Goal: Task Accomplishment & Management: Use online tool/utility

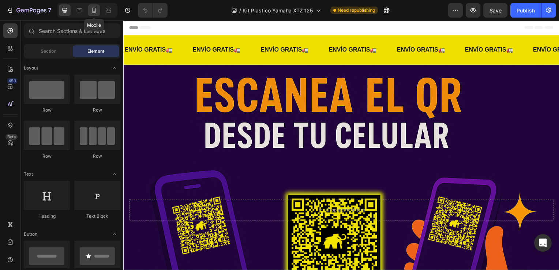
click at [98, 11] on div at bounding box center [94, 10] width 12 height 12
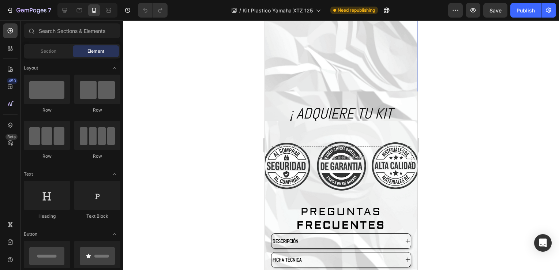
scroll to position [1372, 0]
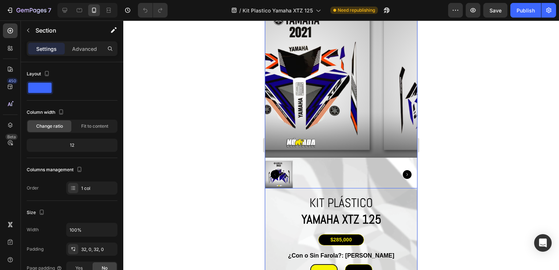
scroll to position [1628, 0]
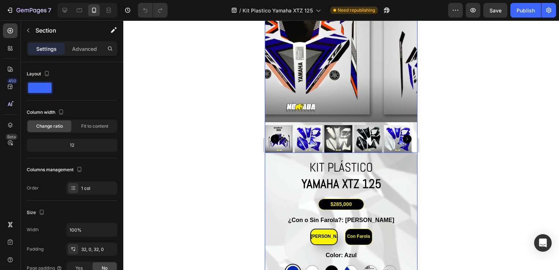
click at [300, 137] on img at bounding box center [309, 139] width 28 height 28
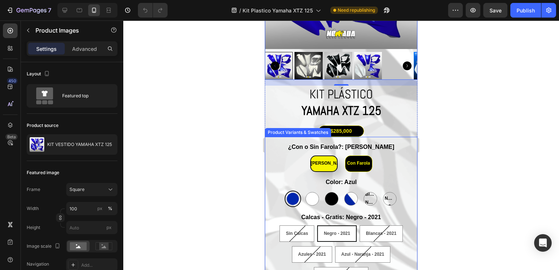
scroll to position [1738, 0]
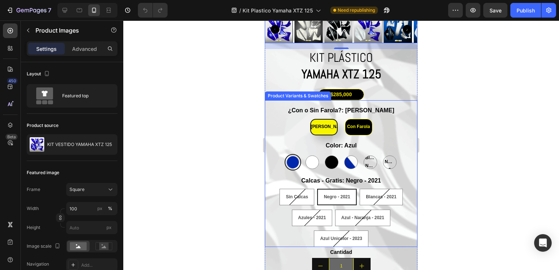
click at [274, 191] on div "Sin Calcas Sin Calcas Sin Calcas Negro - 2021 Negro - 2021 Negro - 2021 Blancas…" at bounding box center [341, 218] width 153 height 58
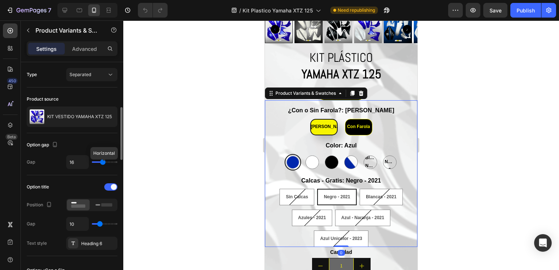
scroll to position [37, 0]
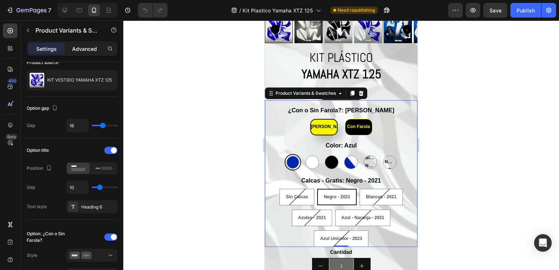
click at [75, 49] on p "Advanced" at bounding box center [84, 49] width 25 height 8
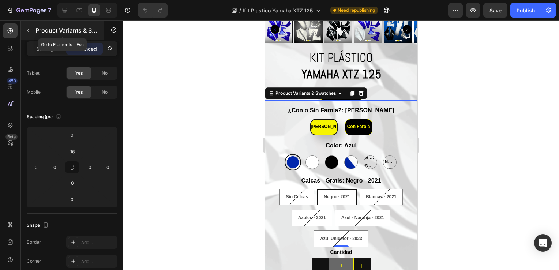
click at [29, 36] on button "button" at bounding box center [28, 31] width 12 height 12
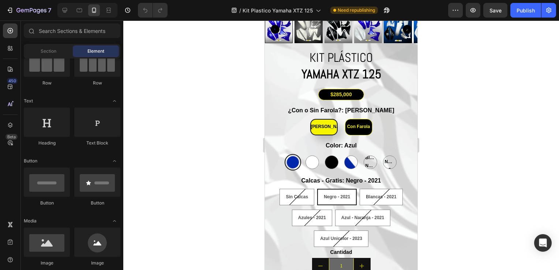
scroll to position [0, 0]
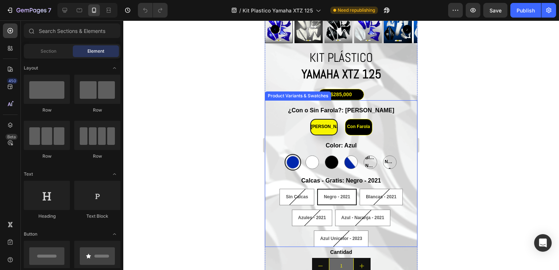
click at [272, 176] on div "Calcas - Gratis: Negro - 2021 Sin Calcas Sin Calcas Sin Calcas Negro - 2021 Neg…" at bounding box center [341, 211] width 153 height 71
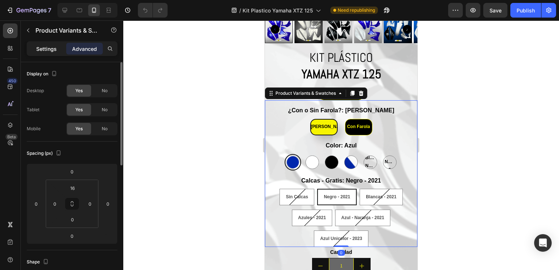
click at [47, 53] on div "Settings" at bounding box center [46, 49] width 37 height 12
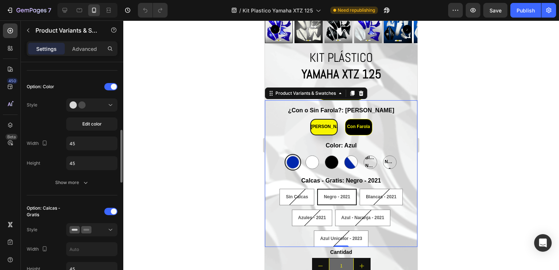
scroll to position [329, 0]
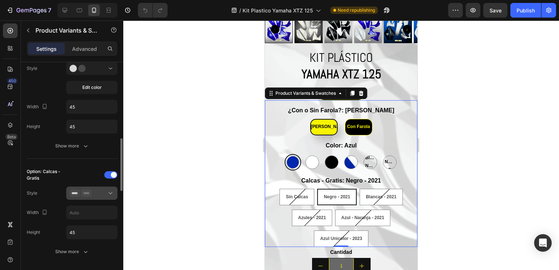
click at [87, 192] on rect at bounding box center [86, 193] width 6 height 2
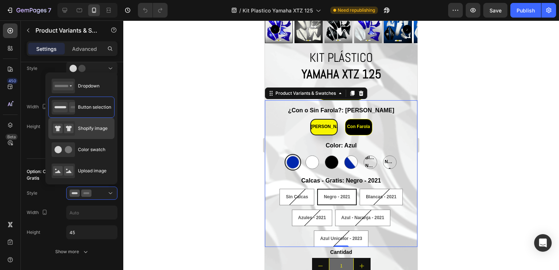
click at [93, 130] on span "Shopify image" at bounding box center [93, 128] width 30 height 7
type input "64"
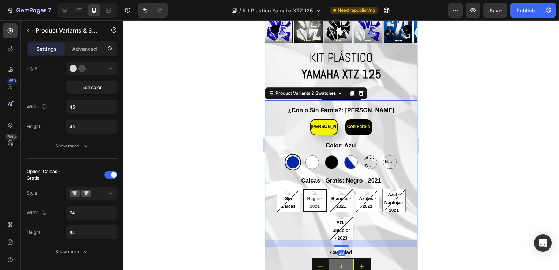
drag, startPoint x: 338, startPoint y: 233, endPoint x: 340, endPoint y: 241, distance: 7.5
click at [340, 245] on div at bounding box center [341, 246] width 15 height 2
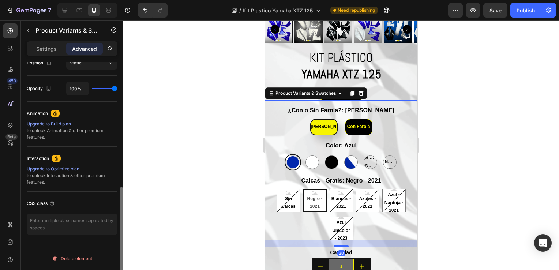
scroll to position [278, 0]
click at [338, 240] on div "20" at bounding box center [341, 243] width 153 height 7
click at [339, 242] on div "$285,000 Product Price Product Price Row ¿Con o Sin Farola?: Sin Farola Sin Far…" at bounding box center [341, 195] width 153 height 213
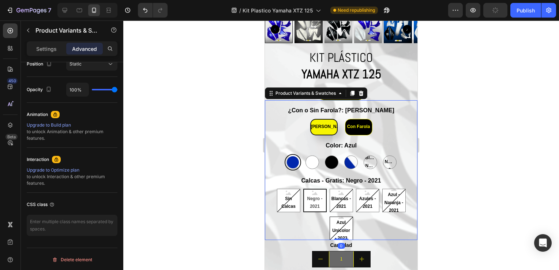
drag, startPoint x: 337, startPoint y: 240, endPoint x: 333, endPoint y: 232, distance: 9.4
click at [333, 232] on div "¿Con o Sin Farola?: Sin Farola Sin Farola Sin Farola Sin Farola Con Farola Con …" at bounding box center [341, 170] width 153 height 140
type input "0"
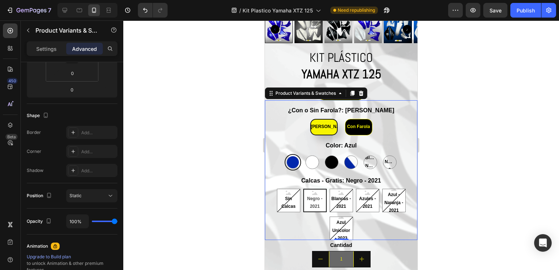
scroll to position [256, 0]
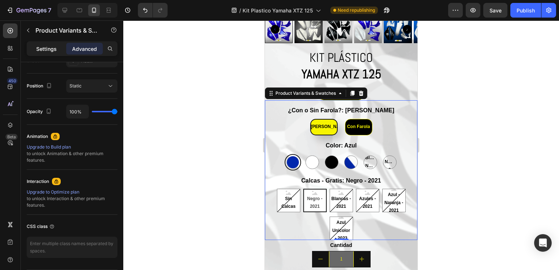
click at [42, 45] on p "Settings" at bounding box center [46, 49] width 20 height 8
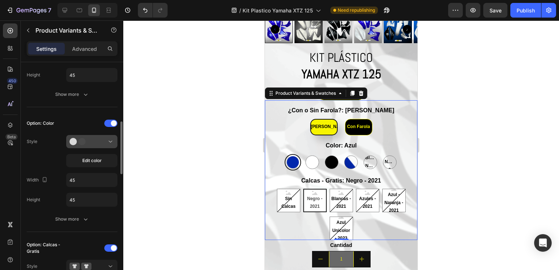
click at [94, 144] on div at bounding box center [92, 141] width 45 height 7
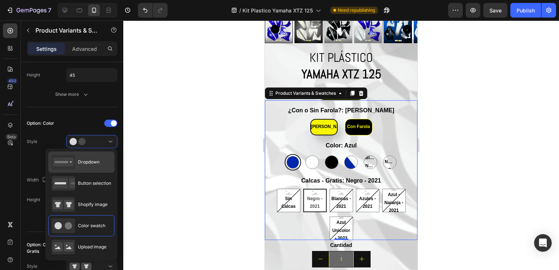
click at [97, 161] on span "Dropdown" at bounding box center [89, 162] width 22 height 7
type input "100%"
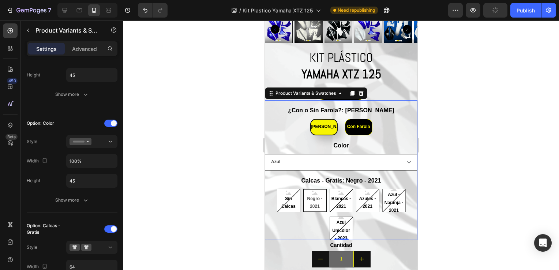
click at [338, 158] on select "Azul [PERSON_NAME] Negro Azul Con [PERSON_NAME] [PERSON_NAME] Negro [PERSON_NAM…" at bounding box center [341, 162] width 153 height 16
click at [462, 143] on div at bounding box center [341, 145] width 436 height 250
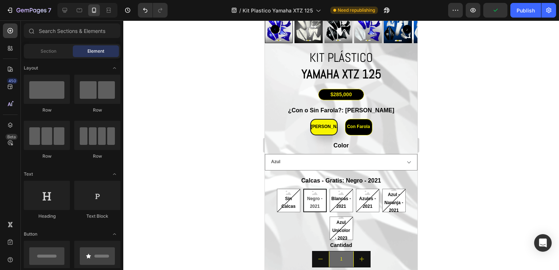
click at [378, 147] on div "Color Azul [PERSON_NAME] Negro Azul Con [PERSON_NAME] [PERSON_NAME] Negro [PERS…" at bounding box center [341, 155] width 153 height 29
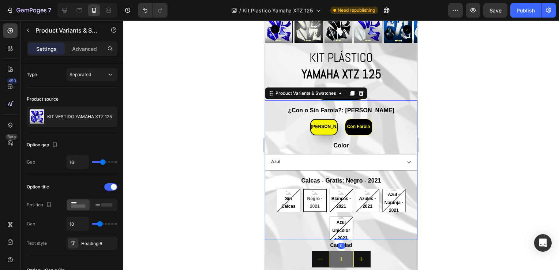
type input "45"
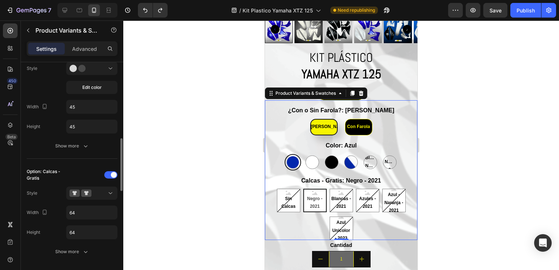
scroll to position [402, 0]
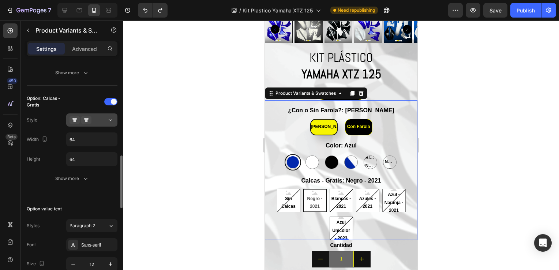
click at [92, 121] on div at bounding box center [92, 119] width 45 height 7
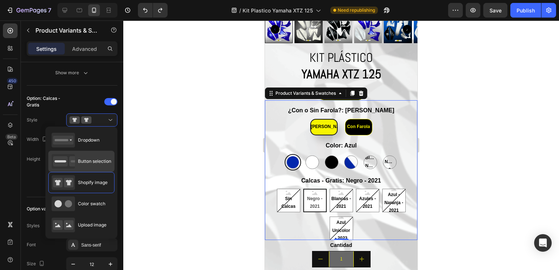
click at [87, 160] on span "Button selection" at bounding box center [94, 161] width 33 height 7
type input "45"
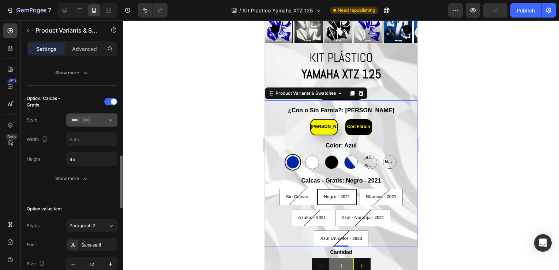
click at [93, 120] on div at bounding box center [92, 119] width 45 height 7
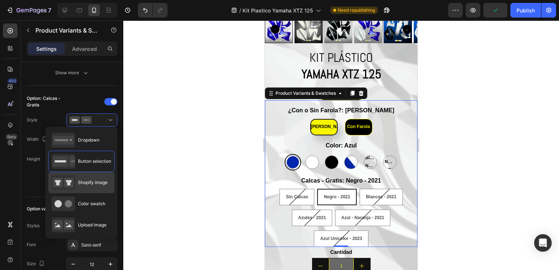
click at [88, 189] on div "Shopify image" at bounding box center [80, 182] width 56 height 15
type input "64"
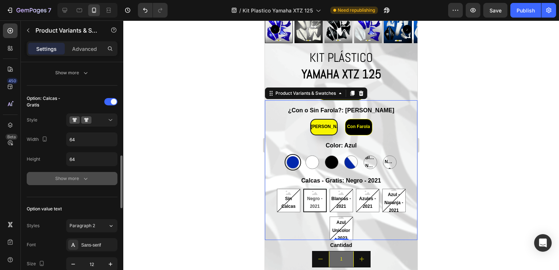
click at [66, 179] on div "Show more" at bounding box center [72, 178] width 34 height 7
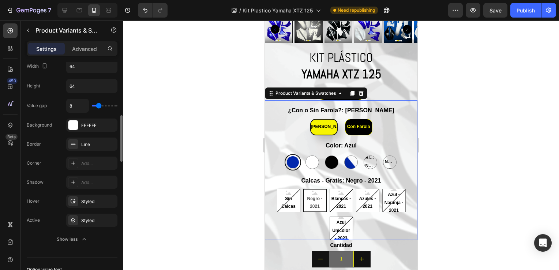
scroll to position [439, 0]
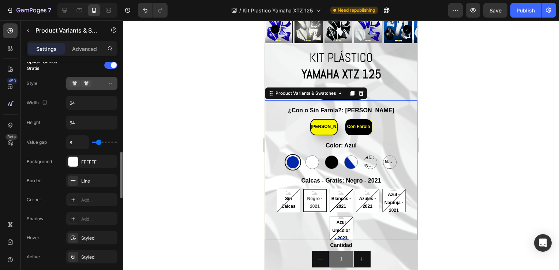
click at [90, 86] on icon at bounding box center [81, 83] width 22 height 7
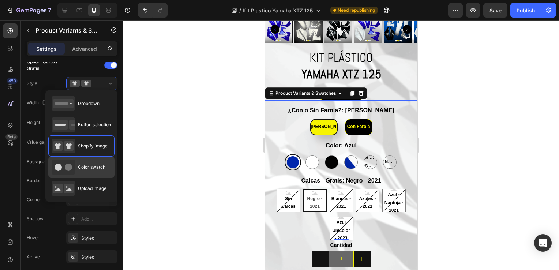
click at [81, 168] on span "Color swatch" at bounding box center [91, 167] width 27 height 7
type input "45"
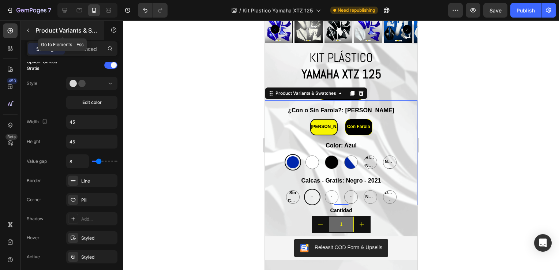
click at [31, 35] on button "button" at bounding box center [28, 31] width 12 height 12
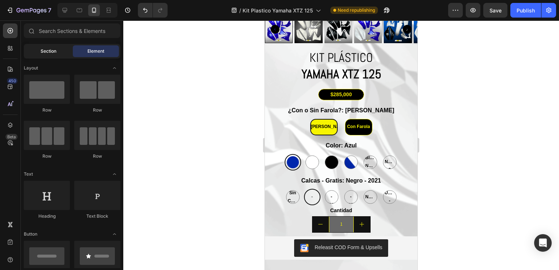
click at [45, 51] on span "Section" at bounding box center [49, 51] width 16 height 7
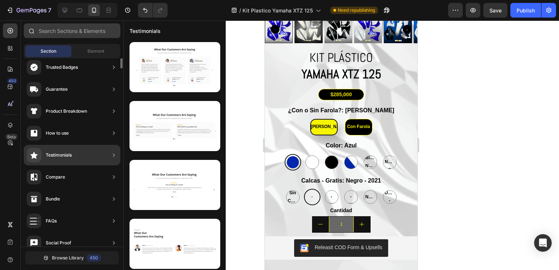
scroll to position [0, 0]
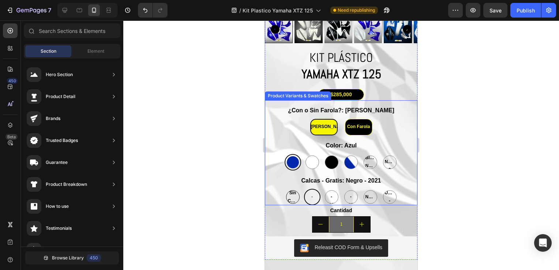
click at [286, 190] on span "Sin Calcas" at bounding box center [292, 197] width 13 height 16
click at [292, 189] on input "Sin Calcas Sin Calcas Sin Calcas" at bounding box center [292, 188] width 0 height 0
radio input "true"
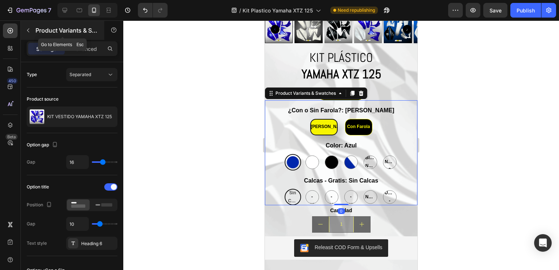
click at [30, 36] on div "Product Variants & Swatches" at bounding box center [62, 30] width 83 height 19
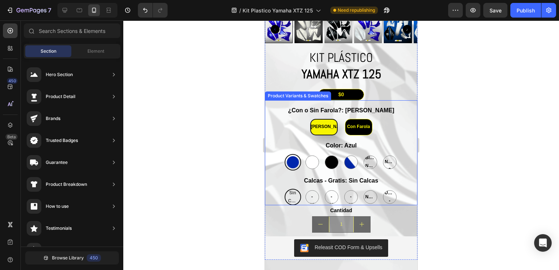
click at [278, 124] on div "Sin Farola Sin Farola Sin Farola Con Farola Con Farola Con Farola" at bounding box center [341, 127] width 153 height 16
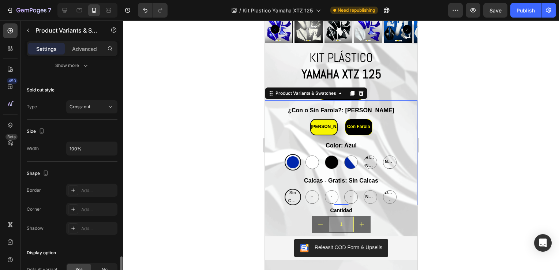
scroll to position [732, 0]
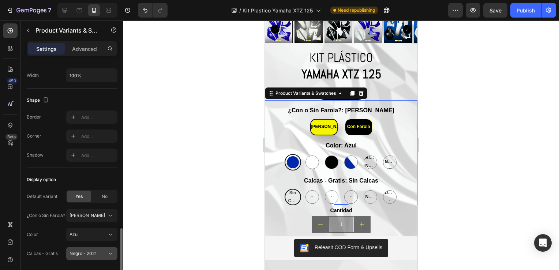
click at [96, 247] on button "Negro - 2021" at bounding box center [91, 253] width 51 height 13
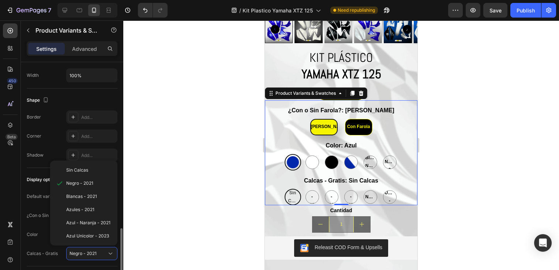
click at [99, 260] on div "Display option Default variant Yes No ¿Con o Sin Farola? Sin Farola Color Azul …" at bounding box center [72, 217] width 91 height 98
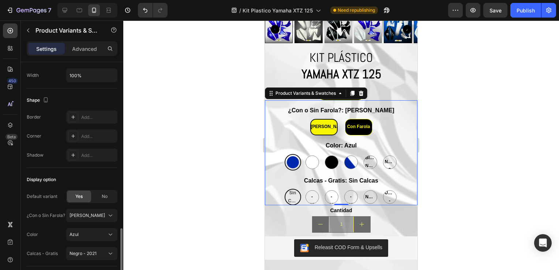
scroll to position [768, 0]
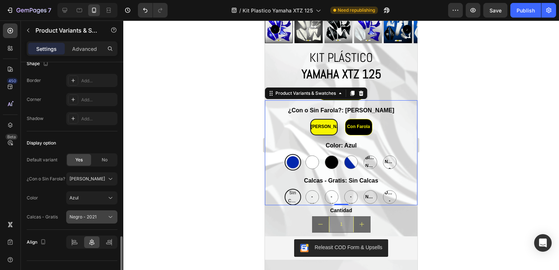
click at [97, 217] on div "Negro - 2021" at bounding box center [88, 217] width 36 height 7
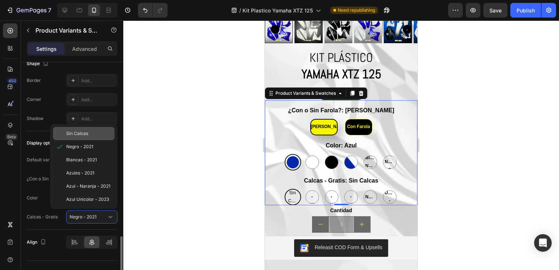
click at [79, 135] on div "Sin Calcas" at bounding box center [83, 133] width 61 height 13
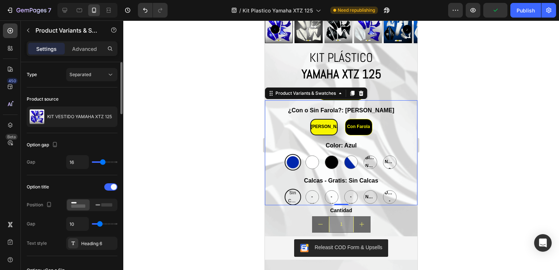
scroll to position [73, 0]
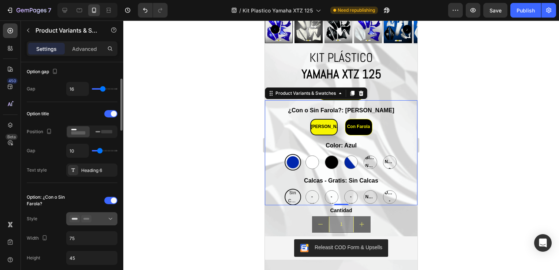
click at [78, 217] on icon at bounding box center [75, 218] width 10 height 7
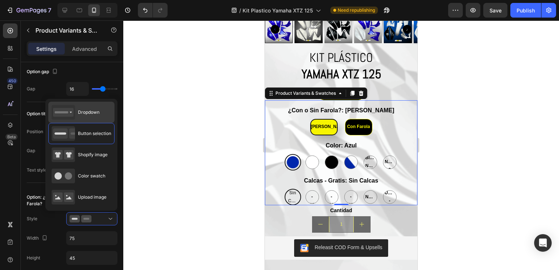
click at [81, 119] on div "Dropdown" at bounding box center [76, 112] width 48 height 15
type input "100%"
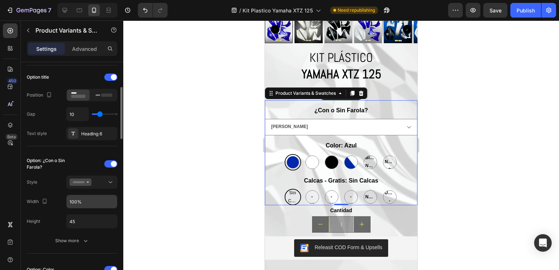
scroll to position [146, 0]
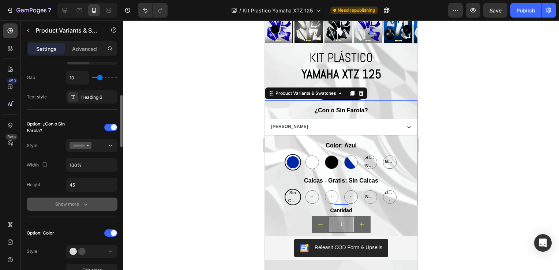
click at [80, 204] on div "Show more" at bounding box center [72, 203] width 34 height 7
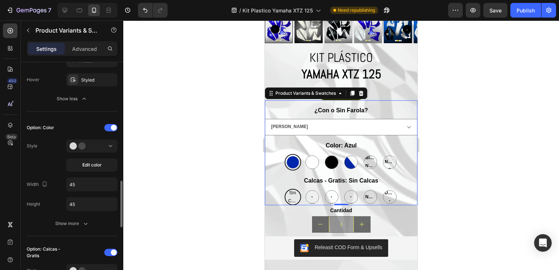
scroll to position [402, 0]
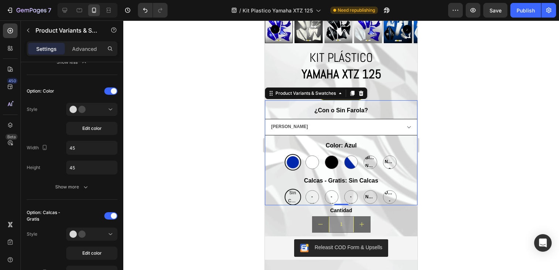
type input "75"
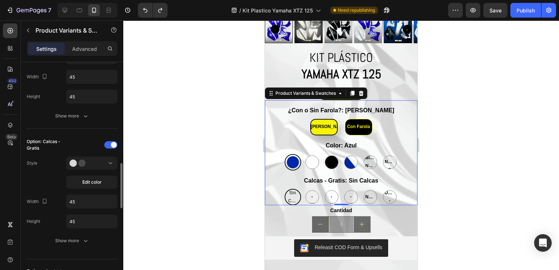
scroll to position [585, 0]
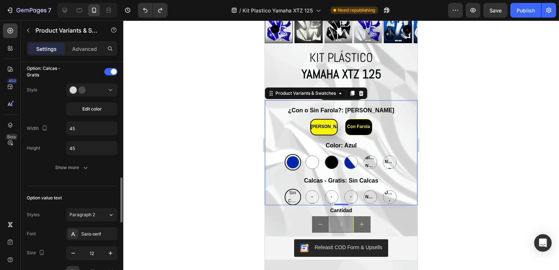
click at [89, 96] on div "Edit color" at bounding box center [91, 99] width 51 height 32
click at [88, 94] on button at bounding box center [91, 89] width 51 height 13
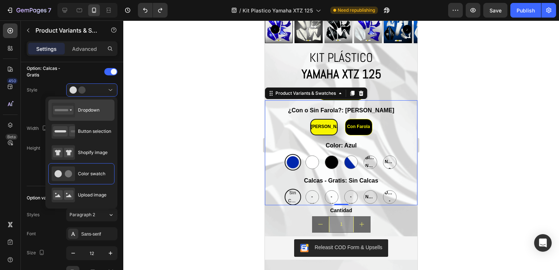
click at [86, 114] on div "Dropdown" at bounding box center [76, 110] width 48 height 15
type input "100%"
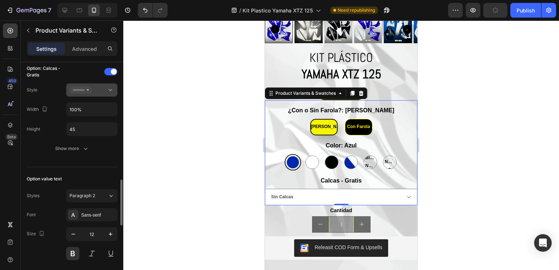
click at [91, 93] on button at bounding box center [91, 89] width 51 height 13
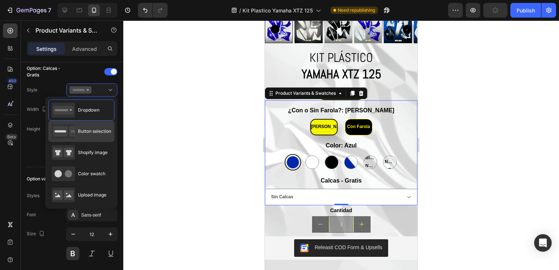
click at [84, 127] on div "Button selection" at bounding box center [82, 131] width 60 height 15
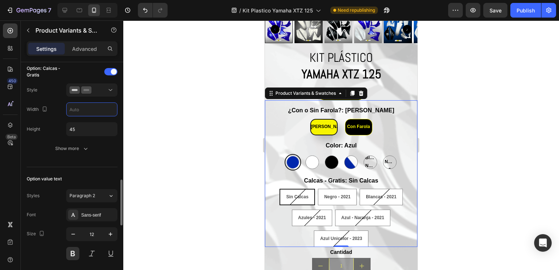
click at [91, 104] on input "text" at bounding box center [92, 109] width 50 height 13
click at [94, 90] on div at bounding box center [92, 89] width 45 height 7
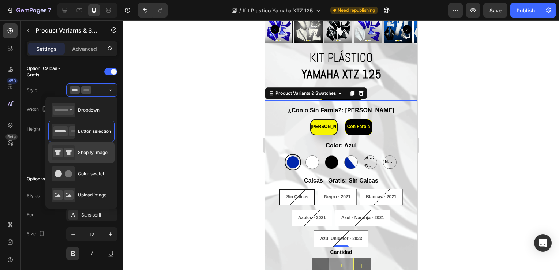
click at [89, 145] on div "Shopify image" at bounding box center [80, 152] width 56 height 15
type input "64"
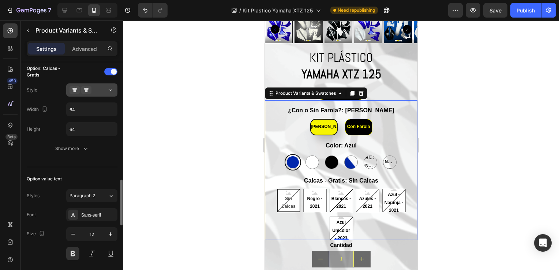
drag, startPoint x: 89, startPoint y: 145, endPoint x: 78, endPoint y: 87, distance: 58.9
click at [78, 87] on icon at bounding box center [75, 89] width 10 height 7
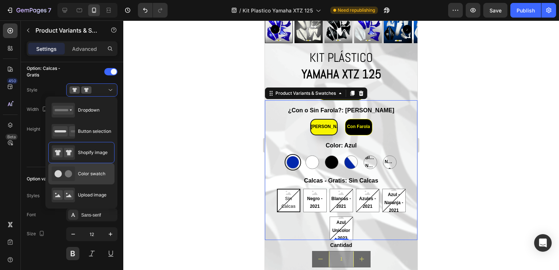
click at [73, 171] on icon at bounding box center [63, 173] width 23 height 15
type input "45"
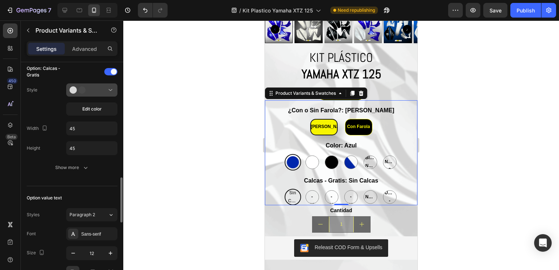
drag, startPoint x: 73, startPoint y: 171, endPoint x: 96, endPoint y: 85, distance: 89.1
click at [96, 86] on div at bounding box center [92, 89] width 45 height 7
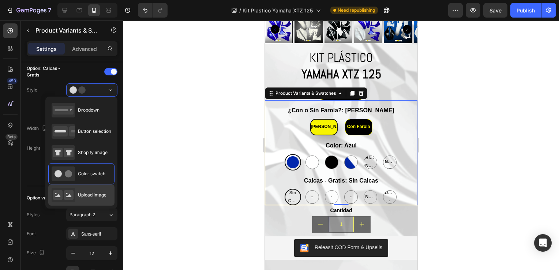
click at [75, 188] on div "Upload image" at bounding box center [79, 195] width 55 height 15
type input "64"
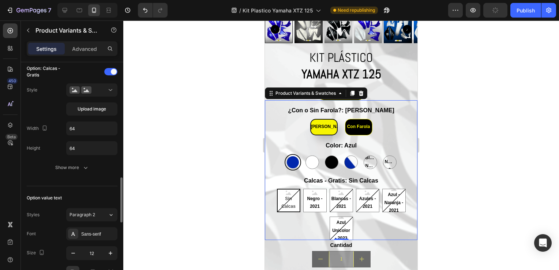
drag, startPoint x: 75, startPoint y: 188, endPoint x: 90, endPoint y: 97, distance: 92.3
click at [90, 97] on div "Upload image" at bounding box center [91, 99] width 51 height 32
drag, startPoint x: 90, startPoint y: 97, endPoint x: 74, endPoint y: 93, distance: 17.0
click at [74, 93] on button at bounding box center [91, 89] width 51 height 13
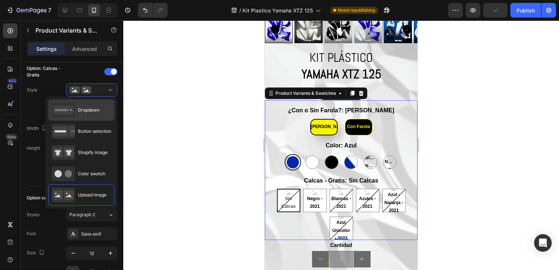
click at [76, 109] on div "Dropdown" at bounding box center [76, 110] width 48 height 15
type input "100%"
type input "45"
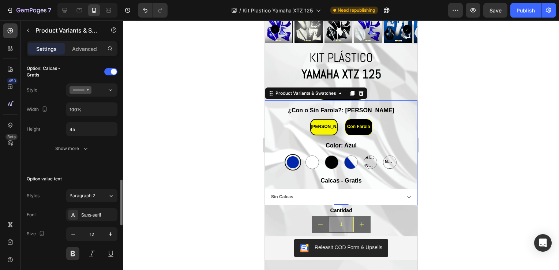
click at [68, 138] on div "Option: Calcas - Gratis Style Width 100% Height 45 Show more" at bounding box center [72, 110] width 91 height 89
click at [68, 143] on button "Show more" at bounding box center [72, 148] width 91 height 13
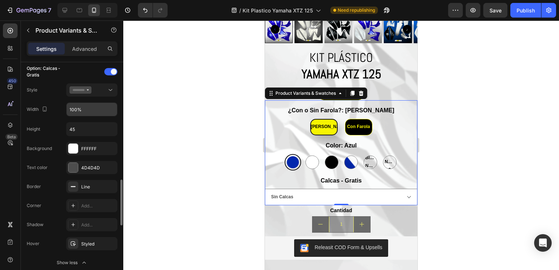
click at [83, 109] on input "100%" at bounding box center [92, 109] width 50 height 13
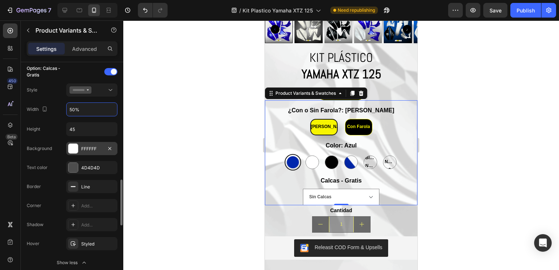
type input "50%"
click at [74, 148] on div at bounding box center [73, 149] width 10 height 10
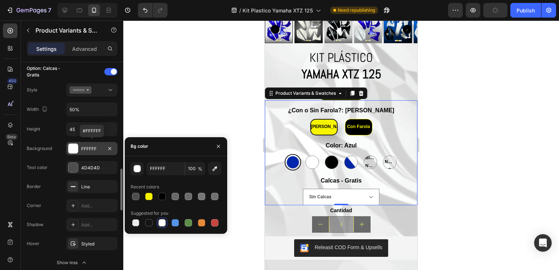
click at [74, 147] on div at bounding box center [73, 149] width 10 height 10
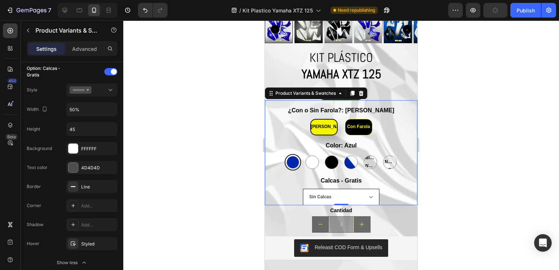
click at [363, 189] on select "Sin Calcas Negro - 2021 Blancas - 2021 Azules - 2021 Azul - Naranja - 2021 Azul…" at bounding box center [341, 197] width 76 height 16
click at [303, 189] on select "Sin Calcas Negro - 2021 Blancas - 2021 Azules - 2021 Azul - Naranja - 2021 Azul…" at bounding box center [341, 197] width 76 height 16
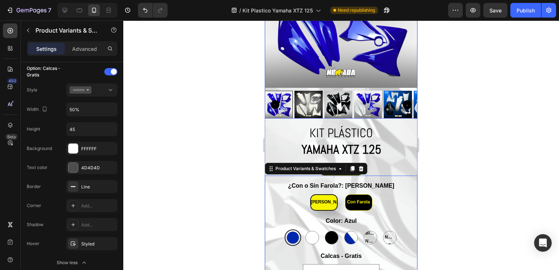
scroll to position [1702, 0]
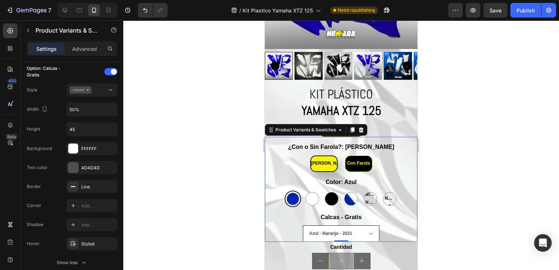
click at [337, 225] on select "Sin Calcas Negro - 2021 Blancas - 2021 Azules - 2021 Azul - Naranja - 2021 Azul…" at bounding box center [341, 233] width 76 height 16
click at [335, 225] on select "Sin Calcas Negro - 2021 Blancas - 2021 Azules - 2021 Azul - Naranja - 2021 Azul…" at bounding box center [341, 233] width 76 height 16
click at [303, 225] on select "Sin Calcas Negro - 2021 Blancas - 2021 Azules - 2021 Azul - Naranja - 2021 Azul…" at bounding box center [341, 233] width 76 height 16
select select "Blancas - 2021"
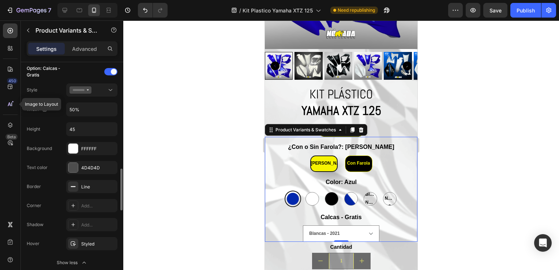
scroll to position [512, 0]
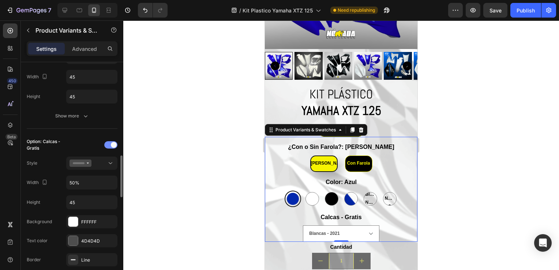
click at [110, 145] on div at bounding box center [110, 144] width 13 height 7
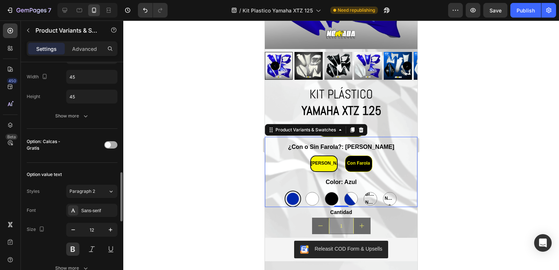
click at [110, 145] on span at bounding box center [108, 145] width 6 height 6
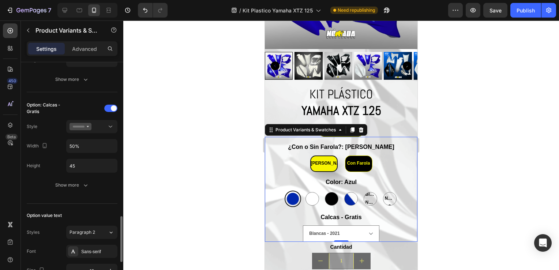
scroll to position [585, 0]
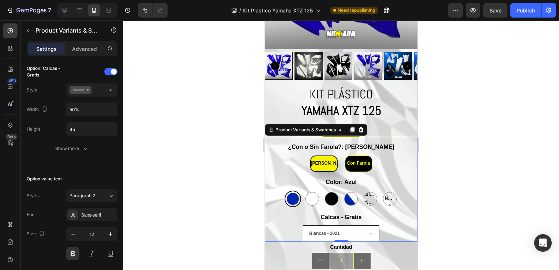
click at [318, 228] on select "Sin Calcas Negro - 2021 Blancas - 2021 Azules - 2021 Azul - Naranja - 2021 Azul…" at bounding box center [341, 233] width 76 height 16
click at [303, 225] on select "Sin Calcas Negro - 2021 Blancas - 2021 Azules - 2021 Azul - Naranja - 2021 Azul…" at bounding box center [341, 233] width 76 height 16
select select "Azul Unicolor - 2023"
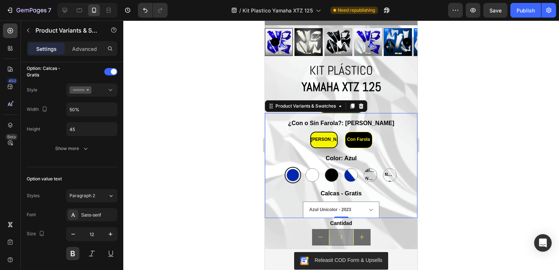
scroll to position [1738, 0]
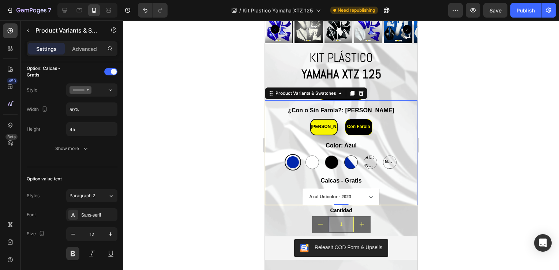
click at [344, 155] on div at bounding box center [351, 162] width 14 height 14
click at [350, 154] on input "Azul Con Blanco Azul Con Blanco" at bounding box center [350, 154] width 0 height 0
radio input "true"
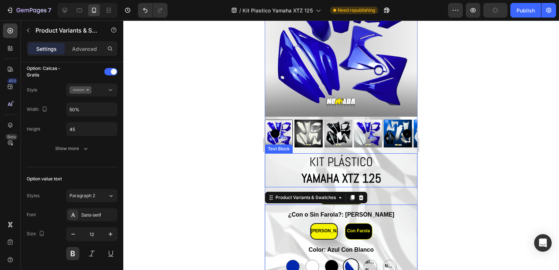
scroll to position [1665, 0]
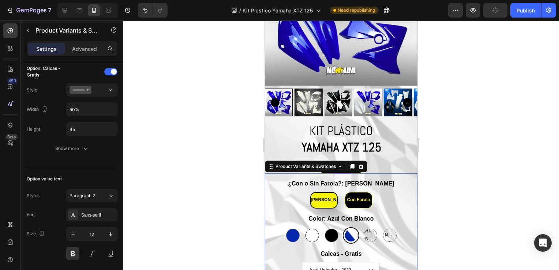
click at [314, 229] on div at bounding box center [312, 236] width 14 height 14
click at [312, 227] on input "[PERSON_NAME] [PERSON_NAME]" at bounding box center [312, 227] width 0 height 0
radio input "true"
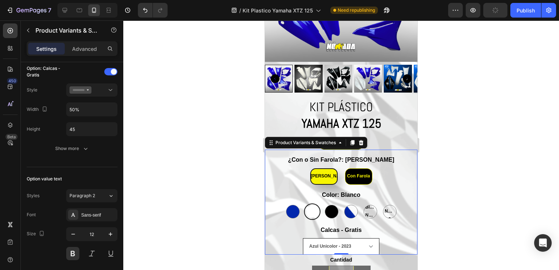
scroll to position [1702, 0]
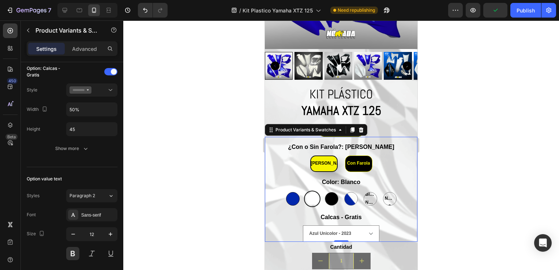
click at [286, 192] on div at bounding box center [293, 199] width 14 height 14
click at [292, 191] on input "Azul Azul" at bounding box center [292, 190] width 0 height 0
radio input "true"
click at [316, 228] on select "Sin Calcas Negro - 2021 Blancas - 2021 Azules - 2021 Azul - Naranja - 2021 Azul…" at bounding box center [341, 233] width 76 height 16
click at [318, 163] on div "[PERSON_NAME]" at bounding box center [324, 164] width 26 height 14
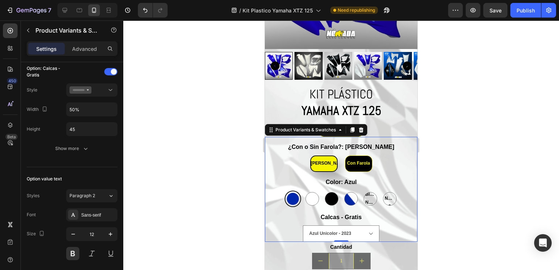
click at [323, 155] on input "Sin Farola Sin Farola Sin Farola" at bounding box center [323, 155] width 0 height 0
click at [337, 229] on select "Sin Calcas Negro - 2021 Blancas - 2021 Azules - 2021 Azul - Naranja - 2021 Azul…" at bounding box center [341, 233] width 76 height 16
click at [303, 225] on select "Sin Calcas Negro - 2021 Blancas - 2021 Azules - 2021 Azul - Naranja - 2021 Azul…" at bounding box center [341, 233] width 76 height 16
select select "Sin Calcas"
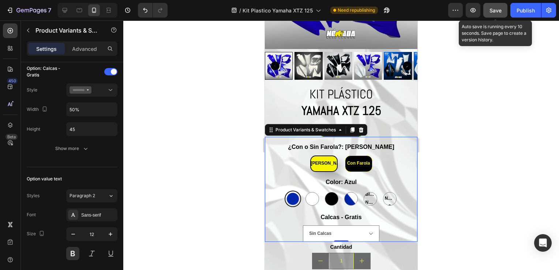
click at [494, 10] on span "Save" at bounding box center [495, 10] width 12 height 6
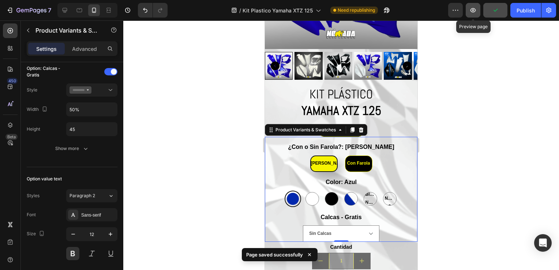
click at [472, 12] on icon "button" at bounding box center [472, 10] width 7 height 7
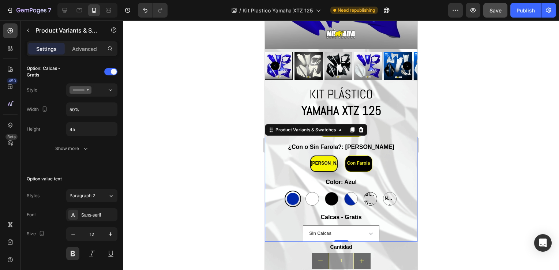
click at [368, 192] on span "Blanco Negro" at bounding box center [370, 199] width 13 height 16
click at [370, 191] on input "Blanco Negro Blanco Negro Blanco Negro" at bounding box center [370, 190] width 0 height 0
radio input "true"
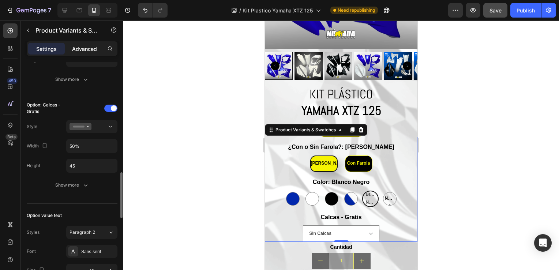
click at [86, 46] on p "Advanced" at bounding box center [84, 49] width 25 height 8
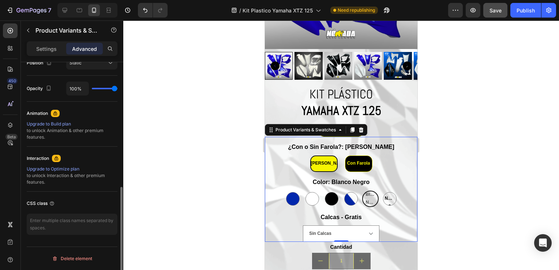
scroll to position [278, 0]
click at [349, 192] on div at bounding box center [351, 199] width 14 height 14
click at [350, 191] on input "Azul Con Blanco Azul Con Blanco" at bounding box center [350, 190] width 0 height 0
radio input "true"
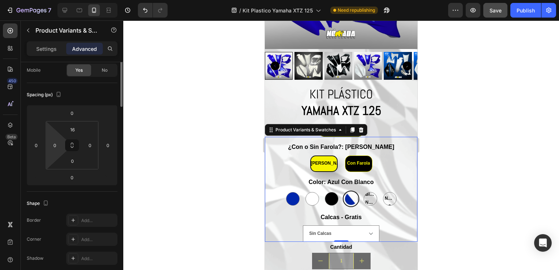
scroll to position [0, 0]
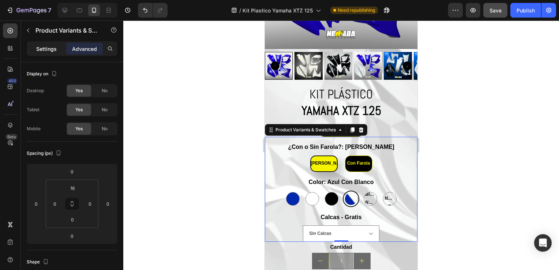
click at [38, 49] on p "Settings" at bounding box center [46, 49] width 20 height 8
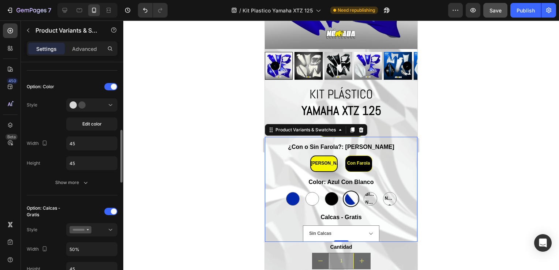
scroll to position [329, 0]
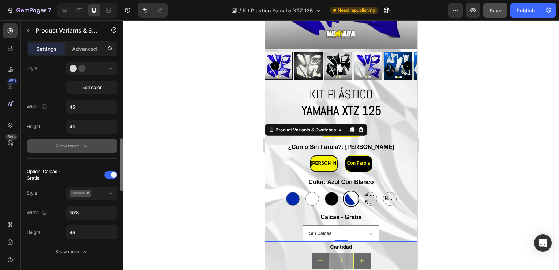
click at [80, 143] on div "Show more" at bounding box center [72, 145] width 34 height 7
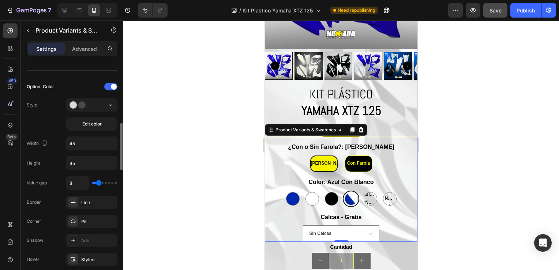
scroll to position [220, 0]
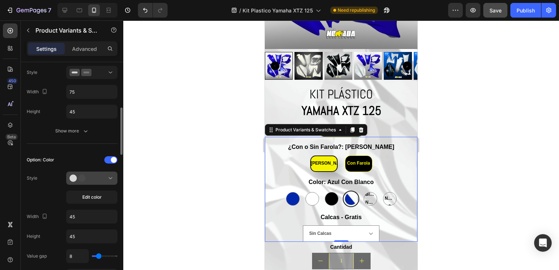
click at [96, 175] on div at bounding box center [92, 178] width 45 height 7
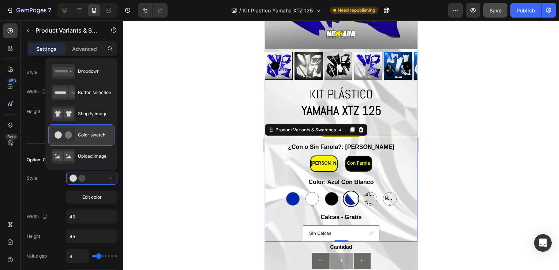
click at [75, 137] on icon at bounding box center [63, 135] width 23 height 15
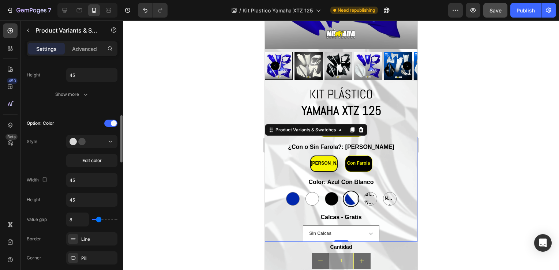
scroll to position [329, 0]
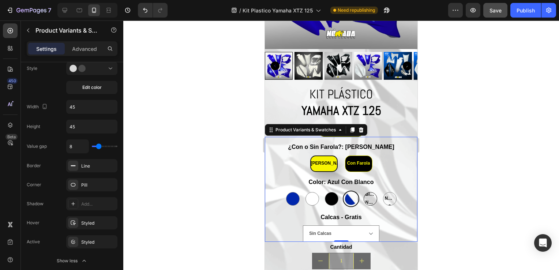
click at [364, 194] on span "Blanco Negro" at bounding box center [370, 199] width 13 height 16
click at [370, 191] on input "Blanco Negro Blanco Negro Blanco Negro" at bounding box center [370, 190] width 0 height 0
radio input "true"
click at [85, 90] on button "Edit color" at bounding box center [91, 87] width 51 height 13
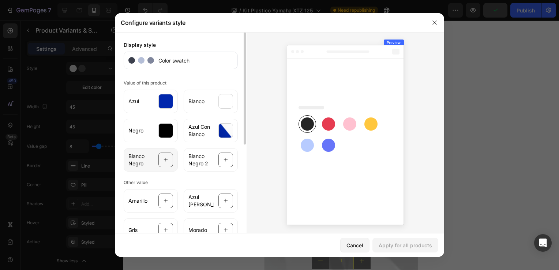
click at [130, 158] on span "Blanco Negro" at bounding box center [141, 160] width 26 height 15
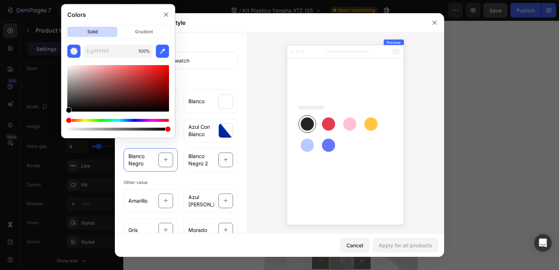
click at [146, 26] on div "solid gradient" at bounding box center [117, 32] width 105 height 14
click at [143, 29] on p "gradient" at bounding box center [144, 32] width 50 height 10
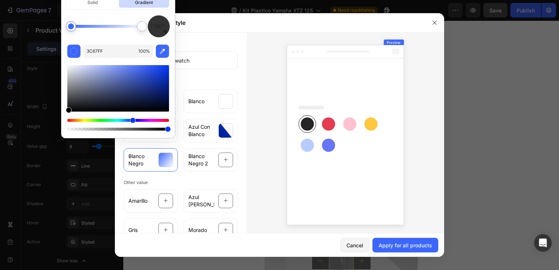
drag, startPoint x: 82, startPoint y: 92, endPoint x: 60, endPoint y: 117, distance: 33.7
click at [60, 117] on div "Colors solid gradient 130° 3C67FF 100 %" at bounding box center [118, 56] width 120 height 169
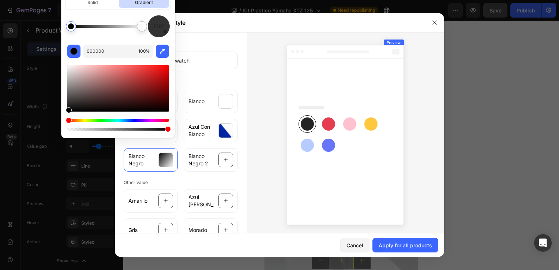
click at [157, 28] on span "130°" at bounding box center [158, 26] width 11 height 9
drag, startPoint x: 158, startPoint y: 28, endPoint x: 167, endPoint y: 35, distance: 11.0
click at [167, 35] on div "130°" at bounding box center [159, 26] width 22 height 22
click at [117, 78] on div at bounding box center [118, 88] width 102 height 46
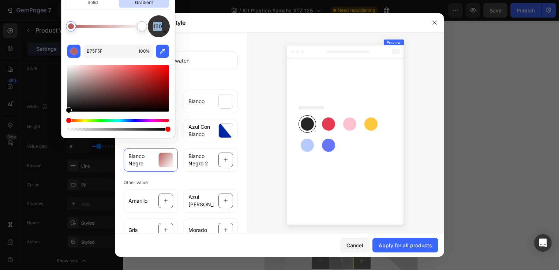
drag, startPoint x: 86, startPoint y: 83, endPoint x: 64, endPoint y: 112, distance: 36.3
click at [64, 112] on div "130° B75F5F 100 %" at bounding box center [117, 73] width 113 height 117
drag, startPoint x: 145, startPoint y: 24, endPoint x: 109, endPoint y: 27, distance: 36.0
click at [109, 27] on div at bounding box center [112, 26] width 6 height 6
drag, startPoint x: 107, startPoint y: 25, endPoint x: 150, endPoint y: 31, distance: 43.6
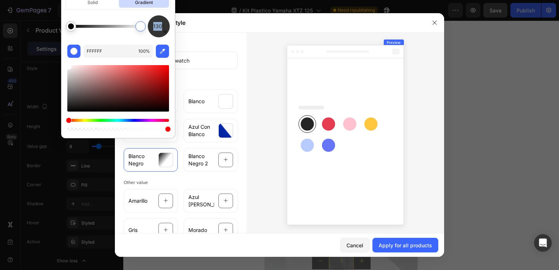
click at [150, 31] on div "130°" at bounding box center [118, 26] width 102 height 22
click at [139, 26] on div at bounding box center [142, 26] width 6 height 6
drag, startPoint x: 73, startPoint y: 26, endPoint x: 92, endPoint y: 29, distance: 19.7
click at [92, 29] on div at bounding box center [92, 26] width 6 height 6
drag, startPoint x: 136, startPoint y: 29, endPoint x: 112, endPoint y: 31, distance: 24.3
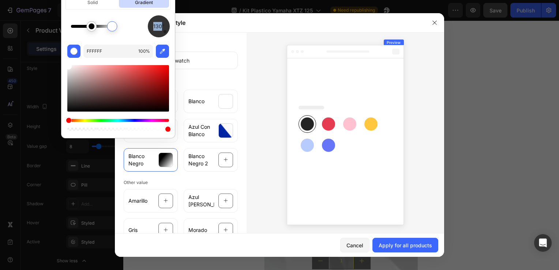
click at [112, 31] on div at bounding box center [112, 26] width 13 height 13
drag, startPoint x: 79, startPoint y: 26, endPoint x: 90, endPoint y: 27, distance: 11.5
click at [90, 27] on div at bounding box center [106, 26] width 71 height 3
drag, startPoint x: 80, startPoint y: 27, endPoint x: 85, endPoint y: 29, distance: 5.3
click at [85, 29] on div at bounding box center [85, 26] width 6 height 6
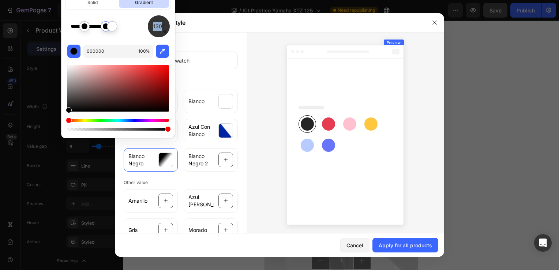
drag, startPoint x: 92, startPoint y: 31, endPoint x: 106, endPoint y: 33, distance: 14.0
click at [106, 33] on div "130°" at bounding box center [118, 26] width 102 height 22
click at [105, 33] on div "130°" at bounding box center [118, 26] width 102 height 22
click at [108, 28] on div at bounding box center [106, 26] width 71 height 3
drag, startPoint x: 108, startPoint y: 31, endPoint x: 114, endPoint y: 31, distance: 5.9
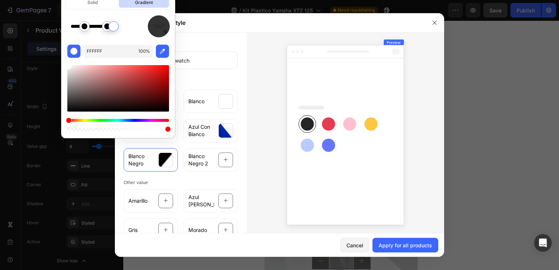
click at [114, 31] on div at bounding box center [113, 26] width 13 height 13
click at [104, 30] on div at bounding box center [104, 26] width 10 height 10
click at [107, 30] on div at bounding box center [105, 26] width 10 height 10
drag, startPoint x: 104, startPoint y: 30, endPoint x: 110, endPoint y: 30, distance: 6.2
click at [110, 28] on div at bounding box center [106, 26] width 71 height 3
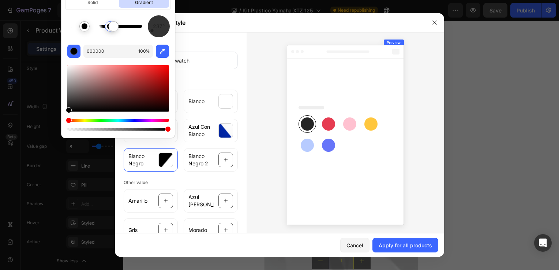
drag, startPoint x: 163, startPoint y: 34, endPoint x: 140, endPoint y: 38, distance: 23.3
click at [140, 38] on div "237° 000000 100 %" at bounding box center [117, 73] width 113 height 117
drag, startPoint x: 154, startPoint y: 33, endPoint x: 155, endPoint y: 21, distance: 11.7
click at [155, 21] on div "322°" at bounding box center [159, 26] width 22 height 22
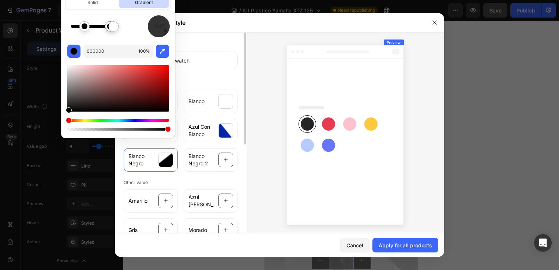
drag, startPoint x: 153, startPoint y: 20, endPoint x: 181, endPoint y: 44, distance: 36.6
click at [181, 0] on body "7 / Kit Plastico Yamaha XTZ 125 Need republishing Preview Save Publish 450 Beta…" at bounding box center [279, 0] width 559 height 0
drag, startPoint x: 162, startPoint y: 33, endPoint x: 146, endPoint y: 40, distance: 17.5
click at [146, 40] on div "160° 000000 100 %" at bounding box center [117, 73] width 113 height 117
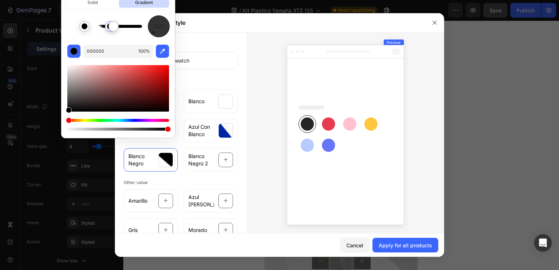
drag, startPoint x: 154, startPoint y: 29, endPoint x: 168, endPoint y: 18, distance: 17.8
click at [169, 18] on div "221°" at bounding box center [159, 26] width 22 height 22
drag, startPoint x: 155, startPoint y: 33, endPoint x: 177, endPoint y: 15, distance: 28.7
click at [177, 15] on div "Colors solid gradient 60° 000000 100 %" at bounding box center [118, 56] width 120 height 169
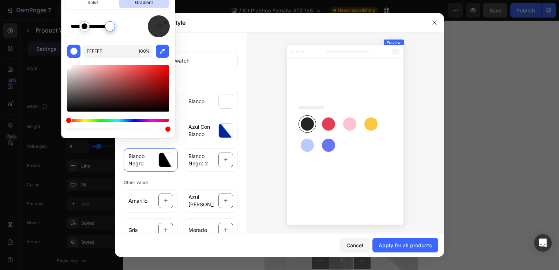
click at [110, 29] on div at bounding box center [110, 26] width 6 height 6
click at [117, 29] on div at bounding box center [117, 26] width 10 height 10
drag, startPoint x: 110, startPoint y: 28, endPoint x: 106, endPoint y: 28, distance: 4.4
click at [106, 28] on div at bounding box center [106, 26] width 6 height 6
click at [108, 18] on button "button" at bounding box center [106, 15] width 10 height 10
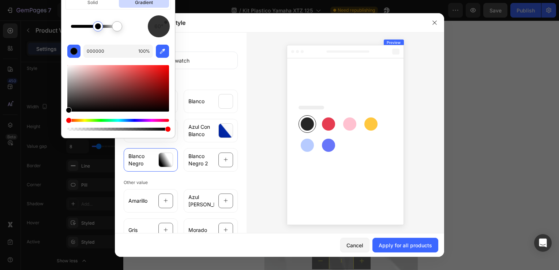
drag, startPoint x: 88, startPoint y: 25, endPoint x: 98, endPoint y: 28, distance: 10.9
click at [98, 28] on div at bounding box center [98, 26] width 6 height 6
click at [105, 29] on div at bounding box center [105, 26] width 6 height 6
click at [105, 30] on div at bounding box center [105, 26] width 10 height 10
type input "FFFFFF"
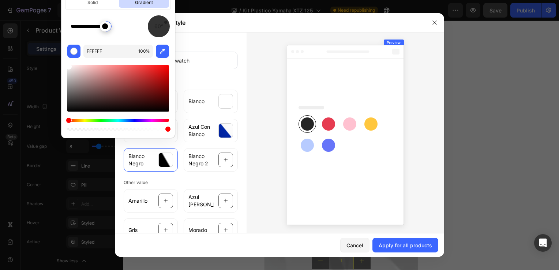
drag, startPoint x: 118, startPoint y: 30, endPoint x: 107, endPoint y: 31, distance: 11.4
click at [107, 28] on div at bounding box center [106, 26] width 71 height 3
click at [218, 163] on div at bounding box center [225, 160] width 15 height 15
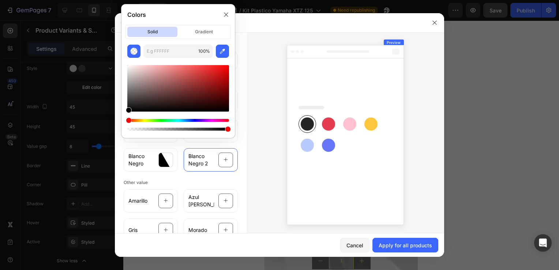
click at [200, 37] on div "solid gradient" at bounding box center [177, 32] width 105 height 14
click at [200, 31] on p "gradient" at bounding box center [204, 32] width 50 height 10
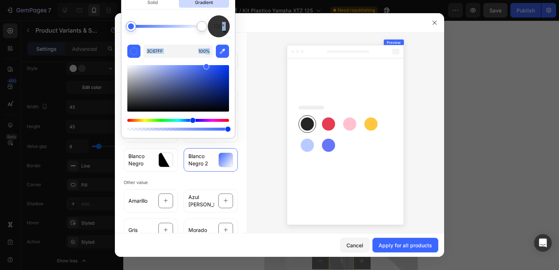
drag, startPoint x: 221, startPoint y: 29, endPoint x: 226, endPoint y: 40, distance: 11.6
click at [226, 40] on div "130° 3C67FF 100 %" at bounding box center [177, 73] width 113 height 117
click at [221, 37] on div at bounding box center [218, 26] width 31 height 31
click at [185, 34] on div "169°" at bounding box center [178, 26] width 102 height 22
drag, startPoint x: 221, startPoint y: 36, endPoint x: 232, endPoint y: 14, distance: 24.4
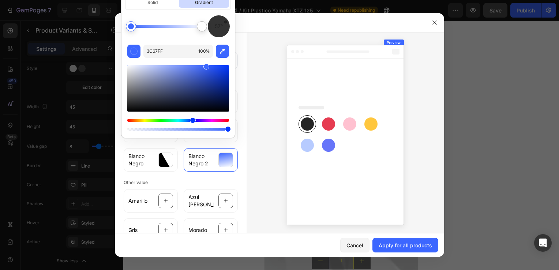
click at [232, 14] on div "Colors solid gradient 57° 3C67FF 100 %" at bounding box center [178, 57] width 114 height 164
drag, startPoint x: 153, startPoint y: 94, endPoint x: 121, endPoint y: 112, distance: 36.9
click at [121, 112] on div "48° 3C67FF 100 %" at bounding box center [177, 73] width 113 height 117
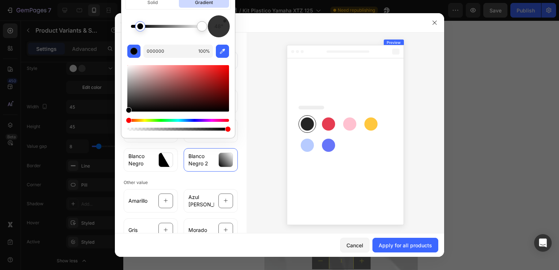
drag, startPoint x: 132, startPoint y: 28, endPoint x: 157, endPoint y: 28, distance: 24.9
click at [143, 28] on div at bounding box center [141, 26] width 6 height 6
drag, startPoint x: 157, startPoint y: 28, endPoint x: 169, endPoint y: 31, distance: 12.4
click at [168, 29] on div at bounding box center [165, 26] width 6 height 6
drag, startPoint x: 198, startPoint y: 31, endPoint x: 165, endPoint y: 32, distance: 32.2
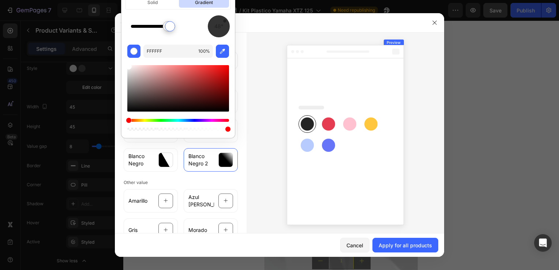
click at [165, 32] on div at bounding box center [170, 26] width 13 height 13
drag, startPoint x: 164, startPoint y: 31, endPoint x: 174, endPoint y: 31, distance: 9.5
click at [174, 31] on div at bounding box center [170, 26] width 13 height 13
click at [176, 31] on div at bounding box center [175, 26] width 13 height 13
drag, startPoint x: 174, startPoint y: 30, endPoint x: 164, endPoint y: 30, distance: 10.2
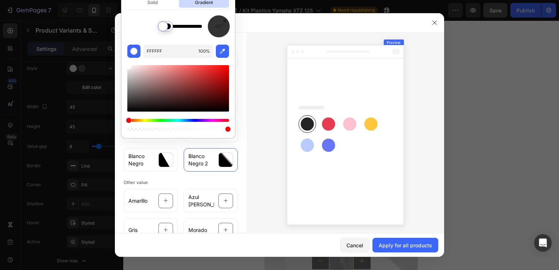
click at [164, 30] on div at bounding box center [163, 26] width 10 height 10
drag, startPoint x: 170, startPoint y: 31, endPoint x: 178, endPoint y: 31, distance: 8.0
click at [178, 31] on div at bounding box center [172, 26] width 13 height 13
drag, startPoint x: 163, startPoint y: 30, endPoint x: 176, endPoint y: 31, distance: 12.6
click at [176, 31] on div at bounding box center [175, 26] width 13 height 13
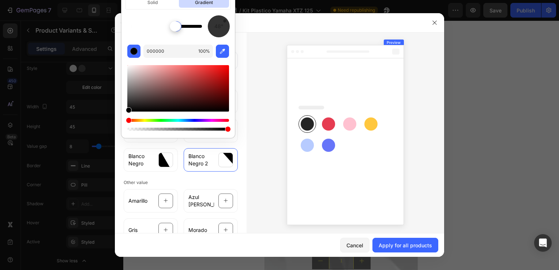
click at [177, 28] on div at bounding box center [166, 26] width 71 height 3
click at [170, 29] on div at bounding box center [169, 26] width 10 height 10
drag, startPoint x: 176, startPoint y: 29, endPoint x: 168, endPoint y: 29, distance: 7.7
click at [168, 28] on div at bounding box center [166, 26] width 71 height 3
type input "FFFFFF"
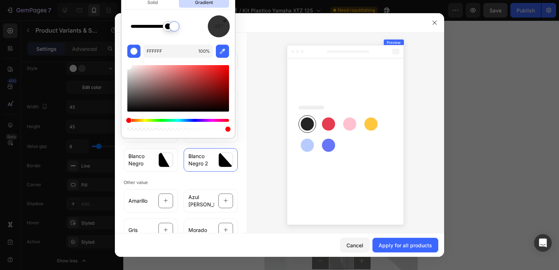
drag, startPoint x: 171, startPoint y: 29, endPoint x: 175, endPoint y: 30, distance: 3.8
click at [175, 30] on div at bounding box center [174, 26] width 10 height 10
click at [171, 31] on div at bounding box center [170, 26] width 13 height 13
click at [170, 31] on div at bounding box center [170, 26] width 13 height 13
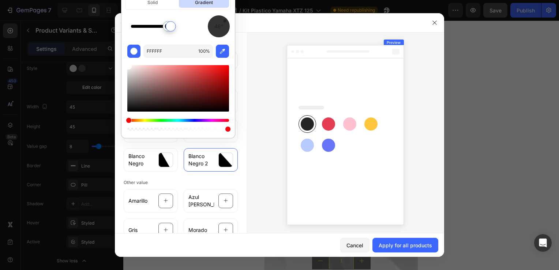
click at [171, 30] on div at bounding box center [171, 26] width 10 height 10
click at [170, 30] on div at bounding box center [169, 26] width 10 height 10
drag, startPoint x: 225, startPoint y: 26, endPoint x: 209, endPoint y: 37, distance: 19.4
click at [209, 37] on div "223°" at bounding box center [219, 26] width 22 height 22
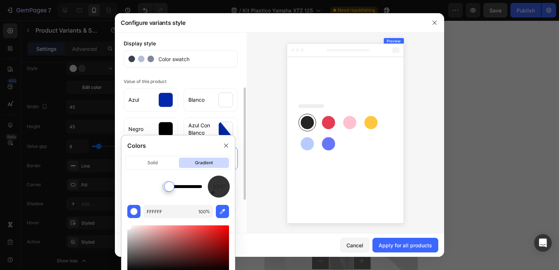
scroll to position [37, 0]
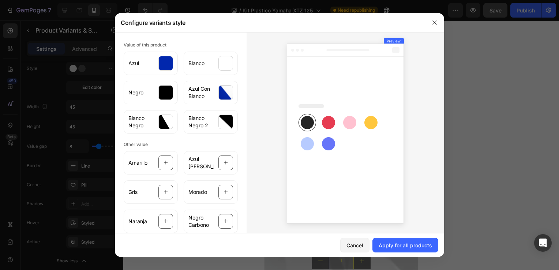
click at [263, 115] on div at bounding box center [346, 132] width 198 height 203
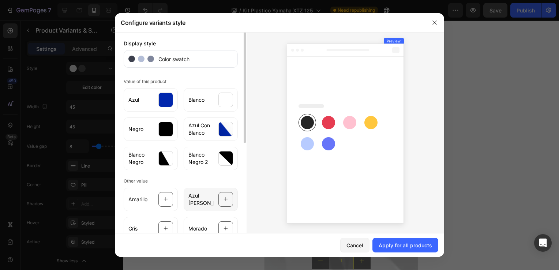
scroll to position [0, 0]
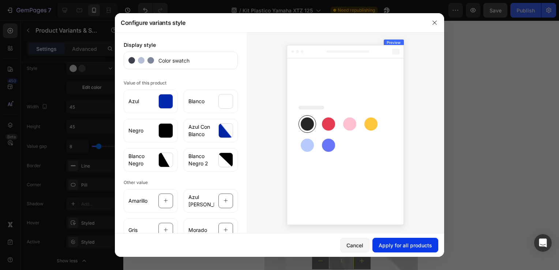
click at [399, 241] on button "Apply for all products" at bounding box center [405, 245] width 66 height 15
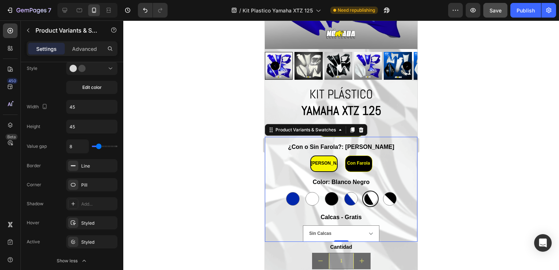
click at [455, 170] on div at bounding box center [341, 145] width 436 height 250
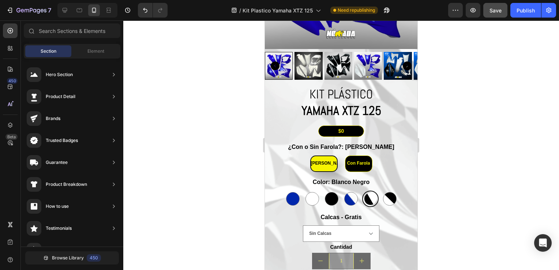
click at [455, 170] on div at bounding box center [341, 145] width 436 height 250
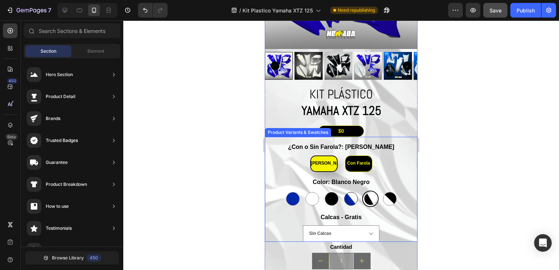
click at [348, 195] on div at bounding box center [351, 199] width 14 height 14
click at [350, 191] on input "Azul Con Blanco Azul Con Blanco" at bounding box center [350, 190] width 0 height 0
radio input "true"
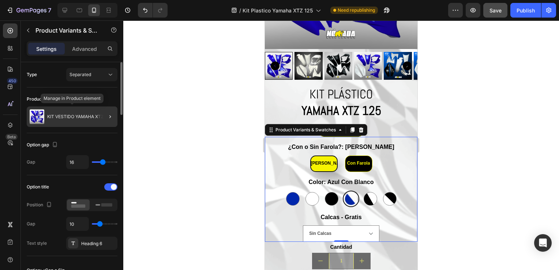
click at [63, 123] on div "KIT VESTIDO YAMAHA XTZ 125" at bounding box center [72, 116] width 91 height 20
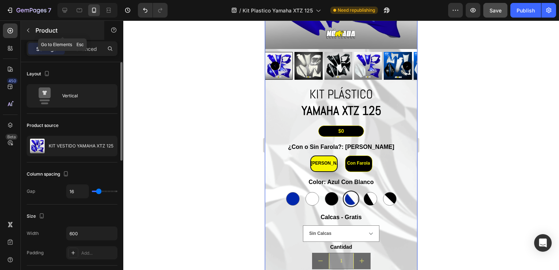
click at [32, 27] on button "button" at bounding box center [28, 31] width 12 height 12
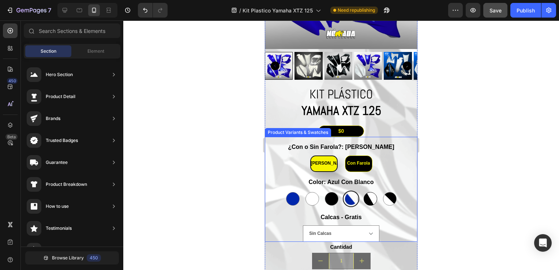
click at [372, 192] on div at bounding box center [371, 199] width 14 height 14
click at [370, 191] on input "Blanco Negro Blanco Negro" at bounding box center [370, 190] width 0 height 0
radio input "true"
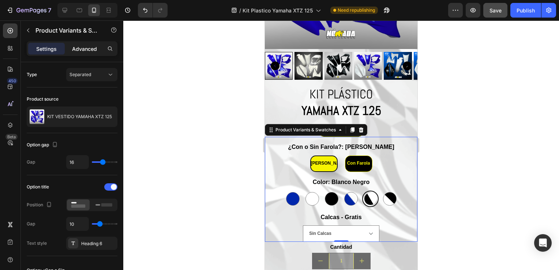
click at [87, 44] on div "Advanced" at bounding box center [84, 49] width 37 height 12
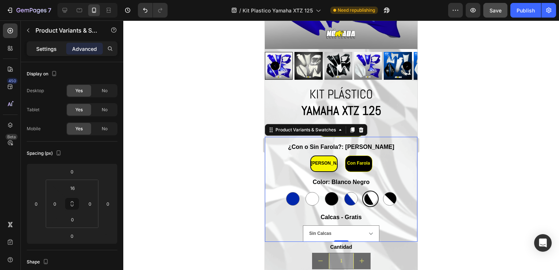
click at [35, 47] on div "Settings" at bounding box center [46, 49] width 37 height 12
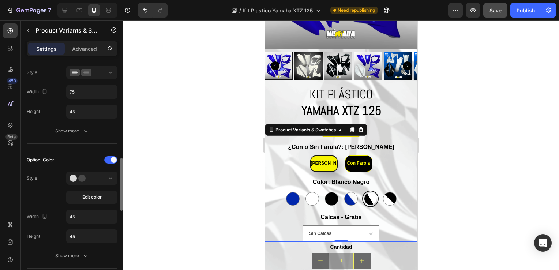
scroll to position [256, 0]
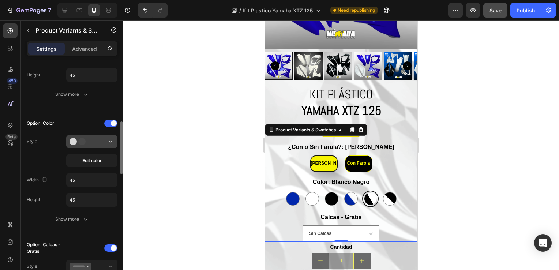
click at [106, 143] on div at bounding box center [92, 141] width 45 height 7
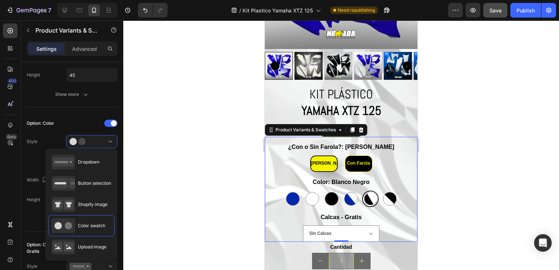
click at [148, 150] on div at bounding box center [341, 145] width 436 height 250
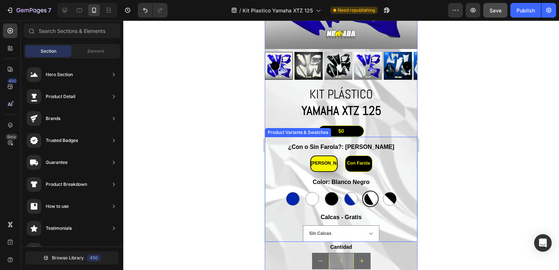
click at [190, 185] on div at bounding box center [341, 145] width 436 height 250
click at [354, 192] on div at bounding box center [351, 199] width 14 height 14
click at [351, 191] on input "Azul Con Blanco Azul Con Blanco" at bounding box center [350, 190] width 0 height 0
radio input "true"
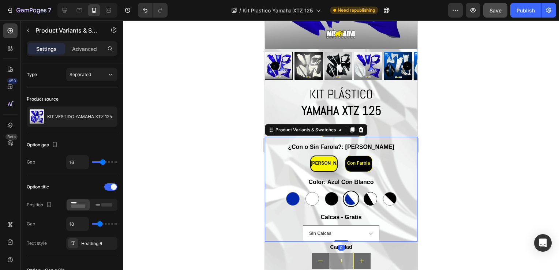
click at [364, 194] on div at bounding box center [371, 199] width 14 height 14
click at [370, 191] on input "Blanco Negro Blanco Negro" at bounding box center [370, 190] width 0 height 0
radio input "true"
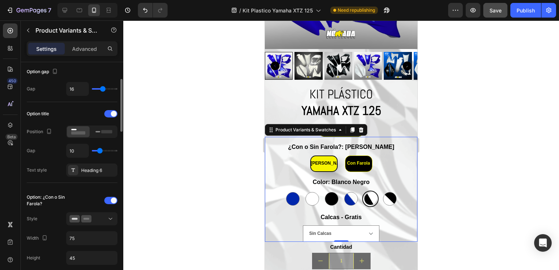
scroll to position [110, 0]
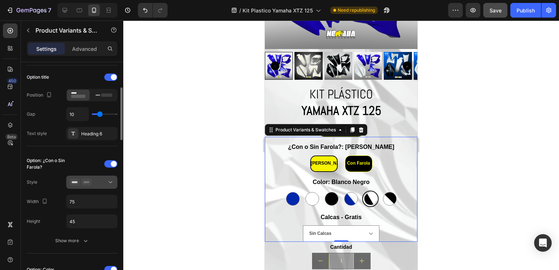
click at [83, 182] on icon at bounding box center [86, 182] width 10 height 7
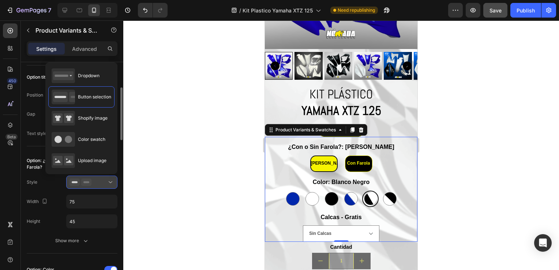
click at [83, 182] on icon at bounding box center [86, 182] width 10 height 7
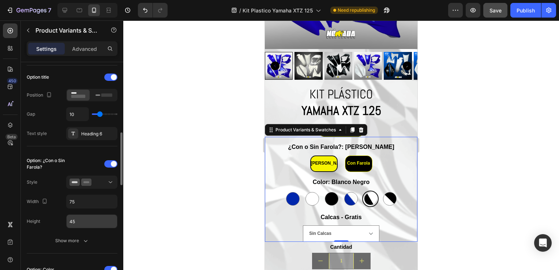
scroll to position [146, 0]
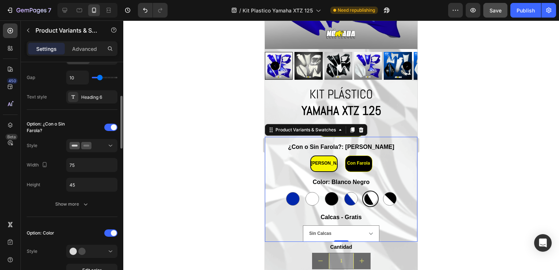
click at [59, 192] on div "Option: ¿Con o Sin Farola? Style Width 75 Height 45 Show more" at bounding box center [72, 165] width 91 height 89
click at [60, 200] on div "Show more" at bounding box center [72, 203] width 34 height 7
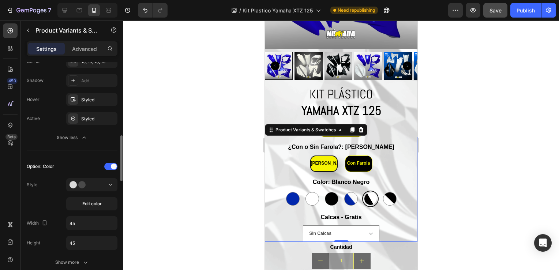
scroll to position [402, 0]
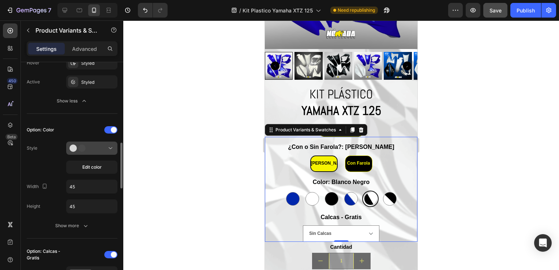
click at [80, 142] on button at bounding box center [91, 148] width 51 height 13
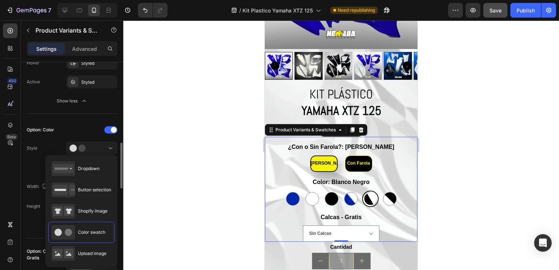
click at [74, 133] on div "Option: Color" at bounding box center [72, 130] width 91 height 12
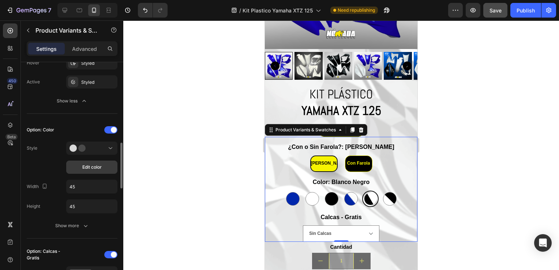
click at [91, 168] on span "Edit color" at bounding box center [91, 167] width 19 height 7
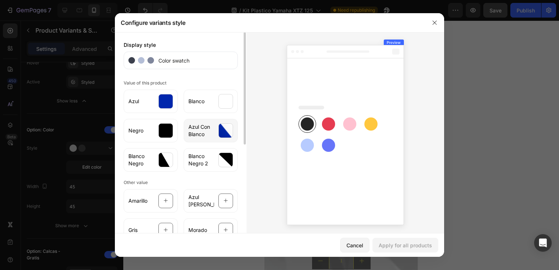
click at [218, 128] on div at bounding box center [225, 130] width 15 height 15
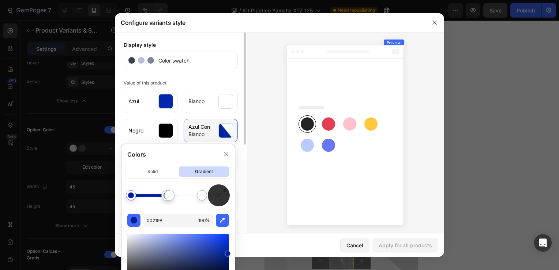
click at [218, 128] on div at bounding box center [225, 130] width 15 height 15
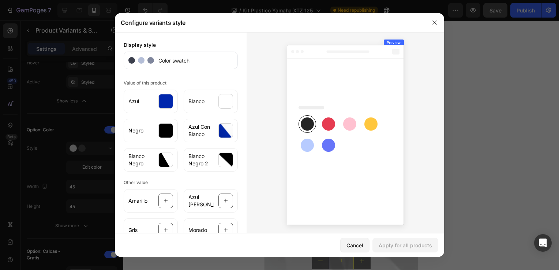
click at [108, 145] on div at bounding box center [279, 135] width 559 height 270
click at [225, 132] on div at bounding box center [225, 130] width 15 height 15
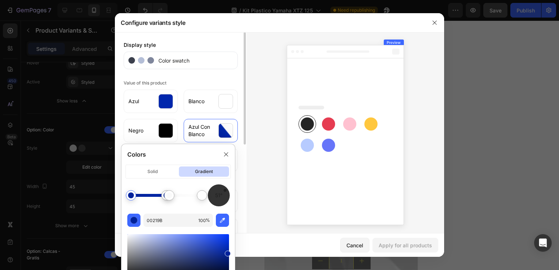
click at [115, 142] on div "Display style Color swatch Value of this product Azul [PERSON_NAME] Negro Azul …" at bounding box center [181, 133] width 132 height 203
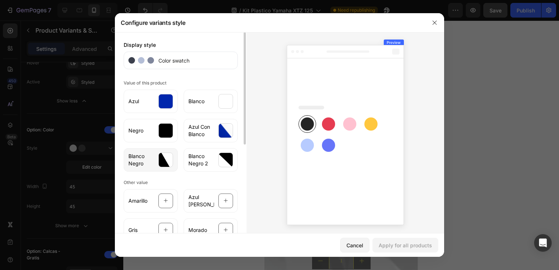
click at [155, 158] on div "Blanco Negro" at bounding box center [151, 159] width 54 height 23
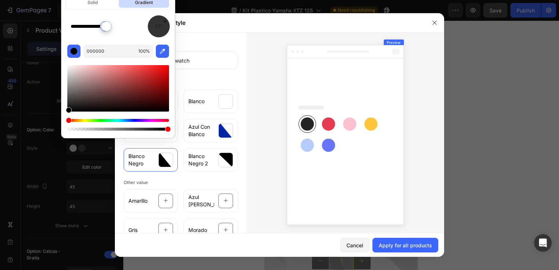
drag, startPoint x: 166, startPoint y: 27, endPoint x: 168, endPoint y: 19, distance: 8.1
click at [168, 19] on div "51°" at bounding box center [159, 26] width 22 height 22
click at [218, 158] on div at bounding box center [225, 160] width 15 height 15
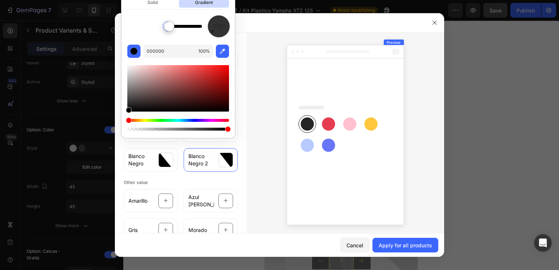
drag, startPoint x: 212, startPoint y: 35, endPoint x: 205, endPoint y: 37, distance: 8.1
click at [205, 37] on div "232° 000000 100 %" at bounding box center [177, 73] width 113 height 117
click at [405, 252] on div "Cancel Apply for all products" at bounding box center [279, 244] width 329 height 23
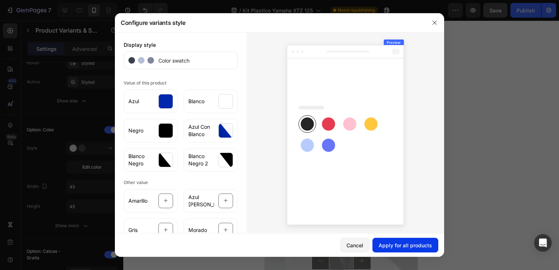
click at [402, 251] on button "Apply for all products" at bounding box center [405, 245] width 66 height 15
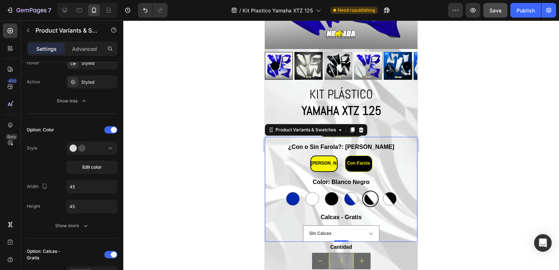
click at [451, 230] on div at bounding box center [341, 145] width 436 height 250
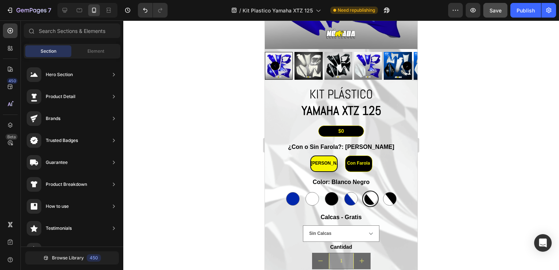
click at [451, 230] on div at bounding box center [341, 145] width 436 height 250
click at [425, 170] on div at bounding box center [341, 145] width 436 height 250
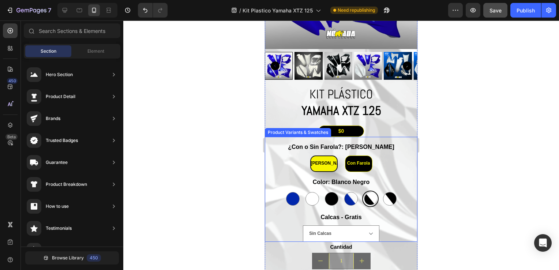
click at [366, 191] on Negro at bounding box center [370, 199] width 16 height 16
click at [370, 190] on input "Blanco Negro Blanco Negro" at bounding box center [370, 190] width 0 height 0
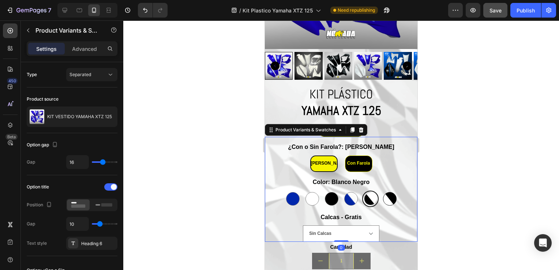
click at [383, 194] on div at bounding box center [390, 199] width 14 height 14
click at [389, 191] on input "Blanco Negro 2 Blanco Negro 2" at bounding box center [389, 190] width 0 height 0
radio input "true"
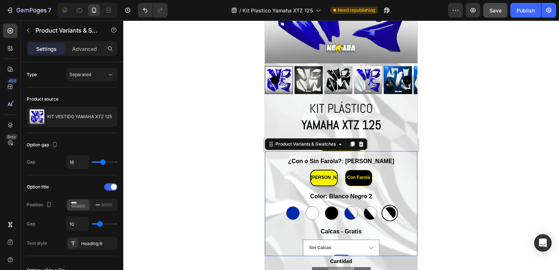
scroll to position [1665, 0]
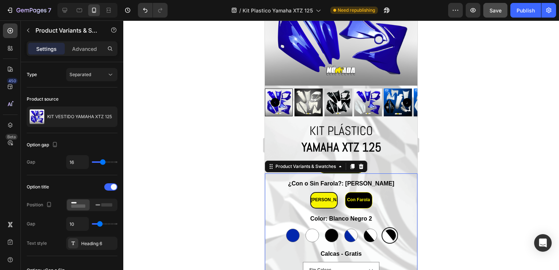
click at [385, 230] on div at bounding box center [390, 235] width 12 height 12
click at [389, 227] on input "Blanco Negro 2 Blanco Negro 2" at bounding box center [389, 227] width 0 height 0
click at [364, 229] on div at bounding box center [371, 236] width 14 height 14
click at [370, 227] on input "Blanco Negro Blanco Negro" at bounding box center [370, 227] width 0 height 0
radio input "true"
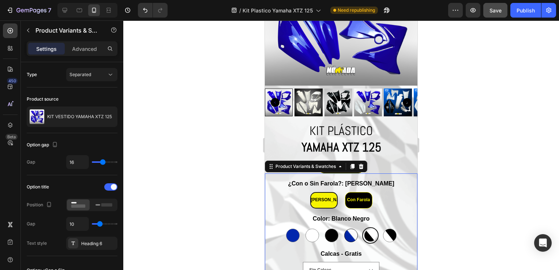
click at [345, 229] on div at bounding box center [351, 236] width 14 height 14
click at [350, 227] on input "Azul Con Blanco Azul Con Blanco" at bounding box center [350, 227] width 0 height 0
radio input "true"
click at [325, 230] on div at bounding box center [332, 236] width 14 height 14
click at [331, 227] on input "Negro Negro" at bounding box center [331, 227] width 0 height 0
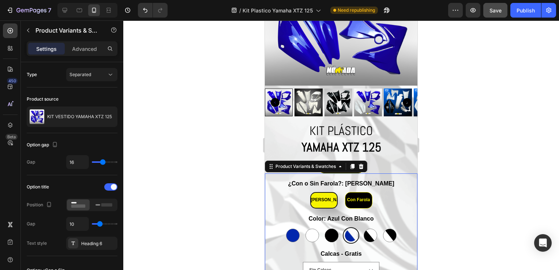
radio input "true"
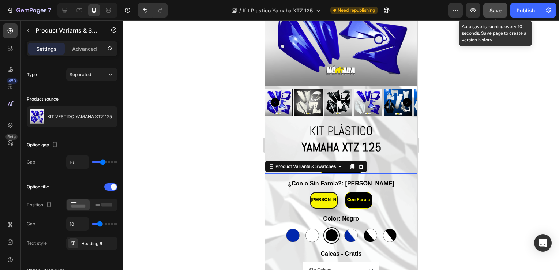
click at [494, 12] on span "Save" at bounding box center [495, 10] width 12 height 6
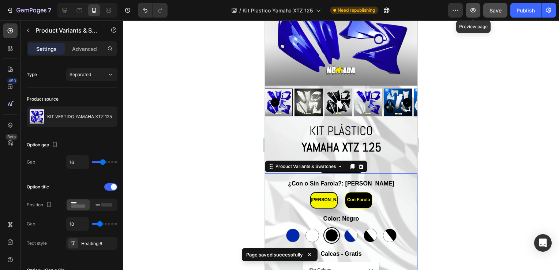
click at [479, 14] on button "button" at bounding box center [473, 10] width 15 height 15
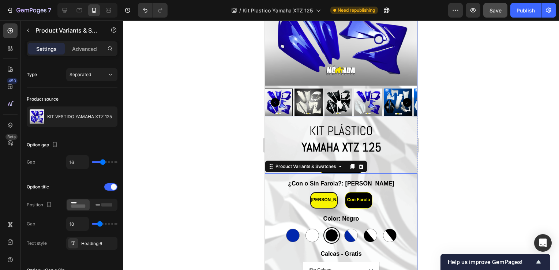
scroll to position [1592, 0]
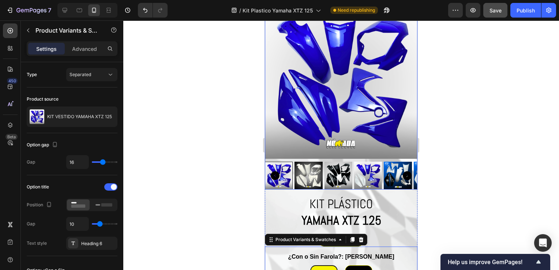
click at [275, 171] on icon "Carousel Back Arrow" at bounding box center [275, 175] width 9 height 9
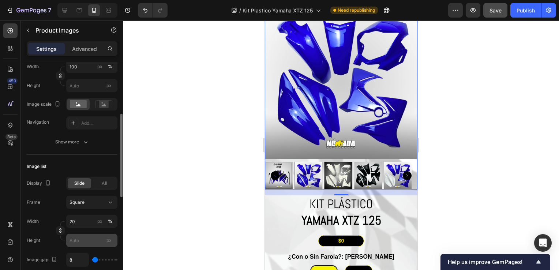
scroll to position [105, 0]
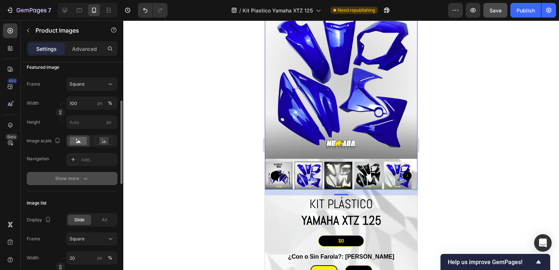
click at [74, 176] on div "Show more" at bounding box center [72, 178] width 34 height 7
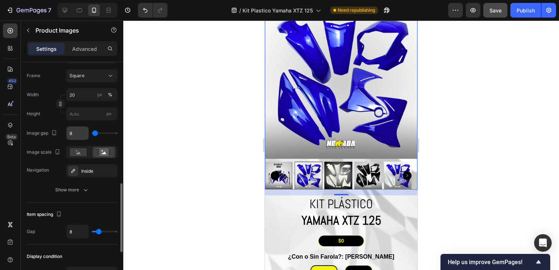
scroll to position [366, 0]
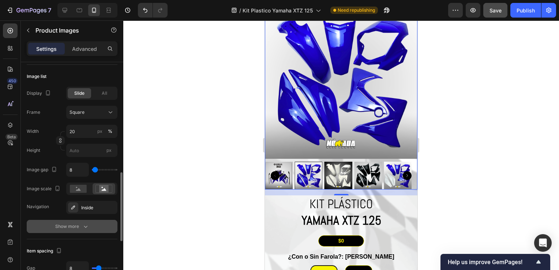
click at [75, 221] on button "Show more" at bounding box center [72, 226] width 91 height 13
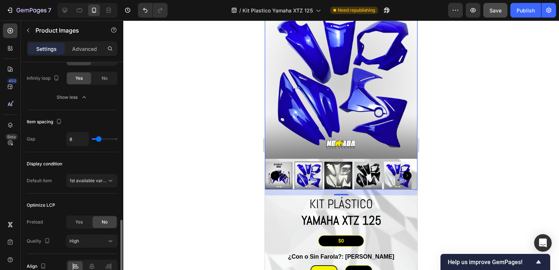
scroll to position [627, 0]
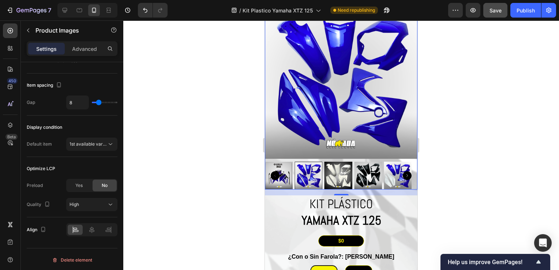
click at [274, 171] on icon "Carousel Back Arrow" at bounding box center [275, 175] width 9 height 9
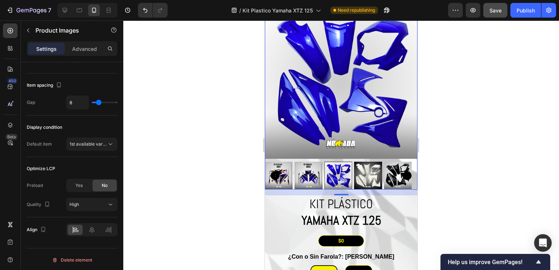
click at [274, 171] on icon "Carousel Back Arrow" at bounding box center [275, 175] width 9 height 9
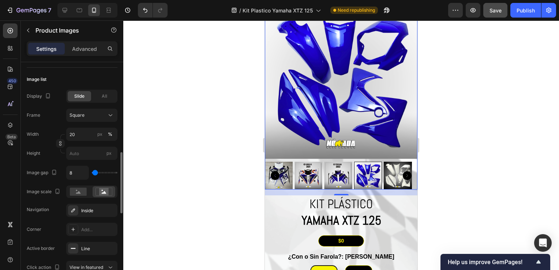
scroll to position [364, 0]
click at [92, 112] on div "Square" at bounding box center [88, 114] width 36 height 7
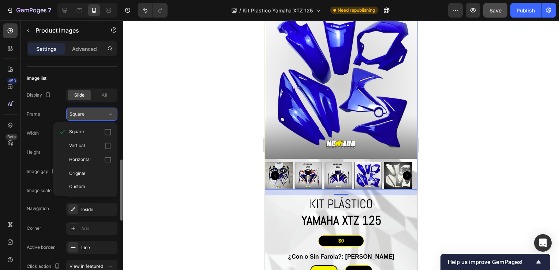
click at [92, 112] on div "Square" at bounding box center [88, 114] width 36 height 7
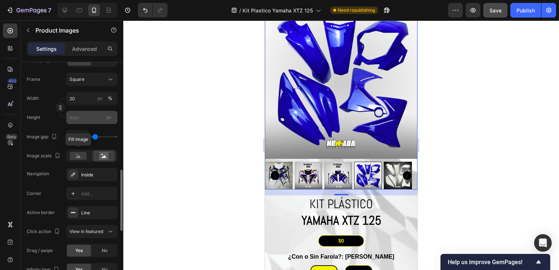
scroll to position [401, 0]
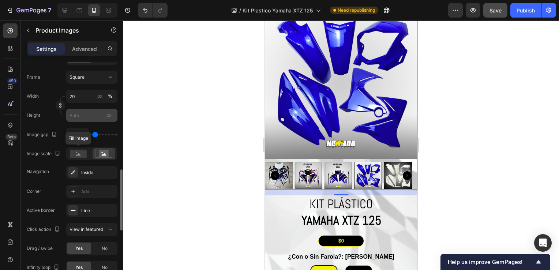
click at [89, 155] on div at bounding box center [78, 153] width 23 height 11
click at [98, 153] on icon at bounding box center [103, 154] width 17 height 8
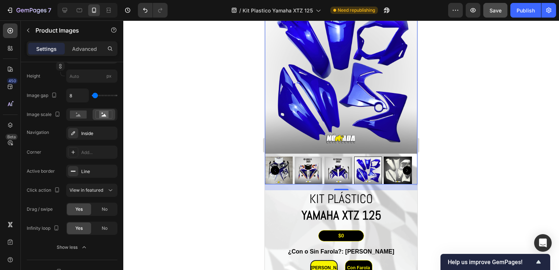
scroll to position [1597, 0]
click at [276, 166] on icon "Carousel Back Arrow" at bounding box center [275, 170] width 9 height 9
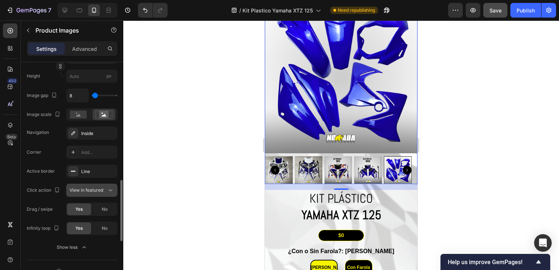
click at [89, 192] on span "View in featured" at bounding box center [87, 190] width 34 height 7
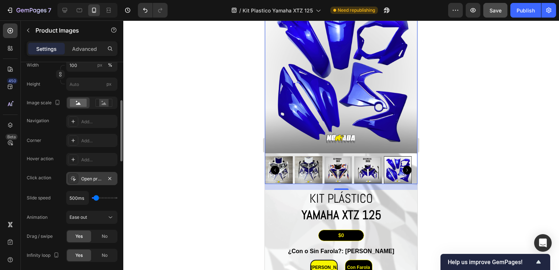
scroll to position [143, 0]
click at [78, 177] on div at bounding box center [73, 179] width 10 height 10
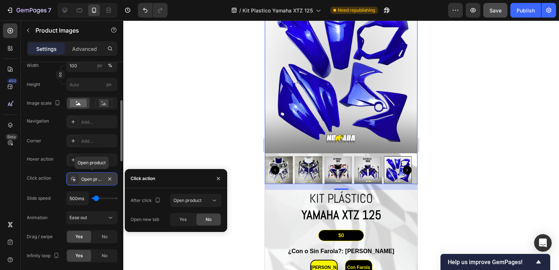
click at [83, 178] on div "Open product" at bounding box center [91, 179] width 21 height 7
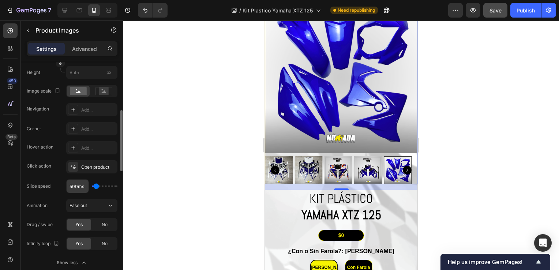
scroll to position [161, 0]
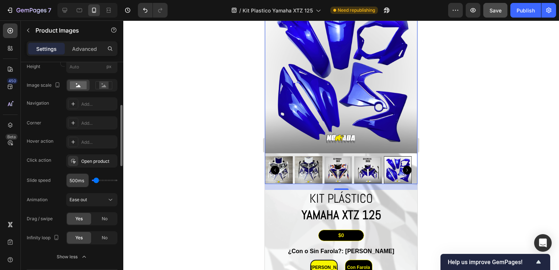
click at [75, 198] on span "Ease out" at bounding box center [79, 199] width 18 height 5
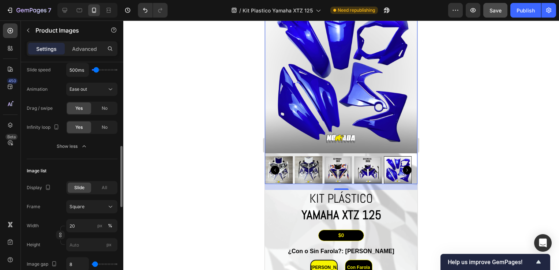
scroll to position [282, 0]
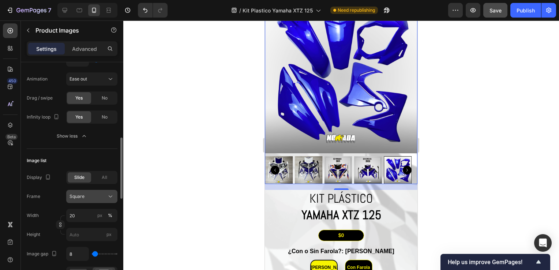
click at [85, 199] on div "Square" at bounding box center [92, 196] width 45 height 7
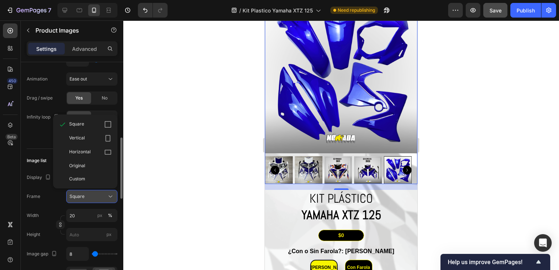
click at [85, 199] on div "Square" at bounding box center [92, 196] width 45 height 7
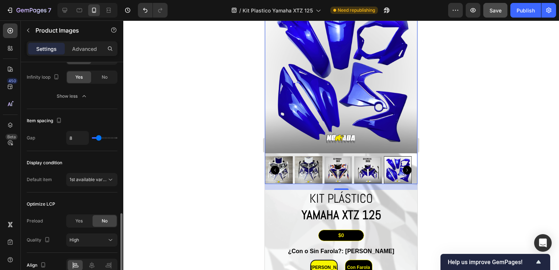
scroll to position [586, 0]
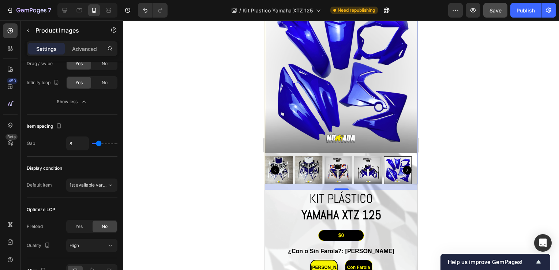
click at [433, 119] on div at bounding box center [341, 145] width 436 height 250
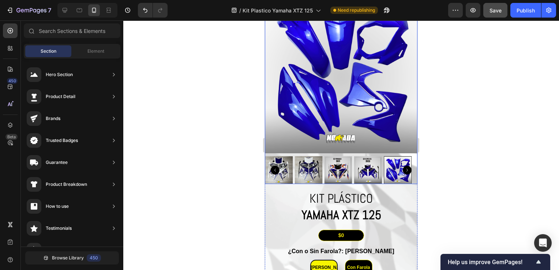
click at [384, 176] on div at bounding box center [398, 170] width 28 height 28
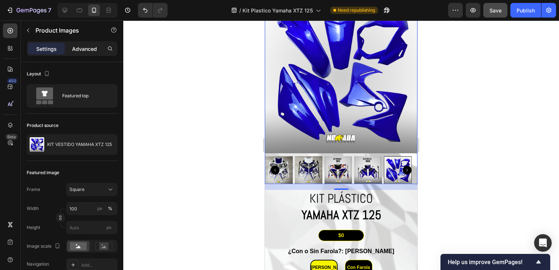
click at [81, 48] on p "Advanced" at bounding box center [84, 49] width 25 height 8
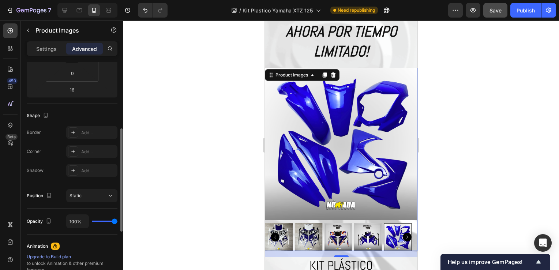
scroll to position [1529, 0]
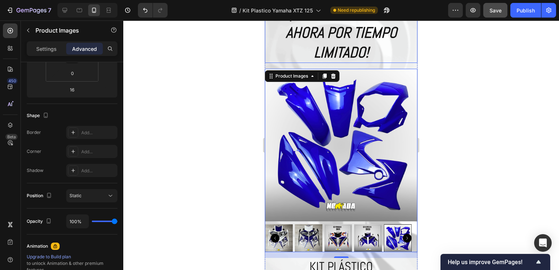
click at [385, 50] on h2 "¡ ADQUIERE TU KIT AHORA POR TIEMPO LIMITADO!" at bounding box center [341, 33] width 153 height 60
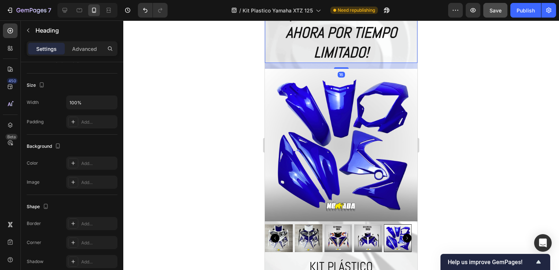
scroll to position [0, 0]
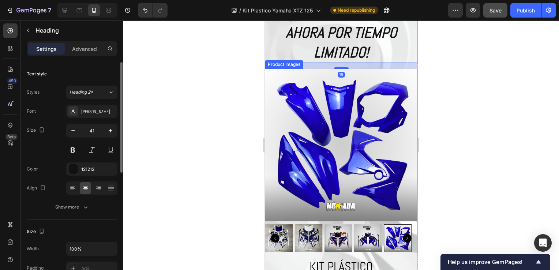
click at [383, 100] on img at bounding box center [341, 145] width 153 height 153
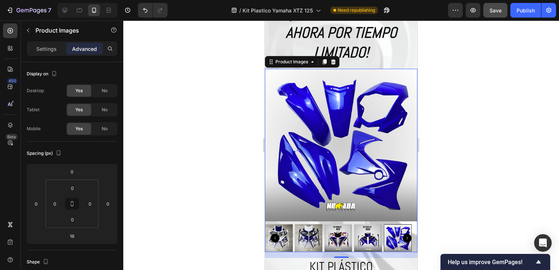
click at [363, 252] on div "16" at bounding box center [341, 255] width 153 height 6
click at [45, 48] on p "Settings" at bounding box center [46, 49] width 20 height 8
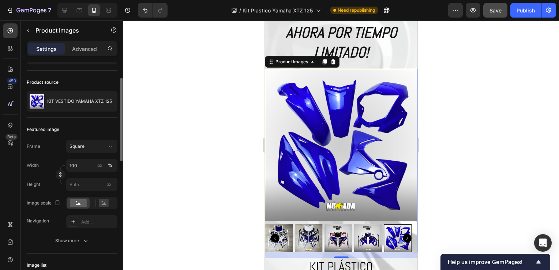
scroll to position [45, 0]
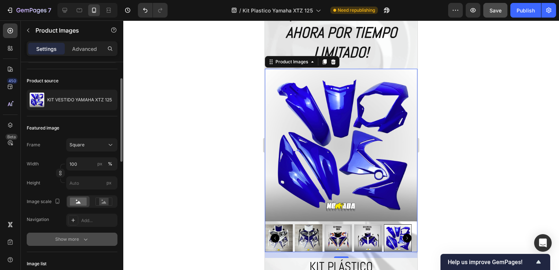
click at [59, 239] on div "Show more" at bounding box center [72, 239] width 34 height 7
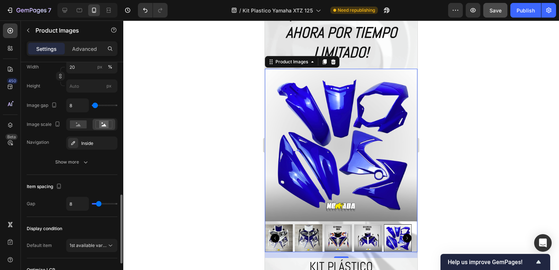
scroll to position [433, 0]
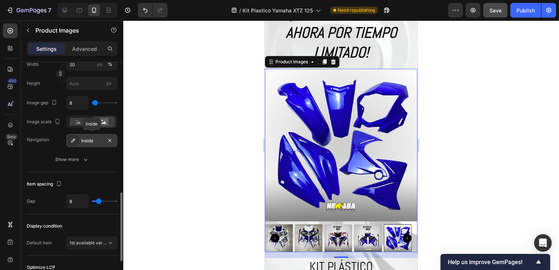
click at [89, 136] on div "Inside" at bounding box center [91, 140] width 51 height 13
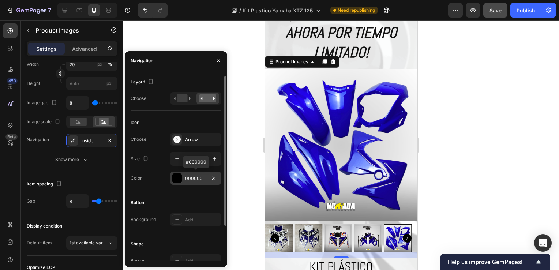
click at [180, 176] on div at bounding box center [177, 178] width 10 height 10
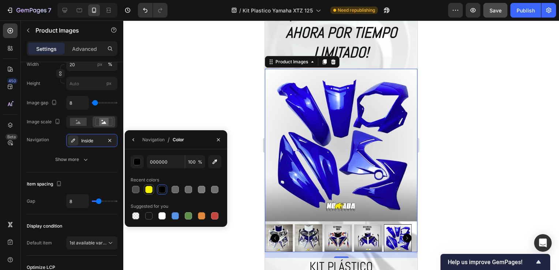
click at [148, 190] on div at bounding box center [148, 189] width 7 height 7
click at [159, 191] on div at bounding box center [161, 189] width 7 height 7
type input "000000"
click at [135, 141] on icon "button" at bounding box center [134, 140] width 6 height 6
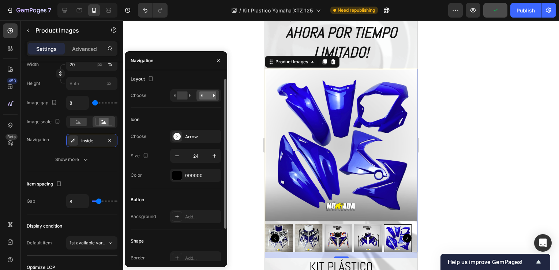
scroll to position [3, 0]
click at [179, 141] on div at bounding box center [177, 136] width 10 height 10
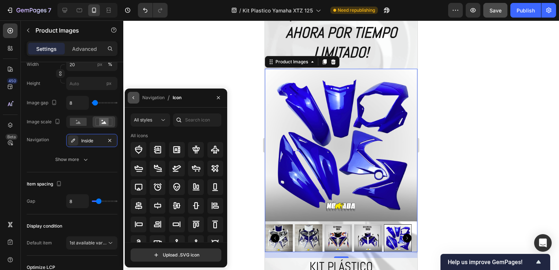
click at [132, 96] on icon "button" at bounding box center [134, 98] width 6 height 6
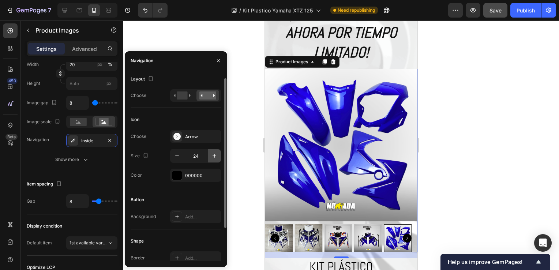
click at [213, 158] on icon "button" at bounding box center [214, 155] width 7 height 7
click at [174, 155] on icon "button" at bounding box center [176, 155] width 7 height 7
type input "24"
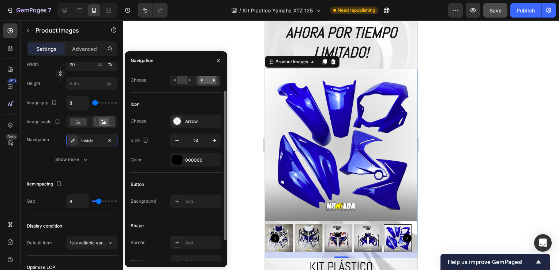
click at [176, 198] on icon at bounding box center [177, 201] width 6 height 6
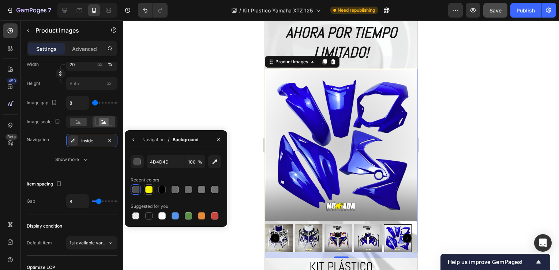
click at [148, 186] on div at bounding box center [148, 189] width 7 height 7
click at [156, 192] on div at bounding box center [176, 189] width 91 height 10
click at [159, 192] on div at bounding box center [161, 189] width 7 height 7
type input "000000"
click at [135, 141] on icon "button" at bounding box center [134, 140] width 6 height 6
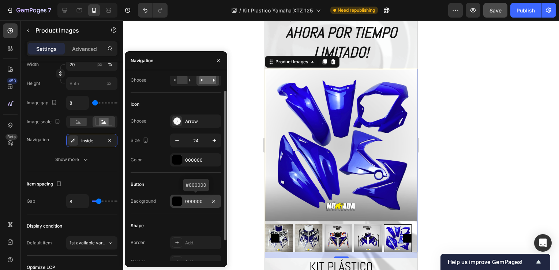
click at [174, 200] on div at bounding box center [177, 201] width 10 height 10
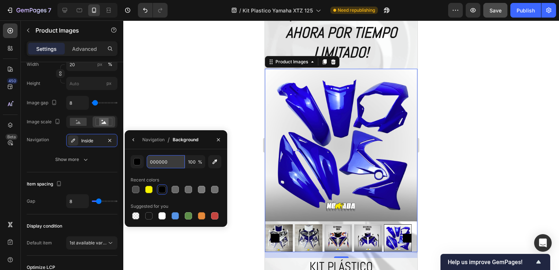
click at [158, 163] on input "000000" at bounding box center [166, 161] width 38 height 13
click at [136, 141] on icon "button" at bounding box center [134, 140] width 6 height 6
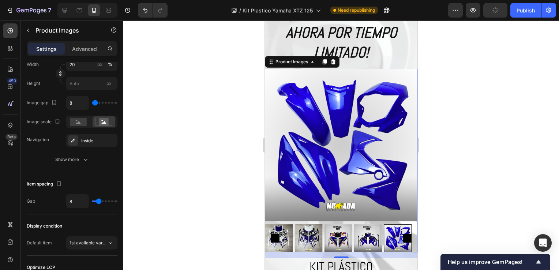
click at [242, 186] on div at bounding box center [341, 145] width 436 height 250
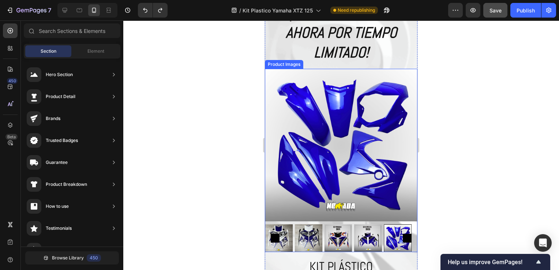
click at [405, 203] on img at bounding box center [341, 145] width 153 height 153
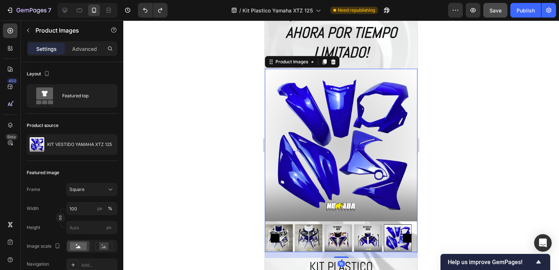
click at [405, 203] on img at bounding box center [341, 145] width 153 height 153
click at [436, 208] on div at bounding box center [341, 145] width 436 height 250
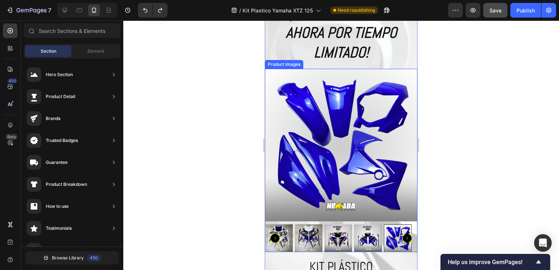
click at [403, 234] on icon "Carousel Next Arrow" at bounding box center [407, 238] width 9 height 9
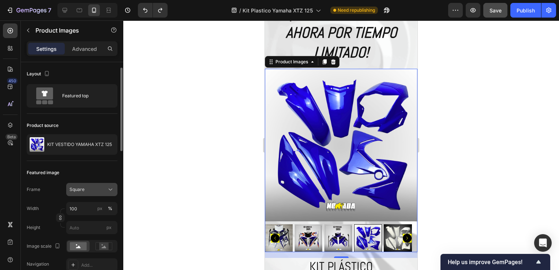
scroll to position [25, 0]
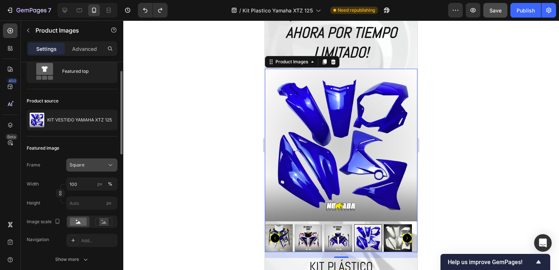
click at [90, 163] on div "Square" at bounding box center [88, 165] width 36 height 7
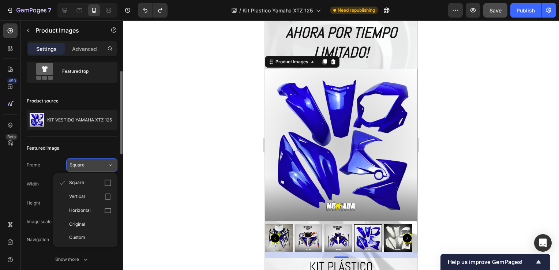
click at [90, 163] on div "Square" at bounding box center [88, 165] width 36 height 7
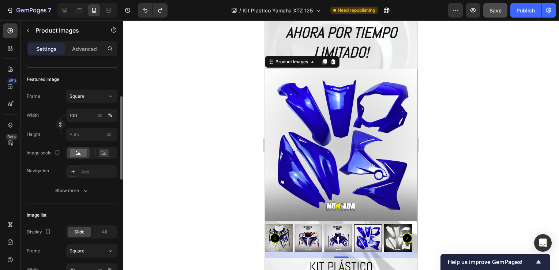
scroll to position [94, 0]
click at [61, 192] on div "Show more" at bounding box center [72, 190] width 34 height 7
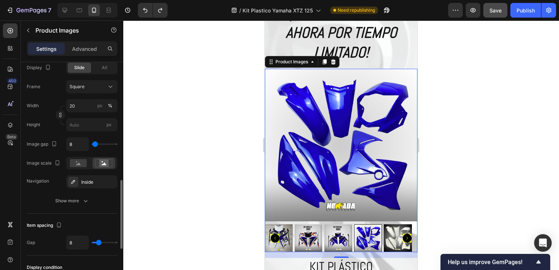
scroll to position [400, 0]
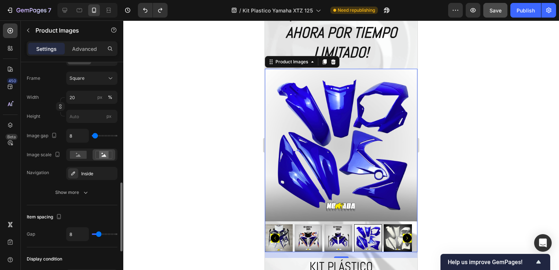
click at [80, 181] on div "Display Slide All Frame Square Width 20 px % Height px Image gap 8 Image scale …" at bounding box center [72, 126] width 91 height 146
click at [83, 176] on div "Inside" at bounding box center [91, 173] width 21 height 7
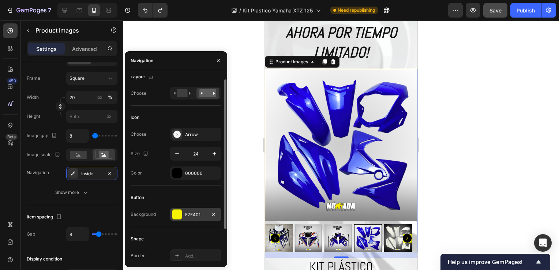
scroll to position [5, 0]
click at [180, 178] on div "000000" at bounding box center [195, 173] width 51 height 13
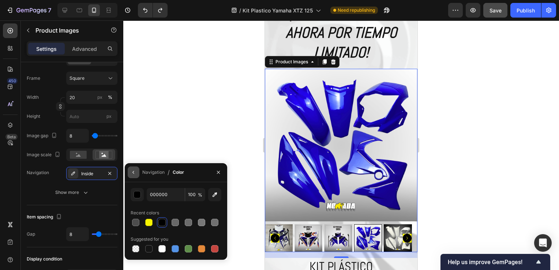
click at [139, 174] on button "button" at bounding box center [134, 172] width 12 height 12
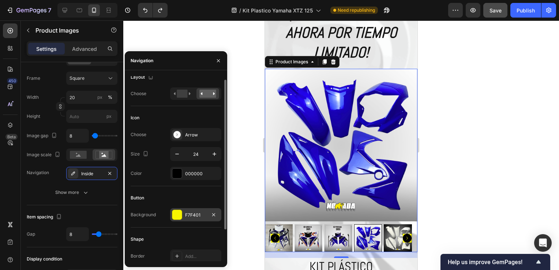
click at [185, 219] on div "F7F401" at bounding box center [195, 214] width 51 height 13
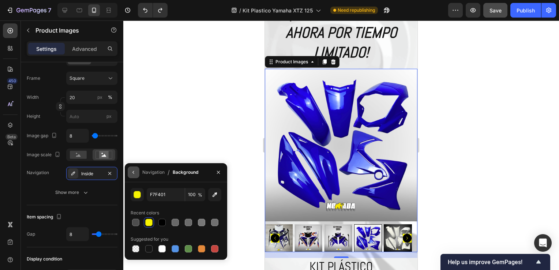
click at [128, 172] on button "button" at bounding box center [134, 172] width 12 height 12
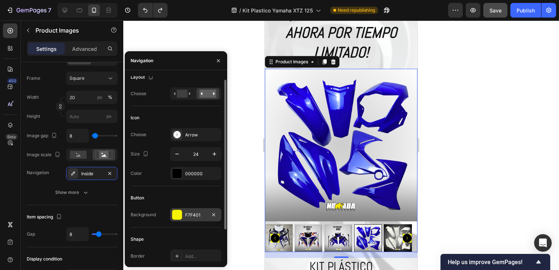
click at [196, 214] on div "F7F401" at bounding box center [195, 215] width 21 height 7
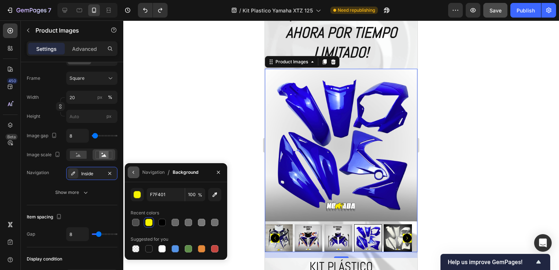
click at [133, 173] on icon "button" at bounding box center [132, 172] width 1 height 3
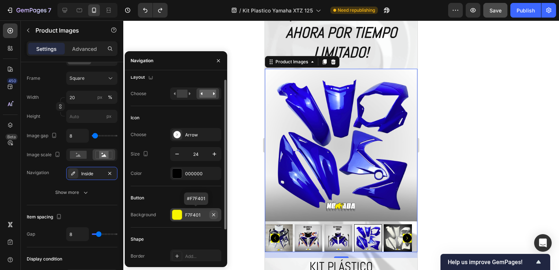
click at [215, 214] on icon "button" at bounding box center [214, 215] width 6 height 6
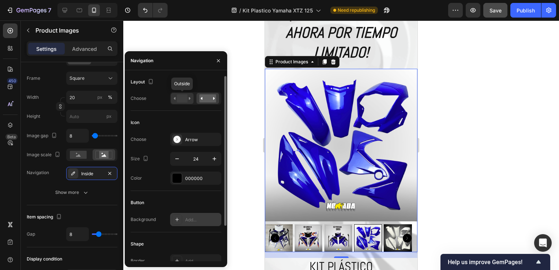
click at [186, 95] on rect at bounding box center [182, 98] width 11 height 8
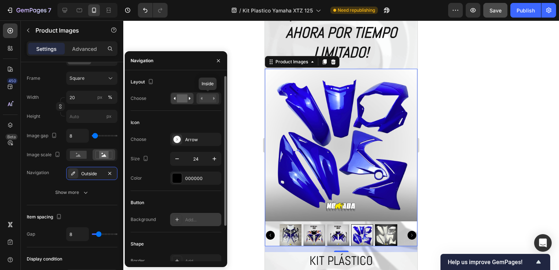
click at [209, 97] on rect at bounding box center [207, 98] width 17 height 8
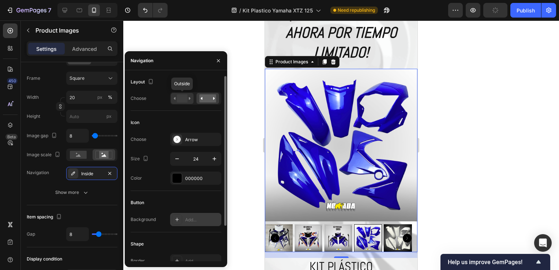
click at [175, 97] on icon at bounding box center [182, 98] width 17 height 8
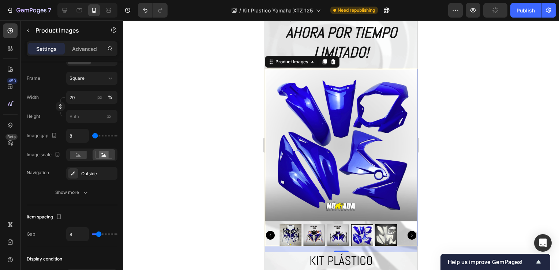
click at [458, 136] on div at bounding box center [341, 145] width 436 height 250
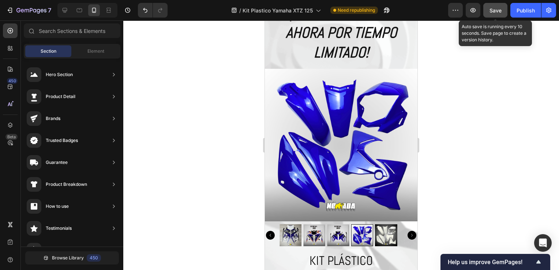
click at [498, 15] on button "Save" at bounding box center [495, 10] width 24 height 15
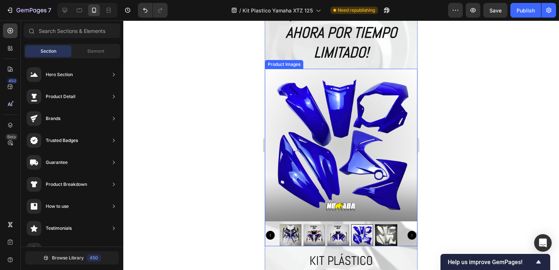
click at [408, 231] on icon "Carousel Next Arrow" at bounding box center [412, 235] width 9 height 9
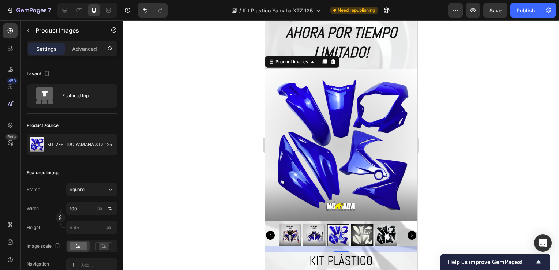
click at [334, 226] on div at bounding box center [338, 235] width 22 height 22
click at [479, 165] on div at bounding box center [341, 145] width 436 height 250
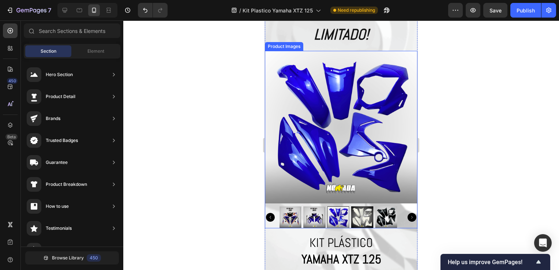
scroll to position [1529, 0]
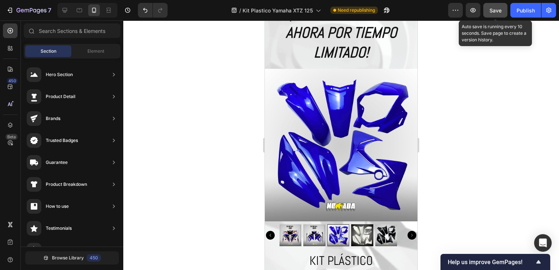
click at [491, 15] on button "Save" at bounding box center [495, 10] width 24 height 15
click at [492, 7] on div "Save" at bounding box center [495, 11] width 12 height 8
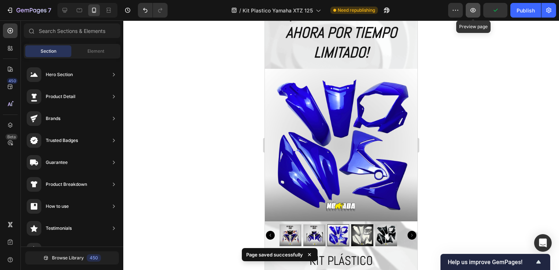
click at [475, 11] on icon "button" at bounding box center [472, 10] width 5 height 4
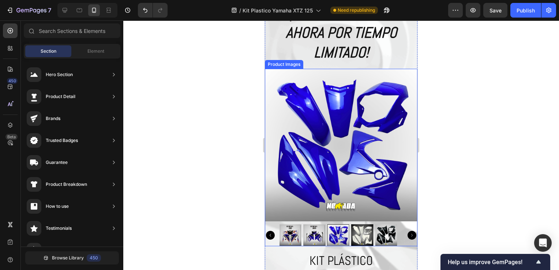
click at [274, 232] on icon "Carousel Back Arrow" at bounding box center [270, 235] width 9 height 9
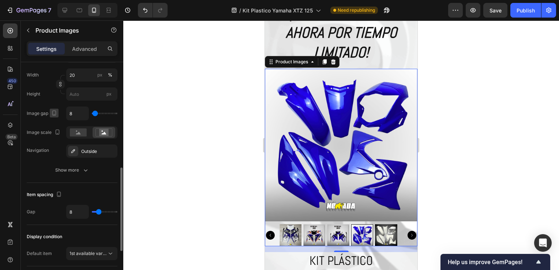
scroll to position [179, 0]
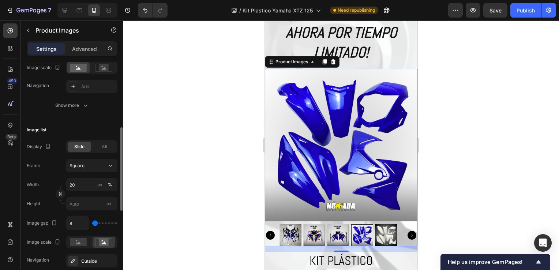
click at [76, 57] on div "Settings Advanced" at bounding box center [72, 51] width 102 height 21
click at [77, 52] on p "Advanced" at bounding box center [84, 49] width 25 height 8
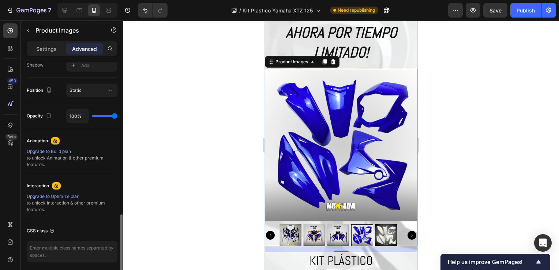
scroll to position [278, 0]
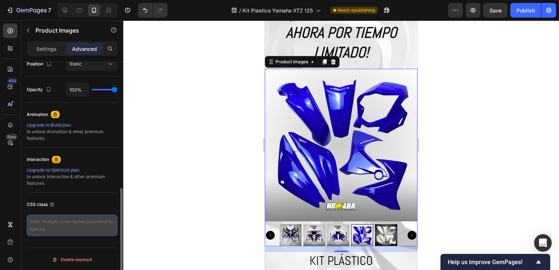
click at [74, 215] on textarea at bounding box center [72, 225] width 91 height 21
paste textarea "svg { display: inline-block; vertical-align: middle; fill: currentColor; stroke…"
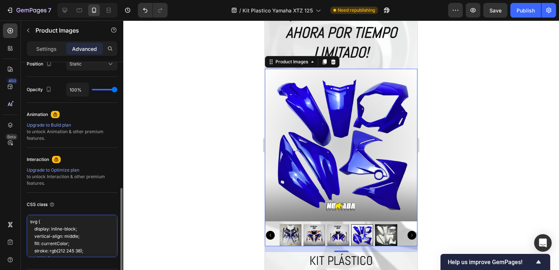
scroll to position [26, 0]
click at [97, 248] on textarea "svg { display: inline-block; vertical-align: middle; fill: currentColor; stroke…" at bounding box center [72, 236] width 91 height 42
drag, startPoint x: 104, startPoint y: 247, endPoint x: 30, endPoint y: 239, distance: 74.8
click at [30, 239] on textarea "svg { display: inline-block; vertical-align: middle; fill: currentColor; stroke…" at bounding box center [72, 236] width 91 height 42
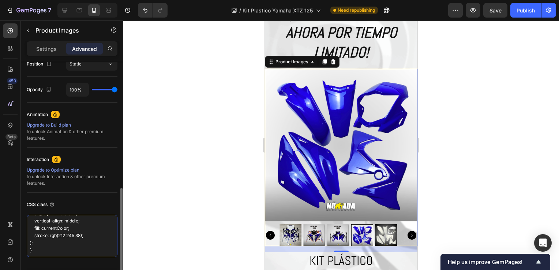
scroll to position [15, 0]
click at [79, 240] on textarea "svg { display: inline-block; vertical-align: middle; fill: currentColor; stroke…" at bounding box center [72, 236] width 91 height 42
drag, startPoint x: 86, startPoint y: 236, endPoint x: 27, endPoint y: 226, distance: 60.2
click at [27, 226] on textarea "svg { display: inline-block; vertical-align: middle; fill: currentColor; stroke…" at bounding box center [72, 236] width 91 height 42
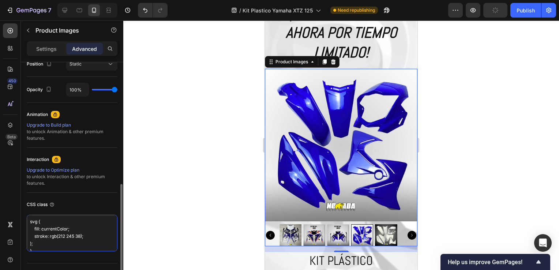
click at [56, 227] on textarea "svg { fill: currentColor; stroke: rgb(212 245 38); ); }" at bounding box center [72, 233] width 91 height 37
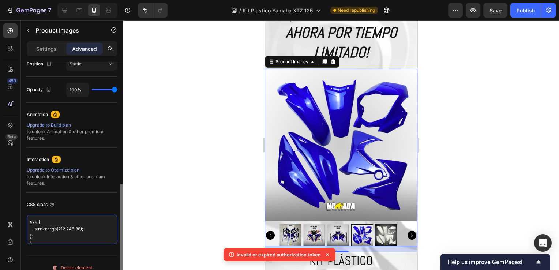
click at [35, 238] on textarea "svg { stroke: rgb(212 245 38); ); }" at bounding box center [72, 229] width 91 height 29
click at [38, 240] on textarea "svg { stroke: rgb(212 245 38); ); }" at bounding box center [72, 229] width 91 height 29
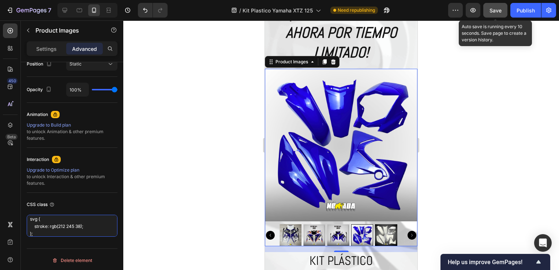
type textarea "svg { stroke: rgb(212 245 38); );"
click at [494, 8] on span "Save" at bounding box center [495, 10] width 12 height 6
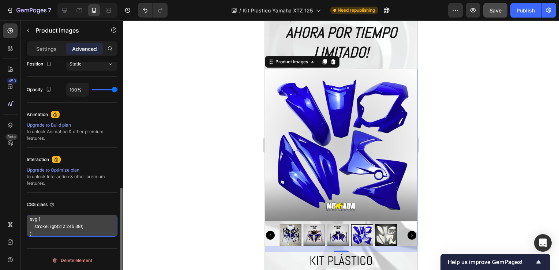
click at [78, 222] on textarea "svg { stroke: rgb(212 245 38); );" at bounding box center [72, 226] width 91 height 22
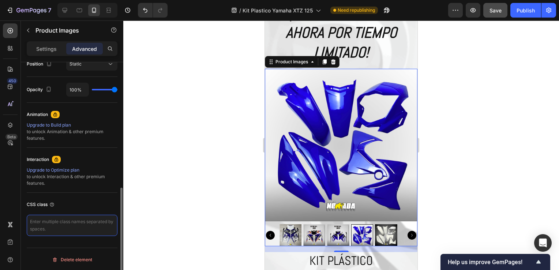
scroll to position [0, 0]
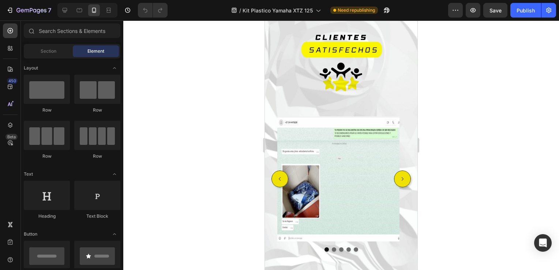
select select "Negro - 2021"
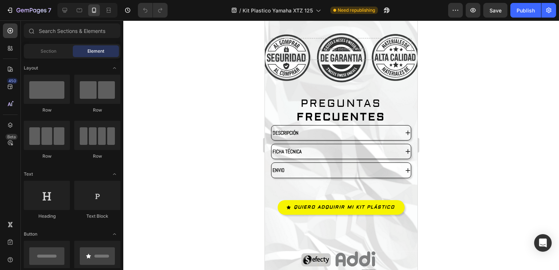
select select "Negro - 2021"
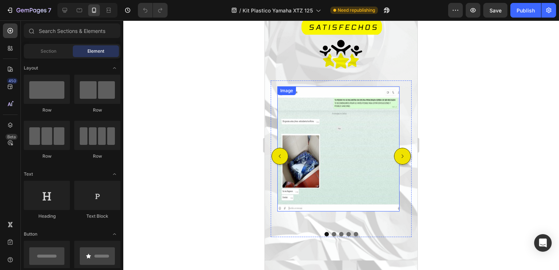
select select "Negro - 2021"
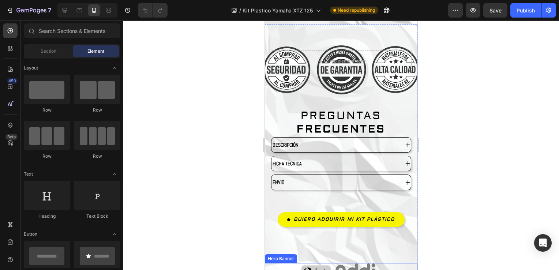
select select "Negro - 2021"
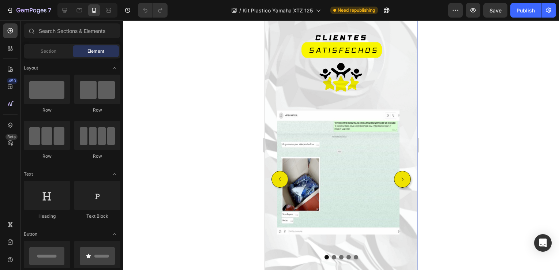
select select "Negro - 2021"
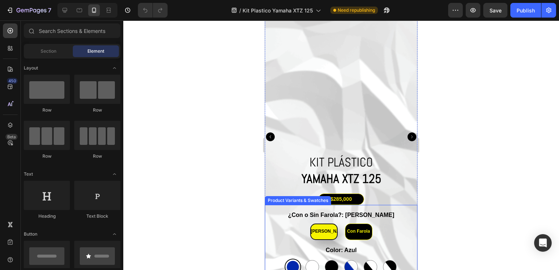
scroll to position [1665, 0]
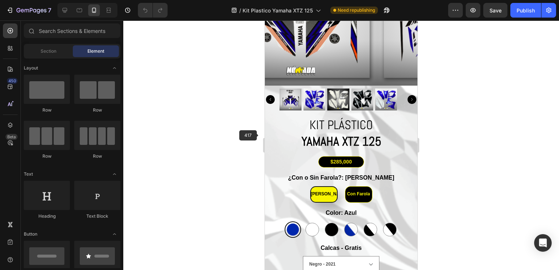
drag, startPoint x: 260, startPoint y: 135, endPoint x: 455, endPoint y: 138, distance: 194.6
click at [455, 138] on div at bounding box center [341, 145] width 436 height 250
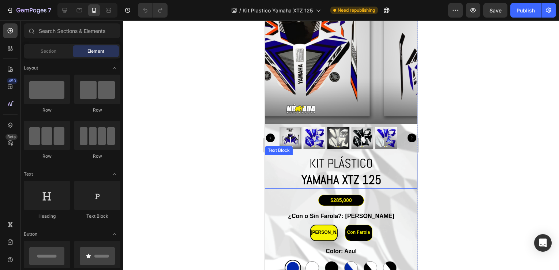
scroll to position [1592, 0]
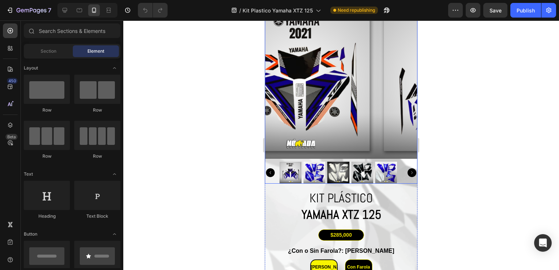
click at [409, 168] on icon "Carousel Next Arrow" at bounding box center [412, 172] width 9 height 9
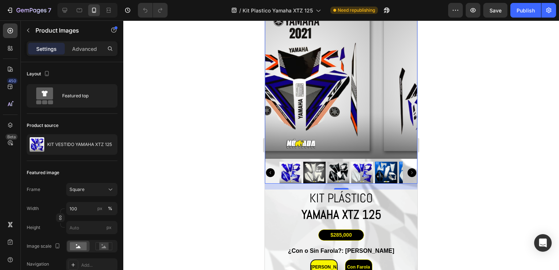
click at [209, 59] on div at bounding box center [341, 145] width 436 height 250
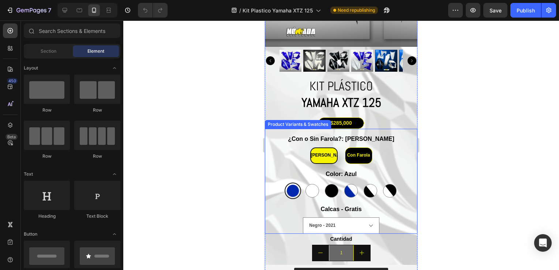
scroll to position [1738, 0]
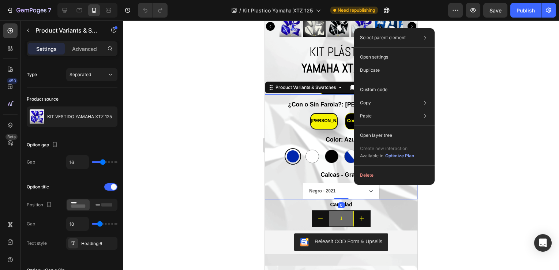
click at [237, 188] on div at bounding box center [341, 145] width 436 height 250
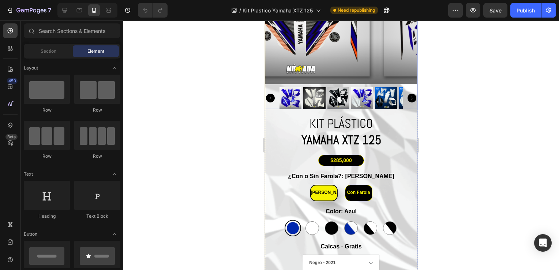
scroll to position [1665, 0]
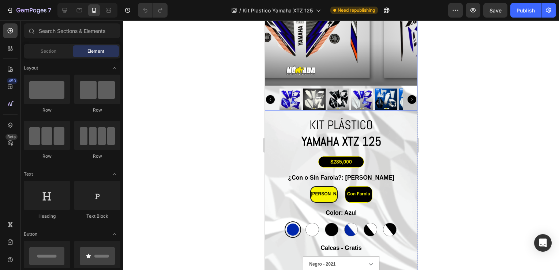
click at [404, 89] on div at bounding box center [341, 100] width 153 height 22
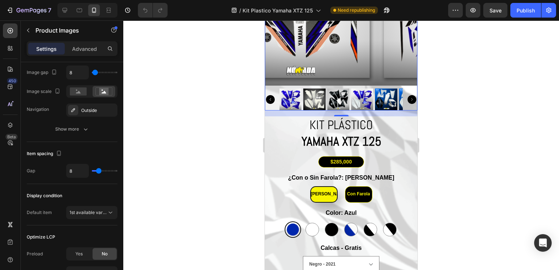
scroll to position [398, 0]
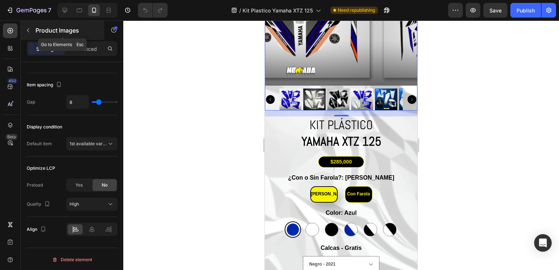
click at [26, 27] on button "button" at bounding box center [28, 31] width 12 height 12
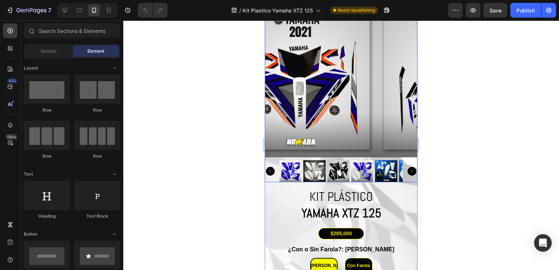
scroll to position [1592, 0]
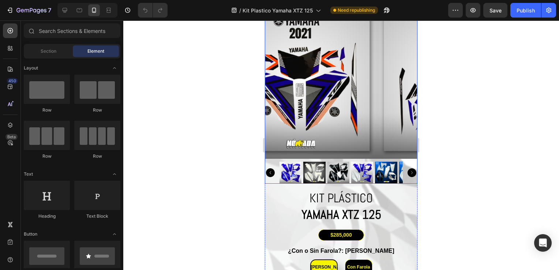
click at [378, 90] on img at bounding box center [454, 82] width 153 height 153
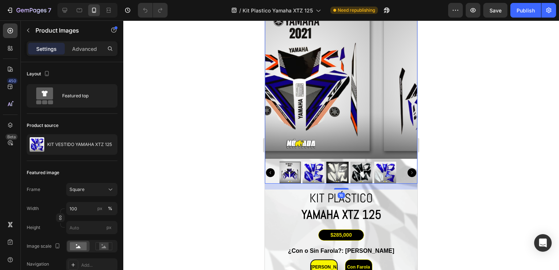
scroll to position [1555, 0]
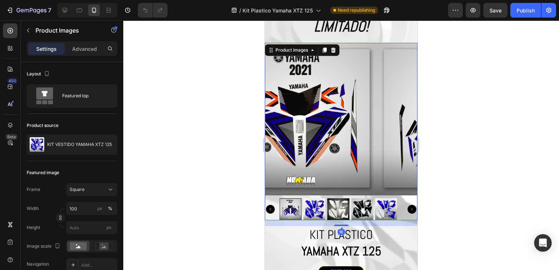
click at [408, 205] on icon "Carousel Next Arrow" at bounding box center [412, 209] width 9 height 9
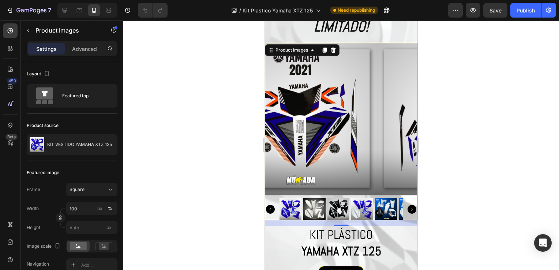
click at [408, 205] on icon "Carousel Next Arrow" at bounding box center [412, 209] width 9 height 9
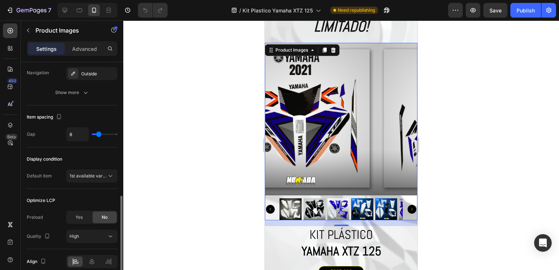
scroll to position [398, 0]
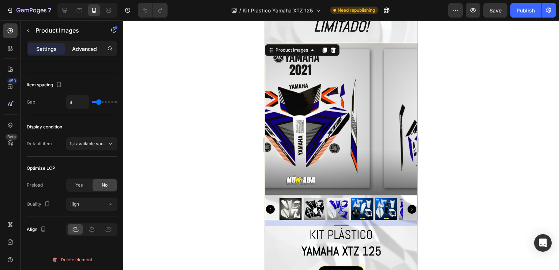
click at [92, 44] on div "Advanced" at bounding box center [84, 49] width 37 height 12
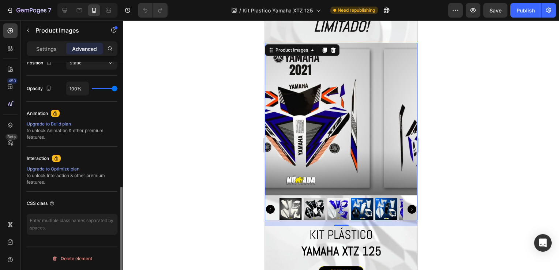
scroll to position [278, 0]
click at [63, 213] on div "CSS class" at bounding box center [72, 217] width 91 height 49
click at [64, 217] on textarea at bounding box center [72, 225] width 91 height 21
paste textarea "svg { stroke: rgb(212 245 38); );"
type textarea "svg { stroke: rgb(212 245 38); );"
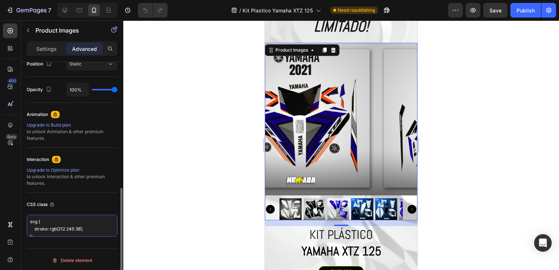
scroll to position [3, 0]
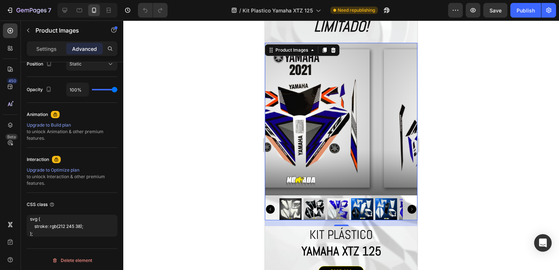
click at [166, 181] on div at bounding box center [341, 145] width 436 height 250
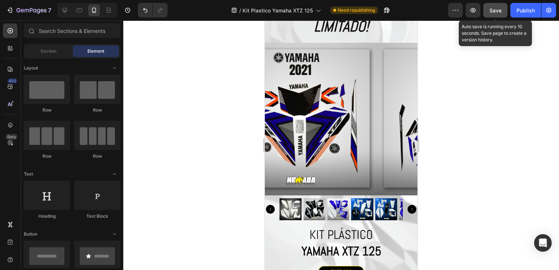
click at [489, 13] on button "Save" at bounding box center [495, 10] width 24 height 15
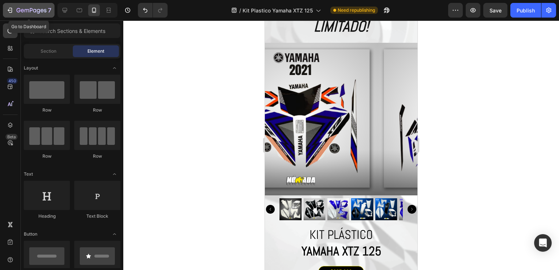
click at [20, 12] on icon "button" at bounding box center [31, 11] width 30 height 6
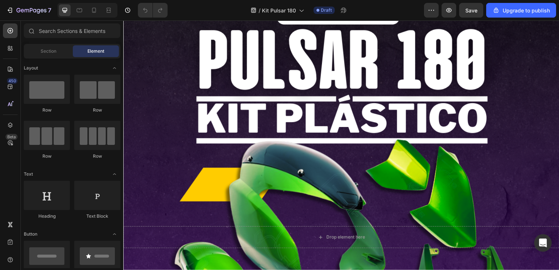
scroll to position [73, 0]
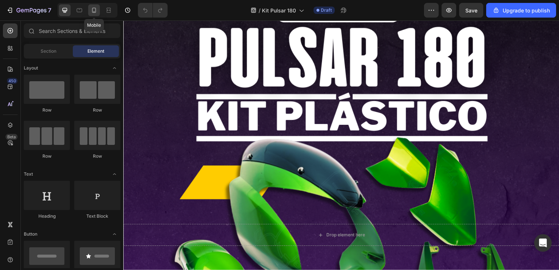
click at [93, 8] on icon at bounding box center [93, 10] width 7 height 7
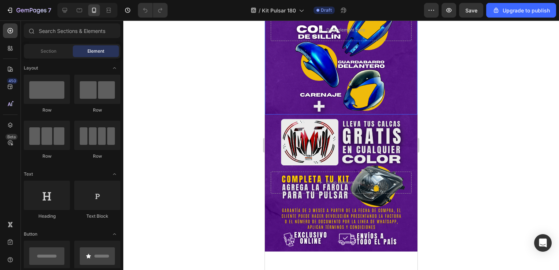
scroll to position [659, 0]
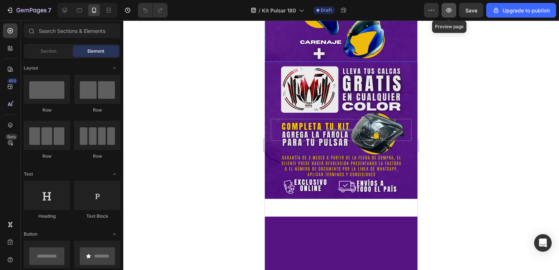
click at [448, 14] on button "button" at bounding box center [449, 10] width 15 height 15
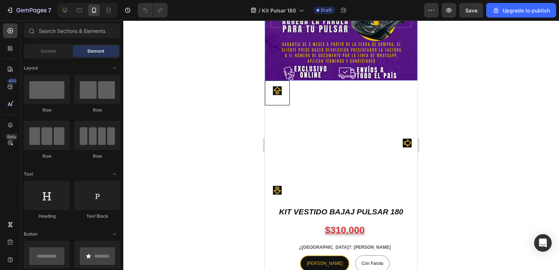
scroll to position [802, 0]
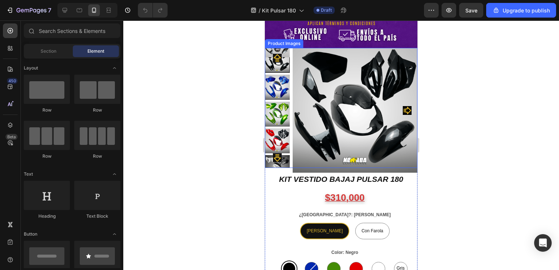
click at [373, 82] on img at bounding box center [355, 110] width 125 height 125
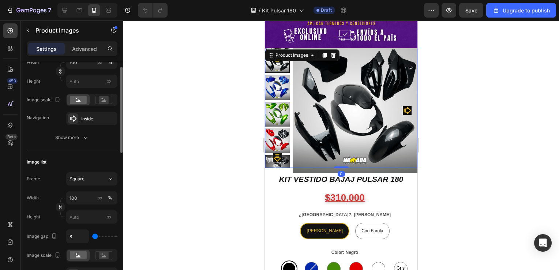
scroll to position [110, 0]
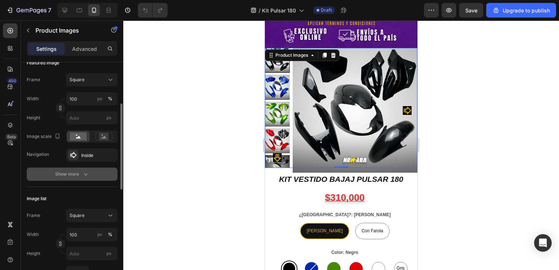
click at [83, 178] on button "Show more" at bounding box center [72, 174] width 91 height 13
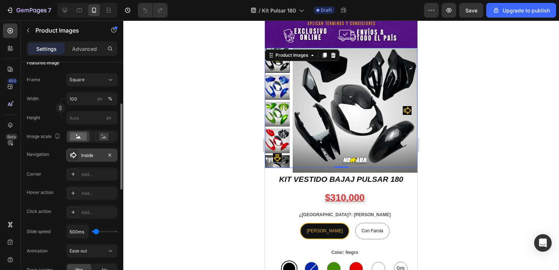
click at [88, 153] on div "Inside" at bounding box center [91, 155] width 21 height 7
click at [92, 157] on div "Inside" at bounding box center [91, 155] width 21 height 7
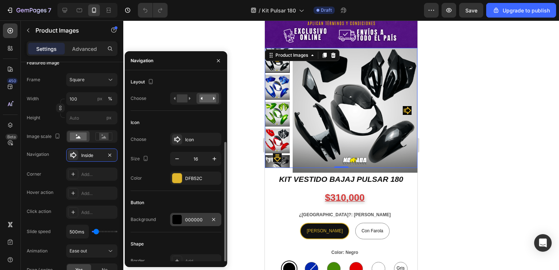
scroll to position [44, 0]
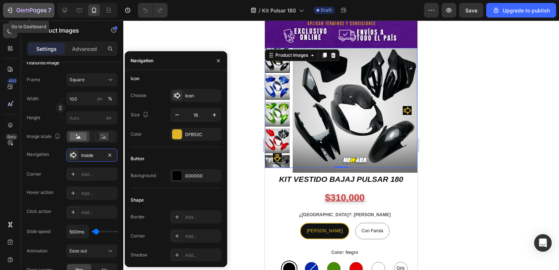
click at [13, 7] on icon "button" at bounding box center [9, 10] width 7 height 7
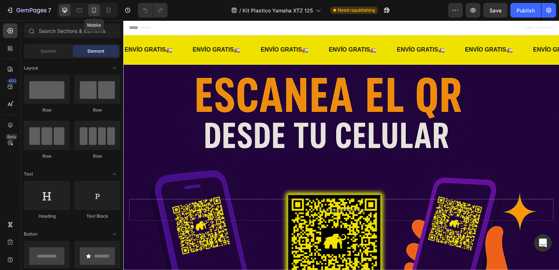
click at [95, 12] on icon at bounding box center [94, 10] width 4 height 5
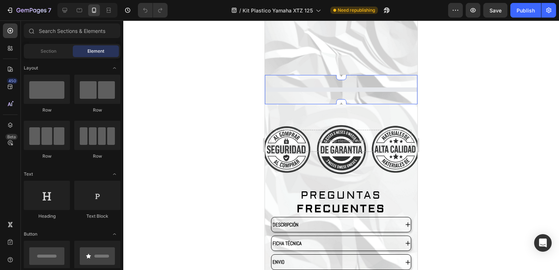
scroll to position [1336, 0]
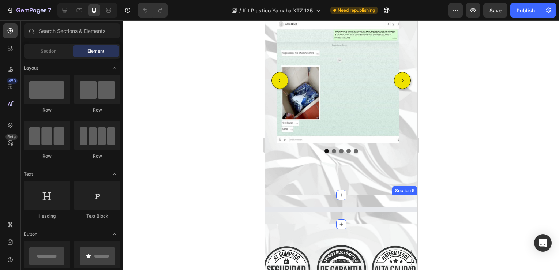
select select "Negro - 2021"
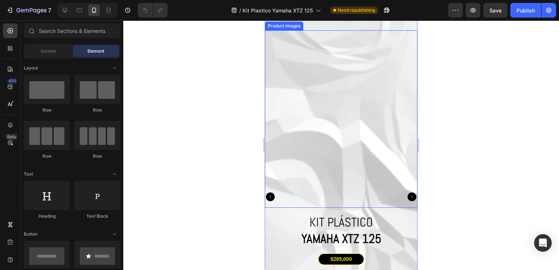
scroll to position [1555, 0]
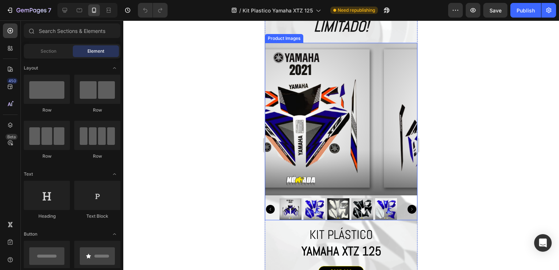
click at [408, 206] on icon "Carousel Next Arrow" at bounding box center [412, 209] width 9 height 9
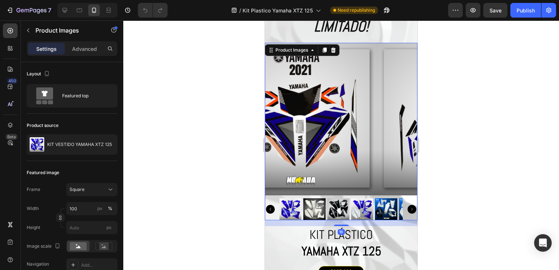
click at [297, 206] on img at bounding box center [291, 209] width 22 height 22
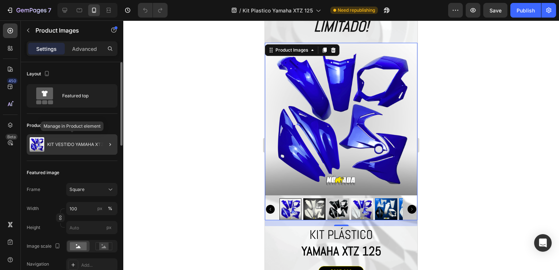
click at [80, 143] on p "KIT VESTIDO YAMAHA XTZ 125" at bounding box center [79, 144] width 65 height 5
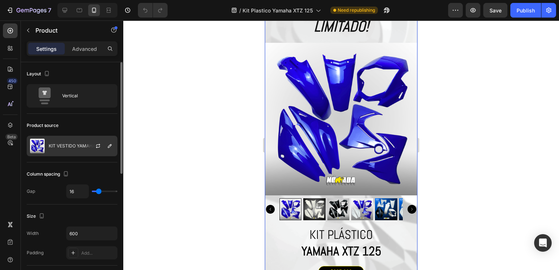
click at [89, 153] on div at bounding box center [101, 146] width 32 height 20
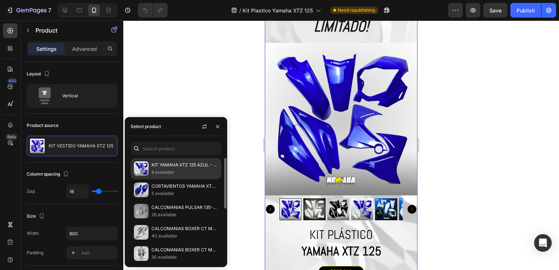
click at [156, 166] on p "KIT YAMAHA XTZ 125 AZUL - TAPAS LATERALES BLANCAS + CORTAVIENTOS Y CALCA GRATIS" at bounding box center [184, 164] width 67 height 7
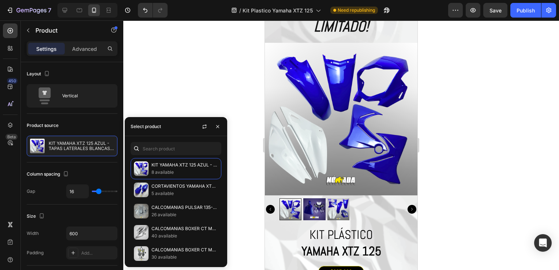
click at [483, 197] on div at bounding box center [341, 145] width 436 height 250
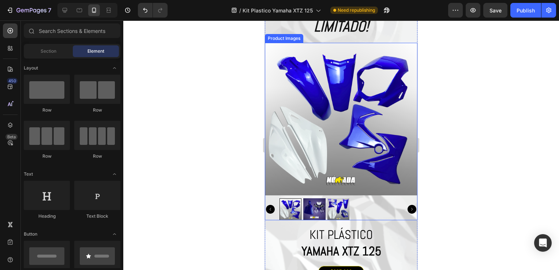
click at [288, 205] on div at bounding box center [291, 209] width 22 height 22
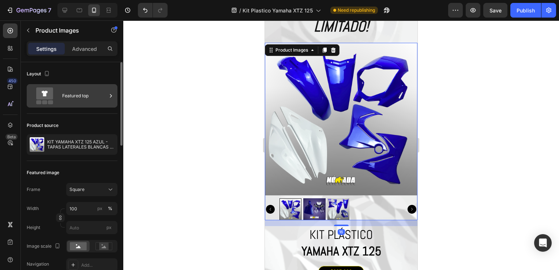
click at [66, 96] on div "Featured top" at bounding box center [84, 95] width 45 height 17
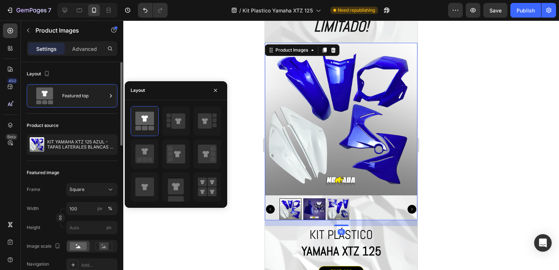
click at [76, 132] on div "Product source KIT YAMAHA XTZ 125 AZUL - TAPAS LATERALES BLANCAS + CORTAVIENTOS…" at bounding box center [72, 137] width 91 height 47
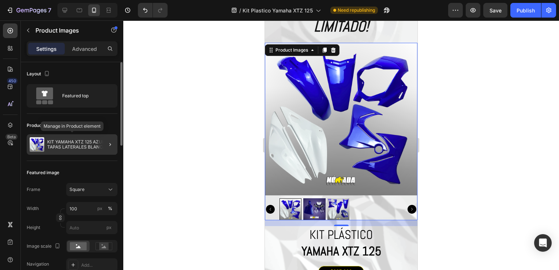
click at [78, 139] on p "KIT YAMAHA XTZ 125 AZUL - TAPAS LATERALES BLANCAS + CORTAVIENTOS Y CALCA GRATIS" at bounding box center [80, 144] width 67 height 10
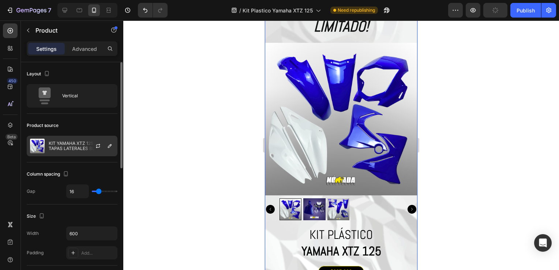
click at [81, 144] on p "KIT YAMAHA XTZ 125 AZUL - TAPAS LATERALES BLANCAS + CORTAVIENTOS Y CALCA GRATIS" at bounding box center [81, 146] width 65 height 10
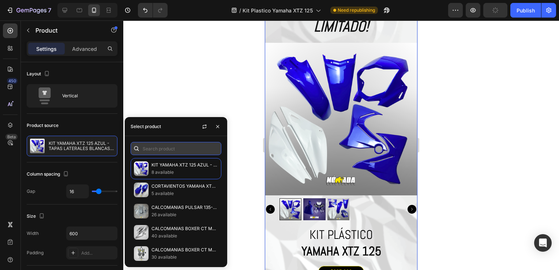
click at [148, 146] on input "text" at bounding box center [176, 148] width 91 height 13
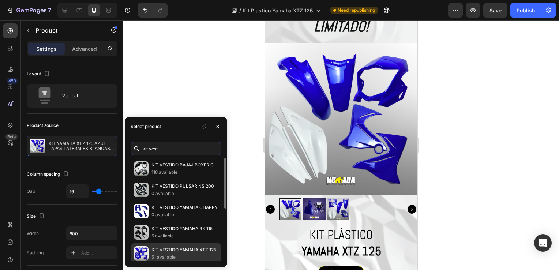
type input "kit vesti"
click at [176, 252] on p "KIT VESTIDO YAMAHA XTZ 125" at bounding box center [184, 249] width 67 height 7
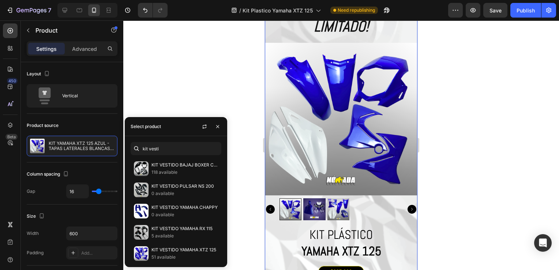
select select "Negro - 2021"
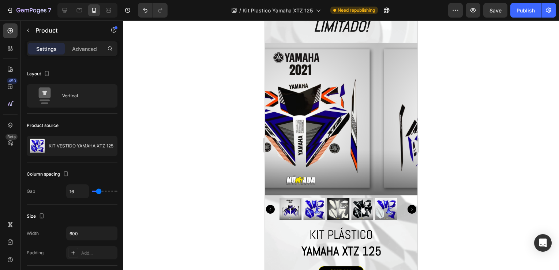
click at [446, 160] on div at bounding box center [341, 145] width 436 height 250
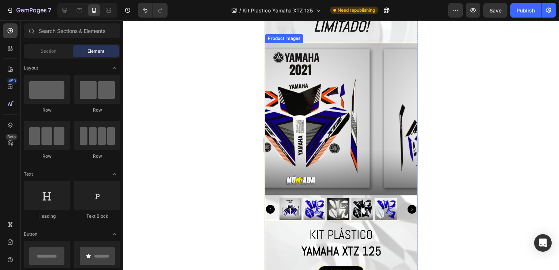
click at [378, 98] on img at bounding box center [454, 119] width 153 height 153
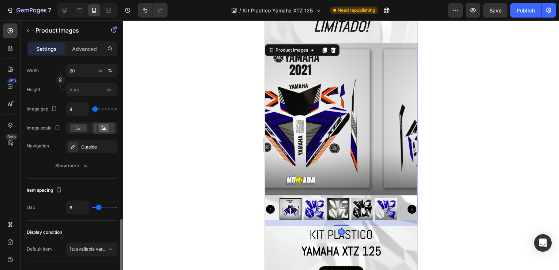
scroll to position [398, 0]
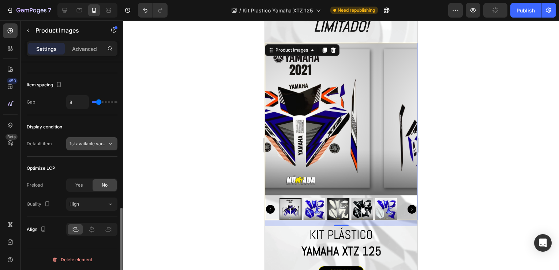
click at [100, 145] on span "1st available variant" at bounding box center [88, 143] width 37 height 7
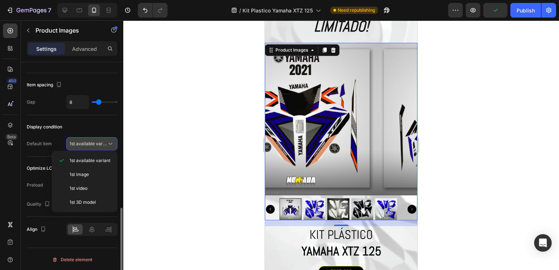
click at [100, 145] on span "1st available variant" at bounding box center [88, 143] width 37 height 7
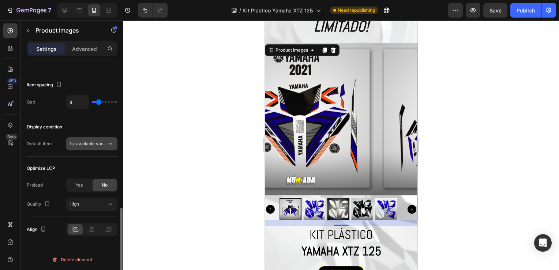
click at [100, 141] on span "1st available variant" at bounding box center [90, 143] width 41 height 5
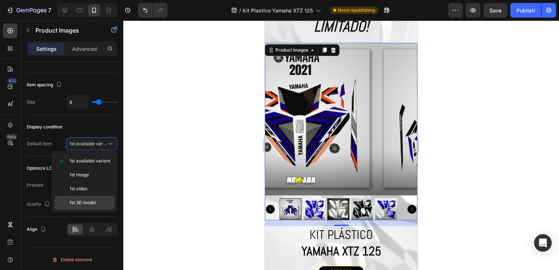
click at [95, 199] on span "1st 3D model" at bounding box center [83, 202] width 26 height 7
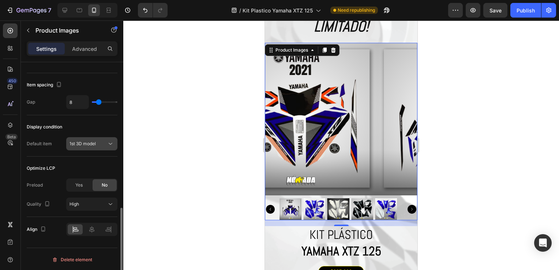
click at [103, 144] on div "1st 3D model" at bounding box center [88, 143] width 37 height 7
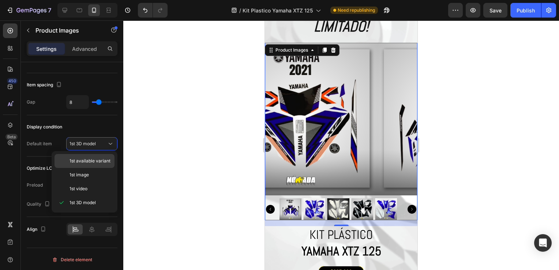
click at [88, 165] on div "1st available variant" at bounding box center [85, 161] width 60 height 14
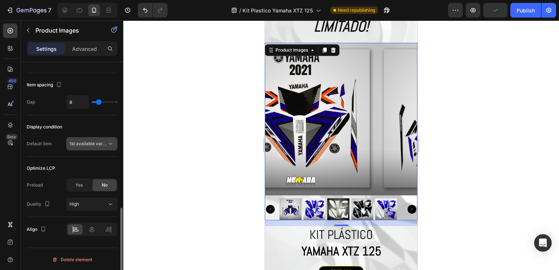
click at [87, 137] on button "1st available variant" at bounding box center [91, 143] width 51 height 13
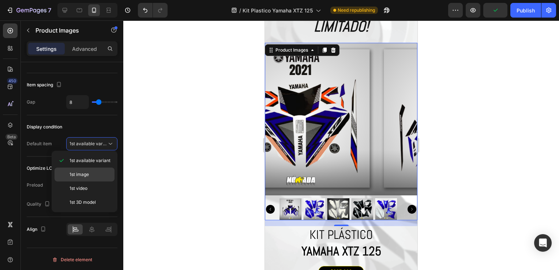
click at [70, 176] on span "1st image" at bounding box center [79, 174] width 19 height 7
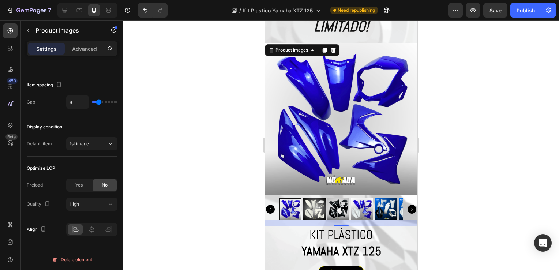
drag, startPoint x: 70, startPoint y: 176, endPoint x: 195, endPoint y: 213, distance: 129.7
click at [195, 213] on div at bounding box center [341, 145] width 436 height 250
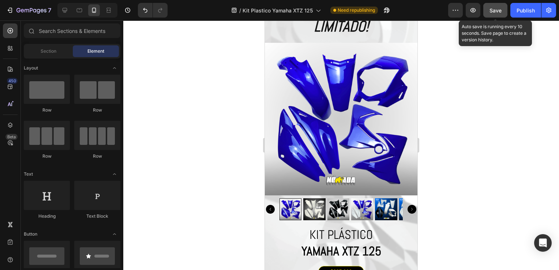
click at [501, 12] on span "Save" at bounding box center [495, 10] width 12 height 6
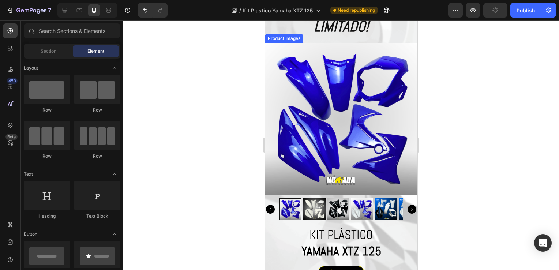
click at [408, 205] on icon "Carousel Next Arrow" at bounding box center [412, 209] width 9 height 9
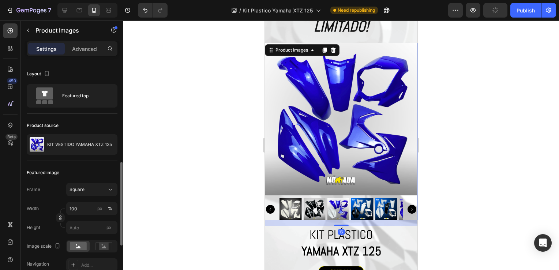
scroll to position [73, 0]
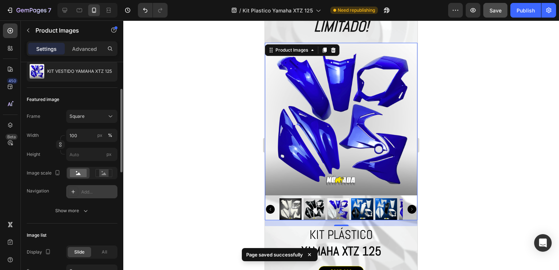
click at [87, 192] on div "Add..." at bounding box center [98, 192] width 34 height 7
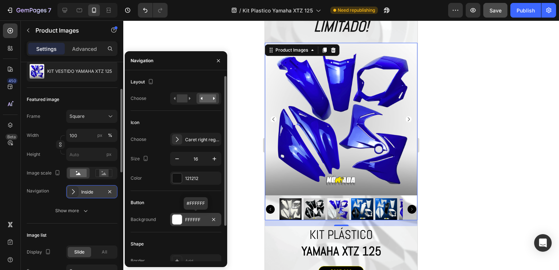
click at [180, 218] on div at bounding box center [177, 220] width 10 height 10
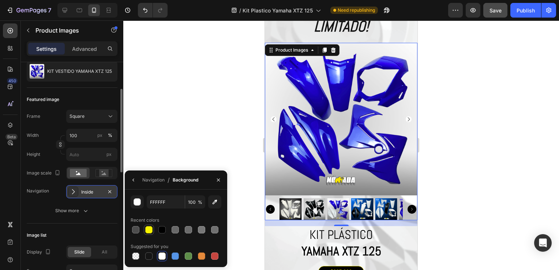
click at [150, 232] on div at bounding box center [148, 229] width 7 height 7
type input "F7F401"
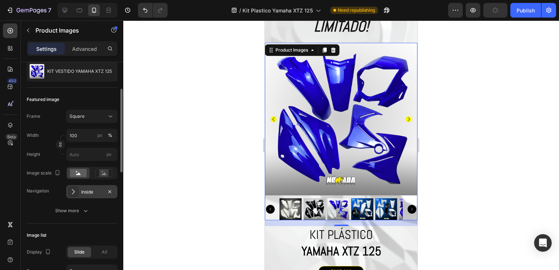
click at [202, 108] on div at bounding box center [341, 145] width 436 height 250
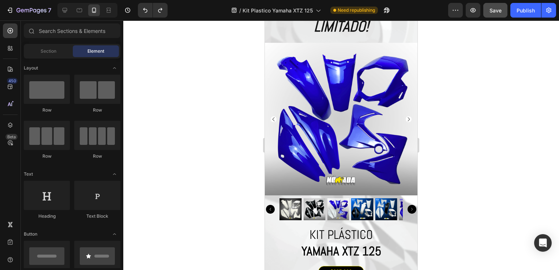
click at [240, 113] on div at bounding box center [341, 145] width 436 height 250
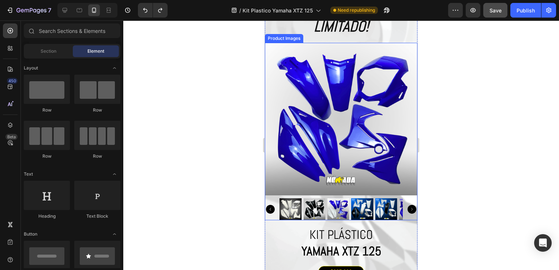
click at [277, 202] on div at bounding box center [341, 209] width 153 height 22
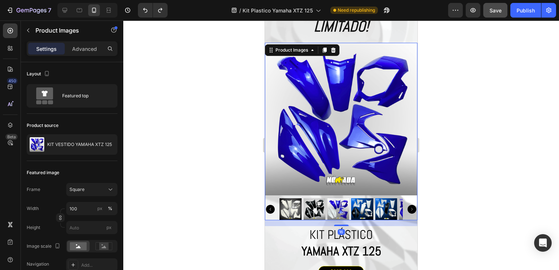
click at [272, 205] on icon "Carousel Back Arrow" at bounding box center [270, 209] width 9 height 9
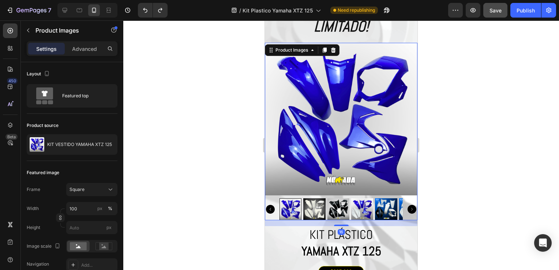
click at [280, 210] on div at bounding box center [291, 209] width 22 height 22
click at [275, 210] on div at bounding box center [341, 209] width 153 height 22
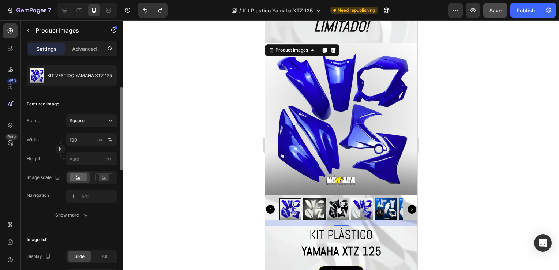
scroll to position [0, 0]
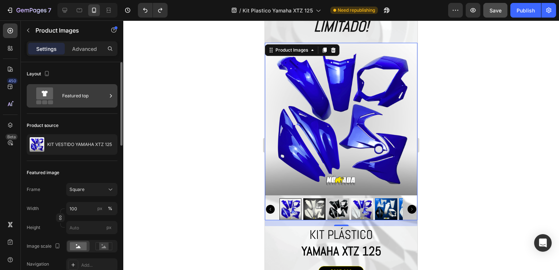
click at [82, 98] on div "Featured top" at bounding box center [84, 95] width 45 height 17
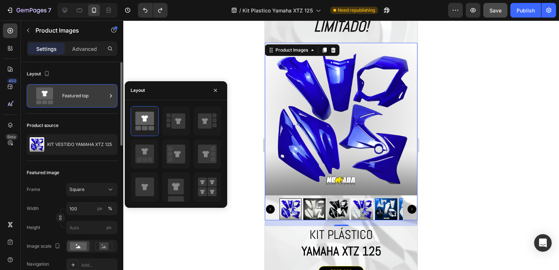
click at [82, 98] on div "Featured top" at bounding box center [84, 95] width 45 height 17
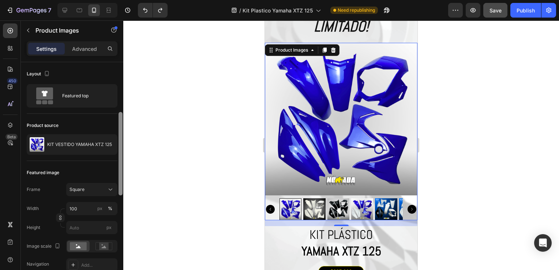
scroll to position [37, 0]
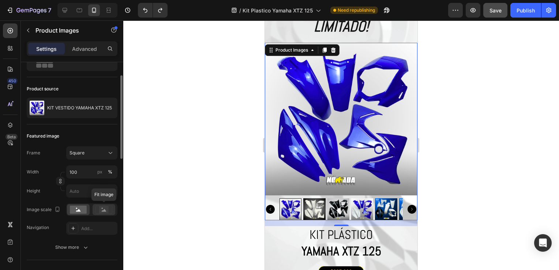
click at [101, 209] on rect at bounding box center [104, 209] width 10 height 7
click at [79, 210] on icon at bounding box center [78, 210] width 5 height 3
click at [88, 174] on input "100" at bounding box center [91, 171] width 51 height 13
click at [172, 148] on div at bounding box center [341, 145] width 436 height 250
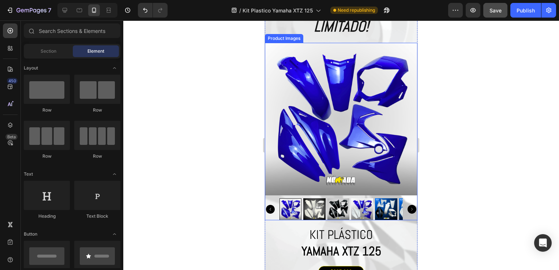
click at [333, 102] on img at bounding box center [341, 119] width 153 height 153
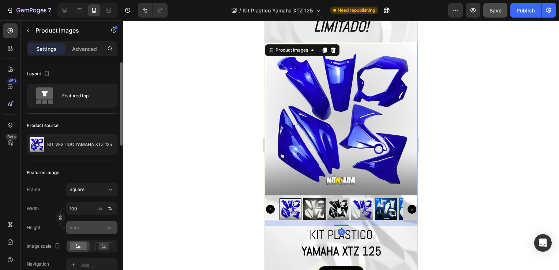
scroll to position [73, 0]
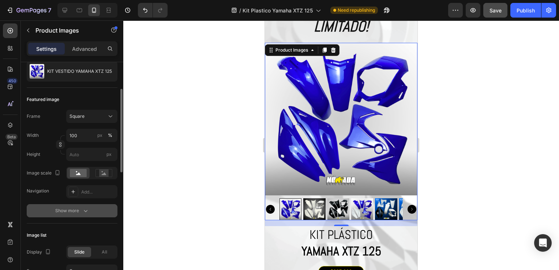
click at [86, 216] on button "Show more" at bounding box center [72, 210] width 91 height 13
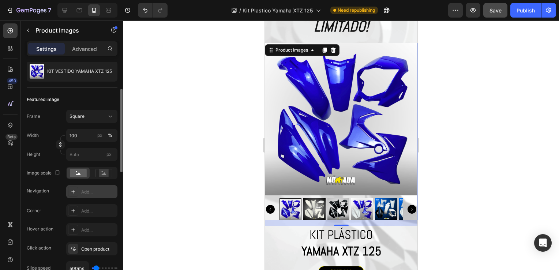
click at [97, 194] on div "Add..." at bounding box center [98, 192] width 34 height 7
click at [108, 194] on icon "button" at bounding box center [110, 192] width 6 height 6
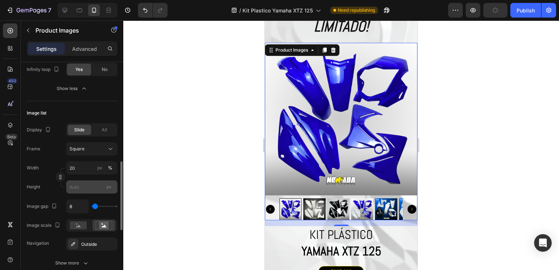
scroll to position [402, 0]
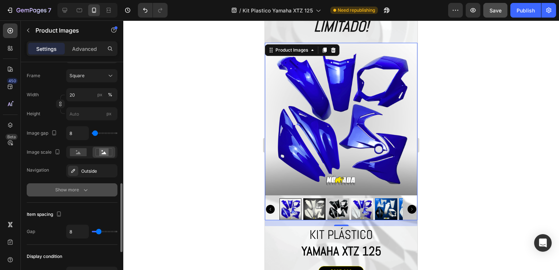
click at [87, 189] on icon "button" at bounding box center [86, 190] width 4 height 2
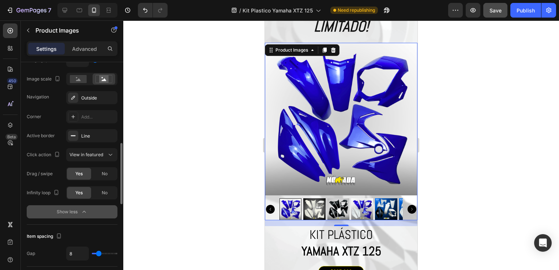
scroll to position [439, 0]
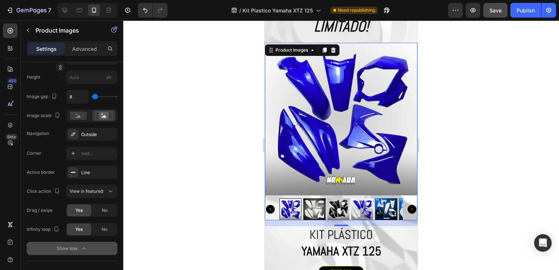
click at [270, 198] on div at bounding box center [341, 209] width 153 height 22
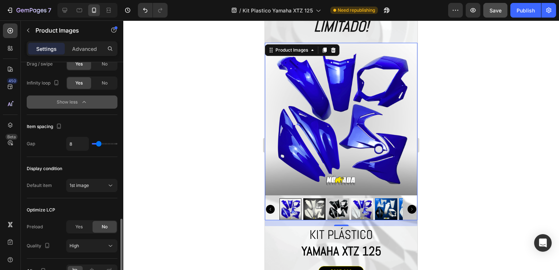
scroll to position [627, 0]
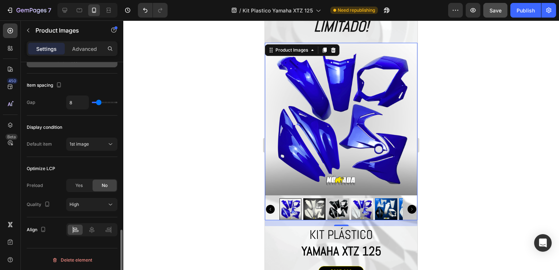
click at [179, 173] on div at bounding box center [341, 145] width 436 height 250
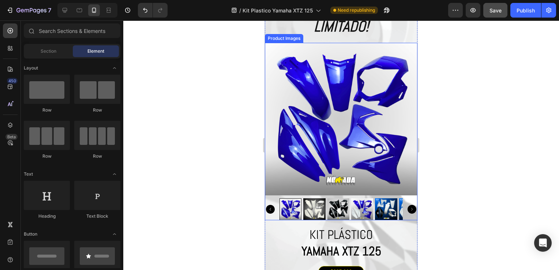
click at [338, 58] on img at bounding box center [341, 119] width 153 height 153
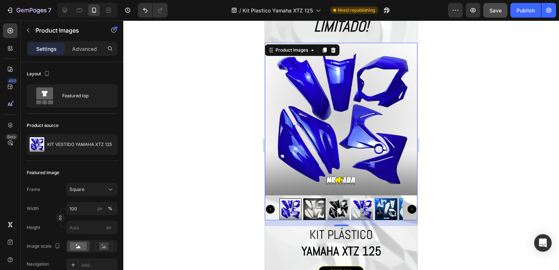
click at [408, 205] on icon "Carousel Next Arrow" at bounding box center [412, 209] width 9 height 9
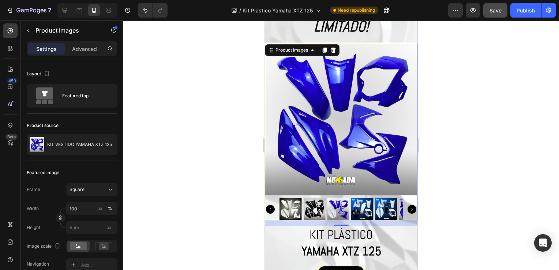
click at [401, 198] on div at bounding box center [341, 209] width 153 height 22
click at [455, 206] on div at bounding box center [341, 145] width 436 height 250
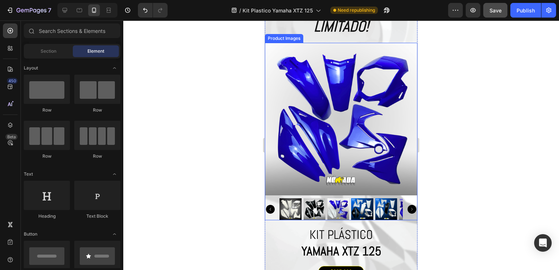
click at [272, 198] on div at bounding box center [341, 209] width 153 height 22
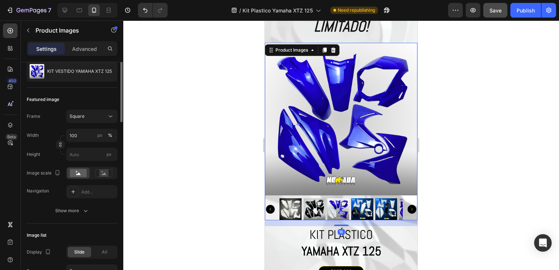
scroll to position [146, 0]
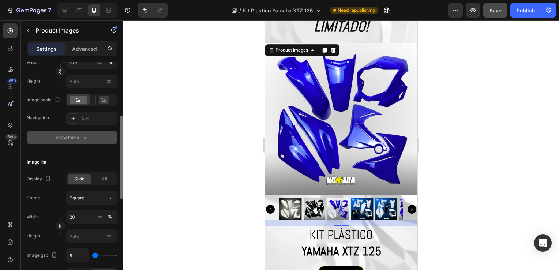
click at [73, 138] on div "Show more" at bounding box center [72, 137] width 34 height 7
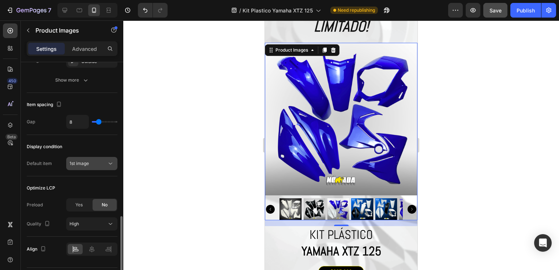
scroll to position [532, 0]
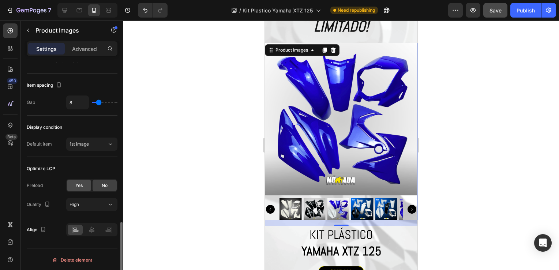
click at [83, 188] on div "Yes" at bounding box center [79, 186] width 24 height 12
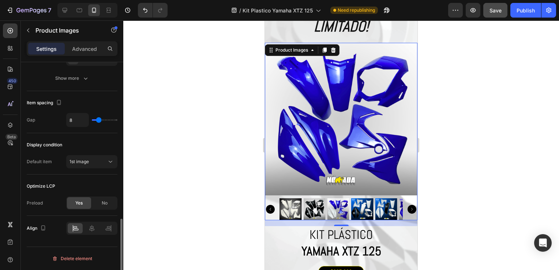
scroll to position [513, 0]
click at [107, 202] on span "No" at bounding box center [105, 204] width 6 height 7
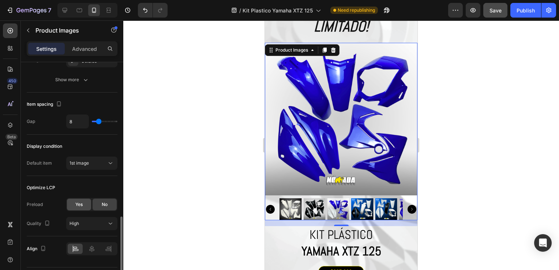
click at [78, 201] on span "Yes" at bounding box center [78, 204] width 7 height 7
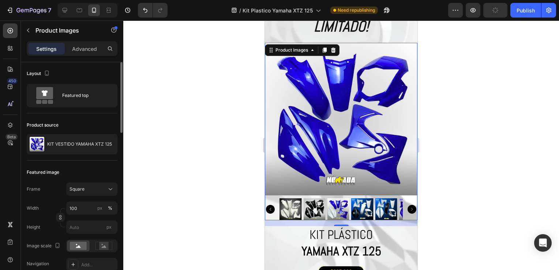
scroll to position [0, 0]
click at [85, 50] on p "Advanced" at bounding box center [84, 49] width 25 height 8
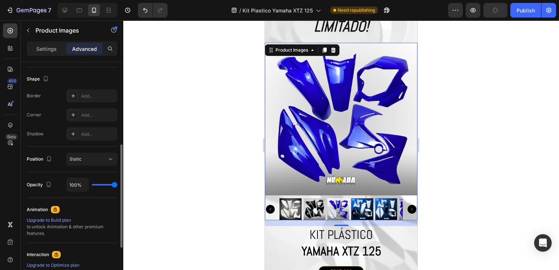
scroll to position [256, 0]
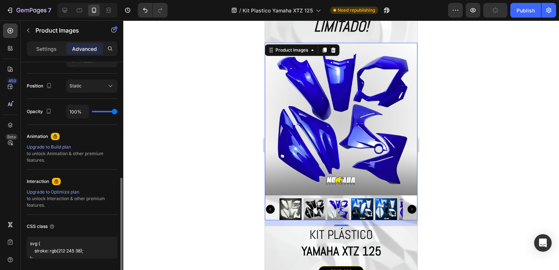
click at [480, 170] on div at bounding box center [341, 145] width 436 height 250
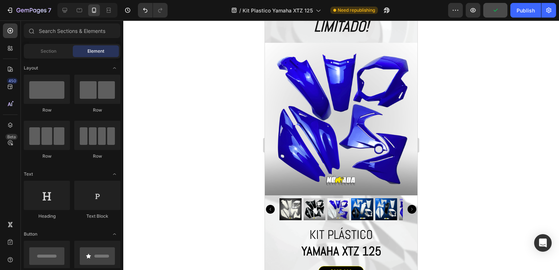
click at [266, 152] on img at bounding box center [341, 119] width 153 height 153
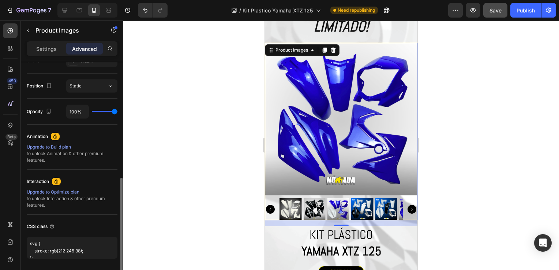
scroll to position [279, 0]
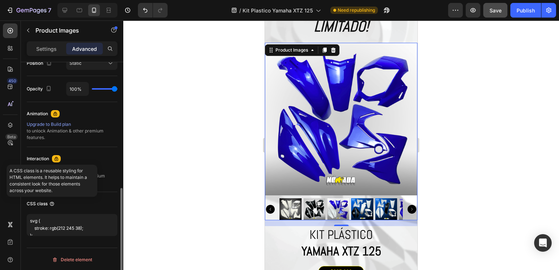
click at [55, 203] on icon at bounding box center [52, 204] width 6 height 6
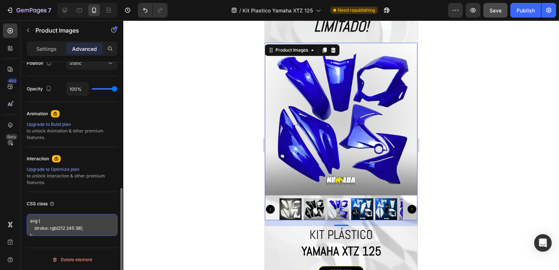
click at [53, 226] on textarea "svg { stroke: rgb(212 245 38); );" at bounding box center [72, 225] width 91 height 22
click at [43, 230] on textarea "svg { stroke: rgb(212 245 38); );" at bounding box center [72, 225] width 91 height 22
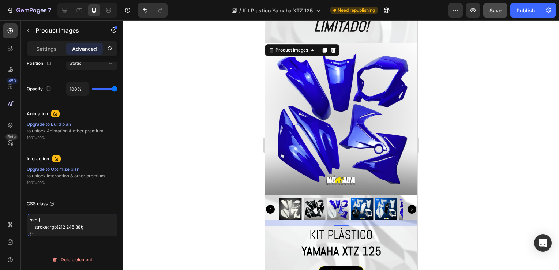
scroll to position [0, 0]
drag, startPoint x: 43, startPoint y: 230, endPoint x: 13, endPoint y: 215, distance: 33.5
click at [13, 215] on div "450 Beta Sections(18) Elements(83) Section Element Hero Section Product Detail …" at bounding box center [61, 145] width 123 height 250
type textarea "ke: rgb(212 245 38); );"
click at [74, 231] on textarea "ke: rgb(212 245 38); );" at bounding box center [72, 224] width 91 height 21
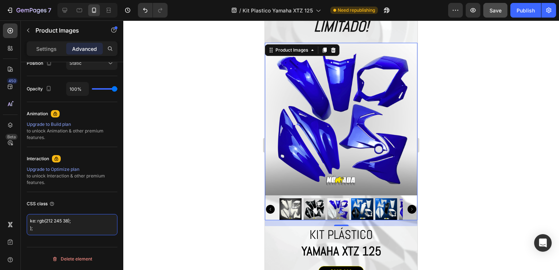
drag, startPoint x: 69, startPoint y: 227, endPoint x: 6, endPoint y: 214, distance: 64.2
click at [6, 214] on div "450 Beta Sections(18) Elements(83) Section Element Hero Section Product Detail …" at bounding box center [61, 145] width 123 height 250
click at [39, 48] on p "Settings" at bounding box center [46, 49] width 20 height 8
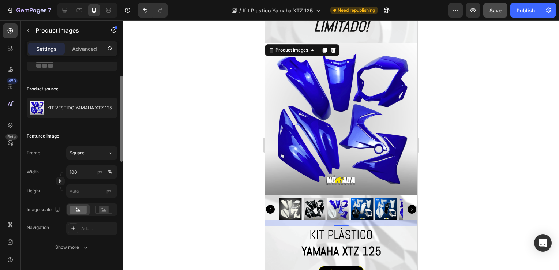
scroll to position [73, 0]
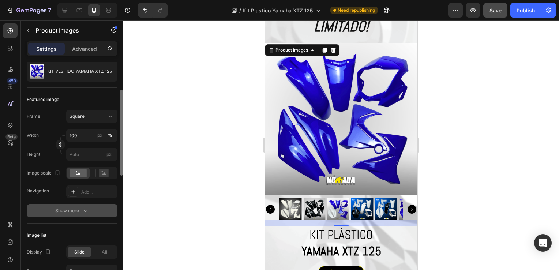
click at [76, 213] on div "Show more" at bounding box center [72, 210] width 34 height 7
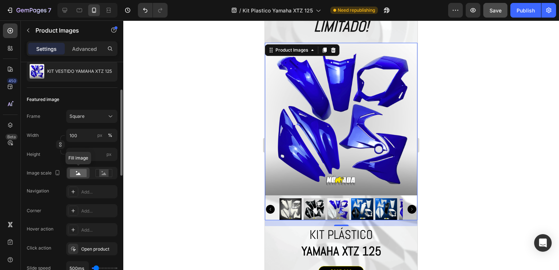
scroll to position [146, 0]
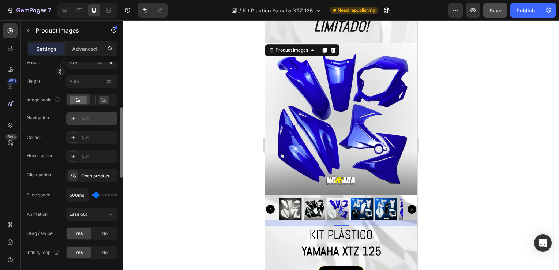
click at [80, 121] on div "Add..." at bounding box center [91, 118] width 51 height 13
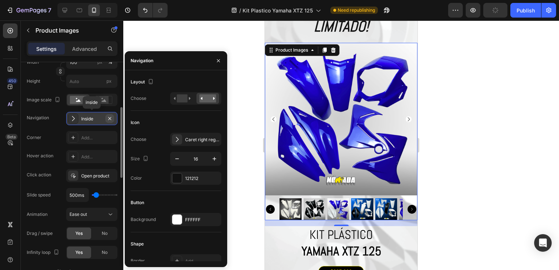
click at [113, 119] on icon "button" at bounding box center [110, 119] width 6 height 6
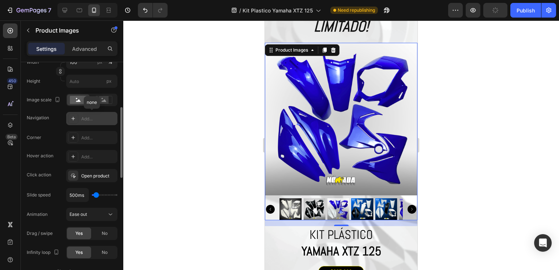
click at [213, 193] on div at bounding box center [341, 145] width 436 height 250
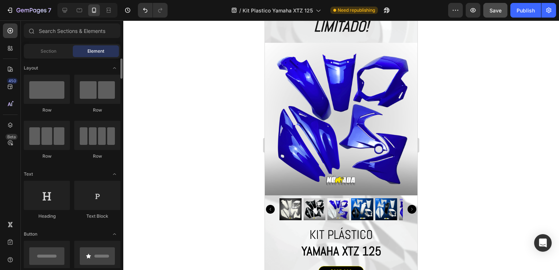
scroll to position [73, 0]
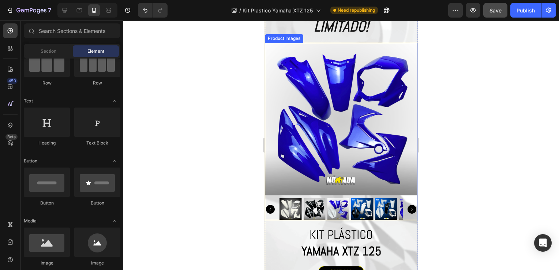
click at [390, 204] on img at bounding box center [386, 209] width 22 height 22
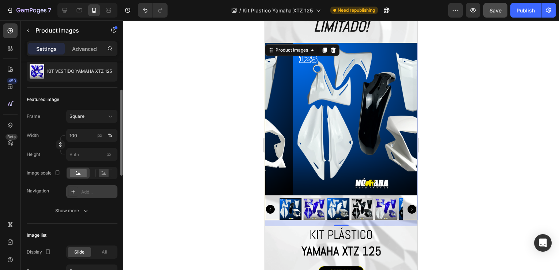
scroll to position [0, 0]
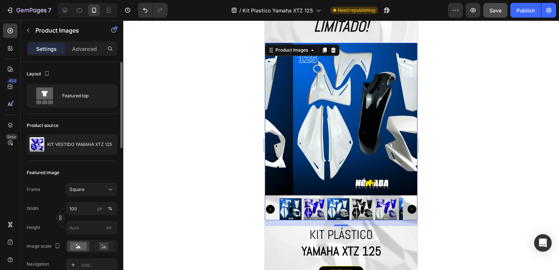
click at [79, 62] on div "Layout Featured top" at bounding box center [72, 88] width 91 height 52
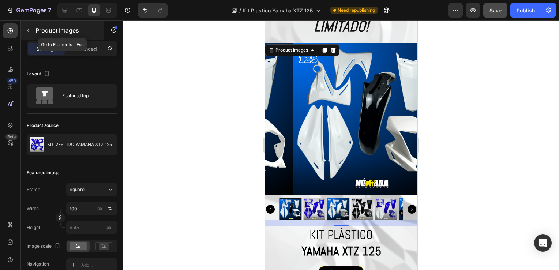
click at [24, 31] on button "button" at bounding box center [28, 31] width 12 height 12
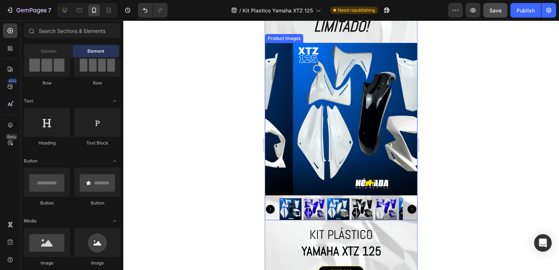
click at [272, 198] on div at bounding box center [341, 209] width 153 height 22
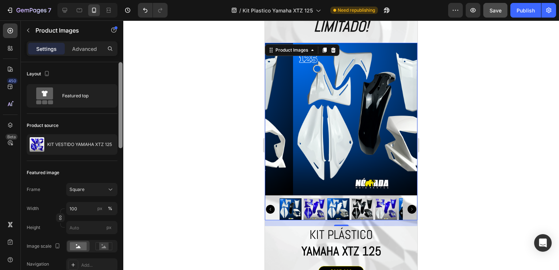
click at [122, 137] on div at bounding box center [121, 105] width 4 height 86
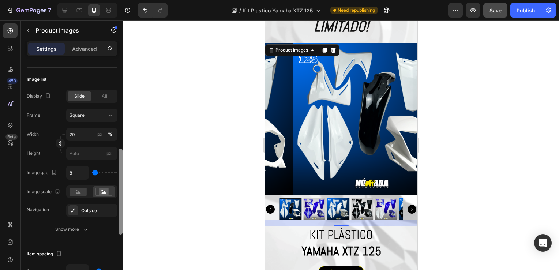
click at [123, 136] on div at bounding box center [120, 176] width 5 height 229
click at [132, 70] on div at bounding box center [341, 145] width 436 height 250
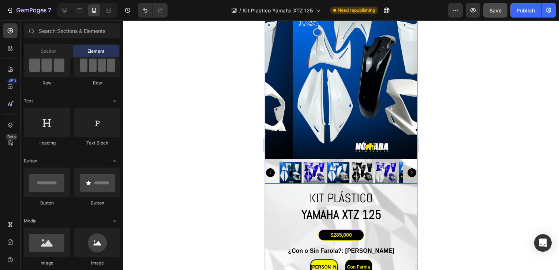
scroll to position [1519, 0]
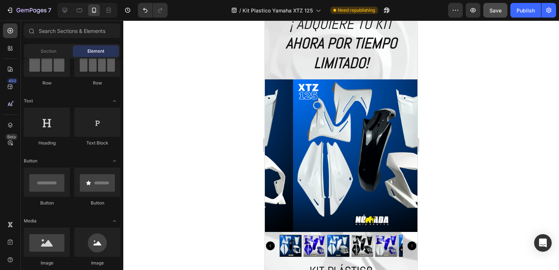
click at [448, 222] on div at bounding box center [341, 145] width 436 height 250
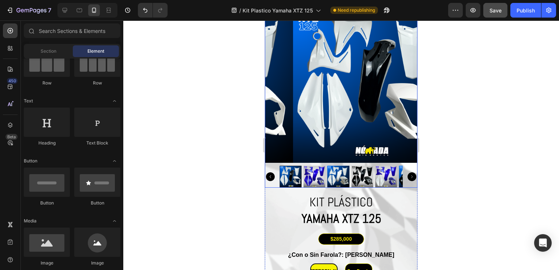
scroll to position [1628, 0]
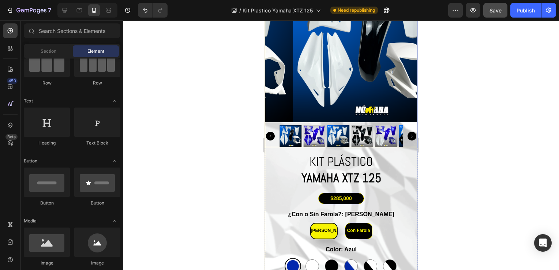
click at [399, 125] on div at bounding box center [341, 136] width 153 height 22
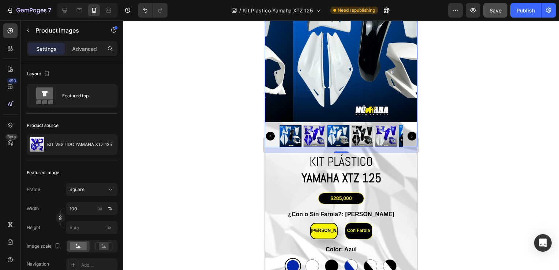
click at [275, 139] on div at bounding box center [341, 136] width 153 height 22
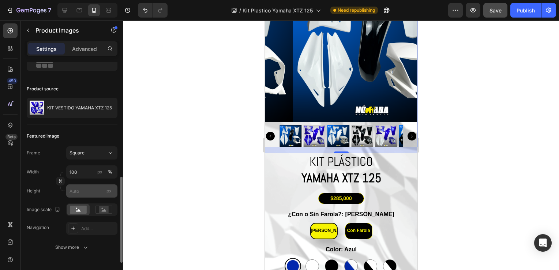
scroll to position [110, 0]
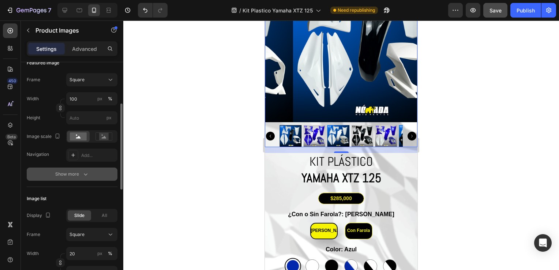
click at [82, 173] on icon "button" at bounding box center [85, 173] width 7 height 7
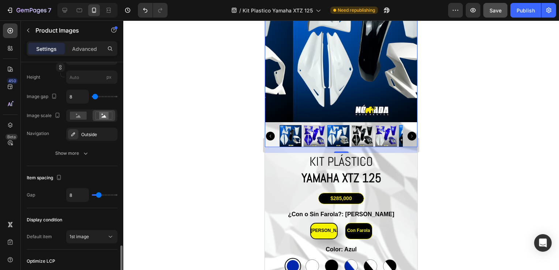
scroll to position [476, 0]
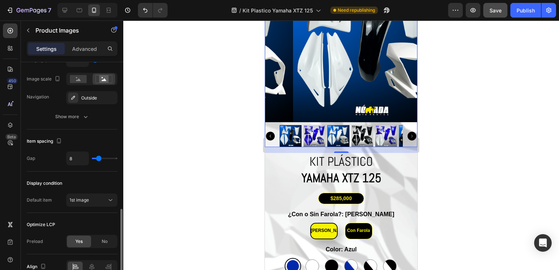
click at [76, 86] on div "Display Slide All Frame Square Width 20 px % Height px Image gap 8 Image scale …" at bounding box center [72, 40] width 91 height 127
click at [78, 83] on div at bounding box center [78, 79] width 23 height 11
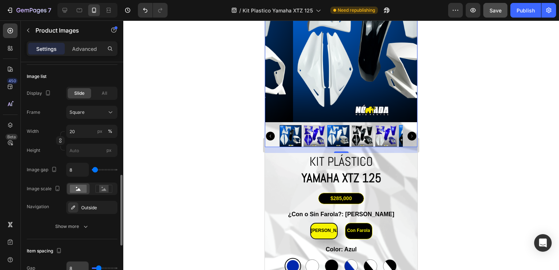
scroll to position [402, 0]
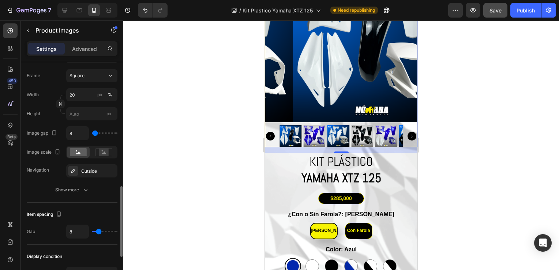
click at [70, 182] on div "Display Slide All Frame Square Width 20 px % Height px Image gap 8 Image scale …" at bounding box center [72, 123] width 91 height 146
click at [71, 188] on div "Show more" at bounding box center [72, 189] width 34 height 7
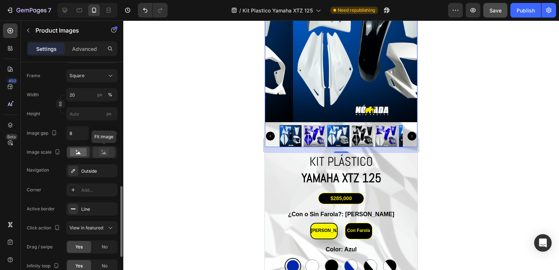
click at [102, 153] on icon at bounding box center [104, 152] width 5 height 3
click at [79, 153] on icon at bounding box center [78, 152] width 5 height 3
click at [98, 150] on icon at bounding box center [103, 152] width 17 height 8
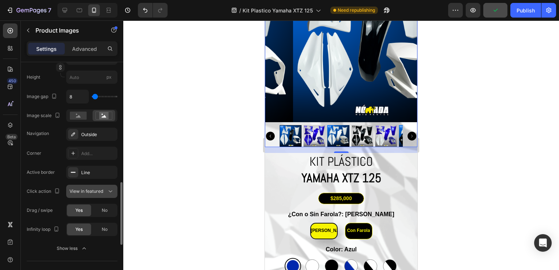
click at [95, 190] on span "View in featured" at bounding box center [87, 190] width 34 height 5
click at [95, 189] on span "View in featured" at bounding box center [87, 190] width 34 height 5
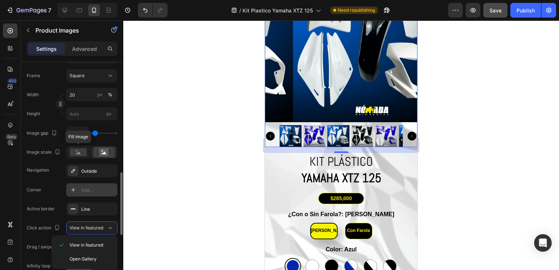
scroll to position [329, 0]
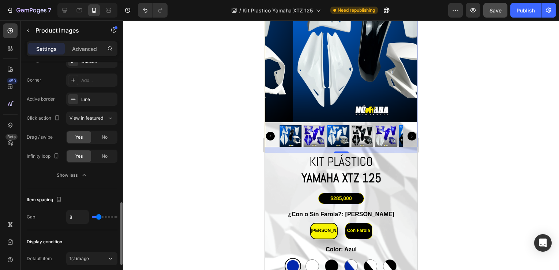
click at [101, 196] on div "Item spacing" at bounding box center [72, 200] width 91 height 12
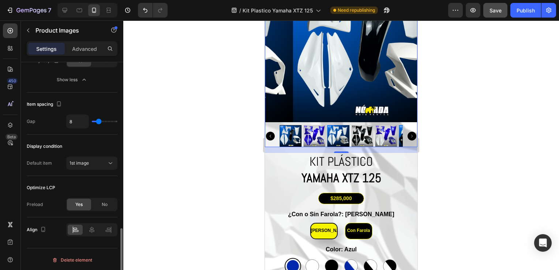
scroll to position [571, 0]
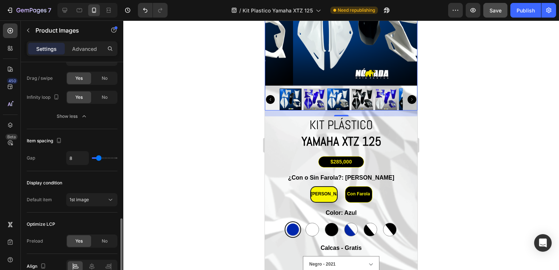
click at [458, 137] on div at bounding box center [341, 145] width 436 height 250
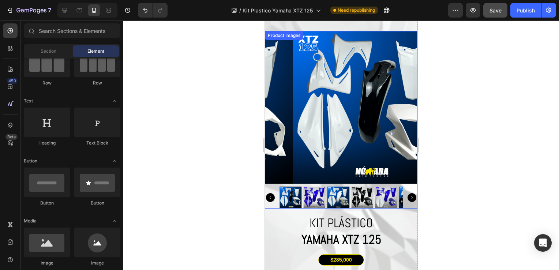
scroll to position [1519, 0]
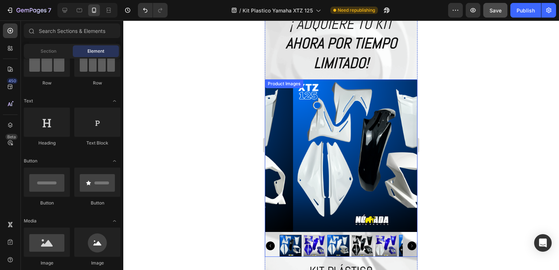
click at [290, 239] on div at bounding box center [291, 246] width 22 height 22
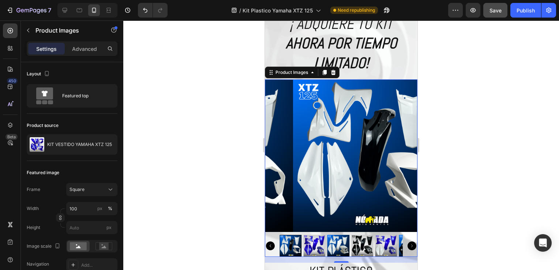
click at [496, 52] on div at bounding box center [341, 145] width 436 height 250
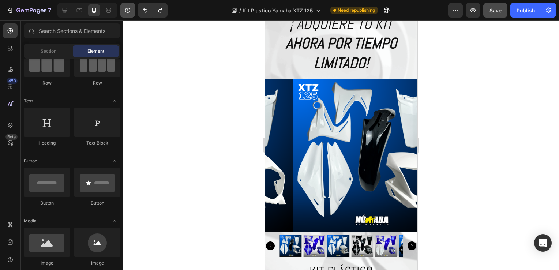
click at [132, 11] on button "button" at bounding box center [127, 10] width 15 height 15
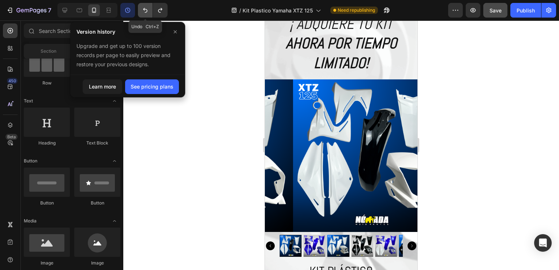
click at [140, 12] on button "Undo/Redo" at bounding box center [145, 10] width 15 height 15
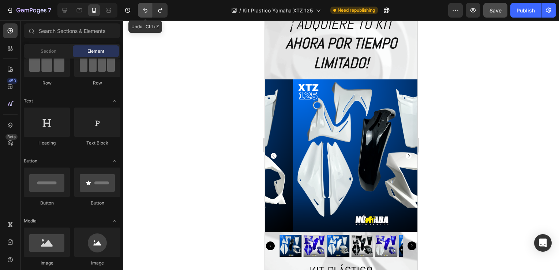
click at [140, 12] on button "Undo/Redo" at bounding box center [145, 10] width 15 height 15
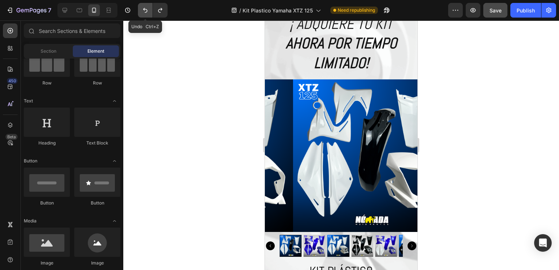
click at [140, 12] on button "Undo/Redo" at bounding box center [145, 10] width 15 height 15
click at [142, 12] on icon "Undo/Redo" at bounding box center [145, 10] width 7 height 7
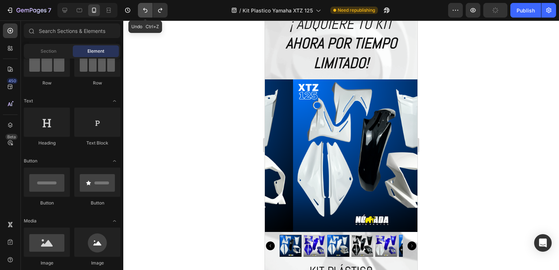
click at [142, 12] on icon "Undo/Redo" at bounding box center [145, 10] width 7 height 7
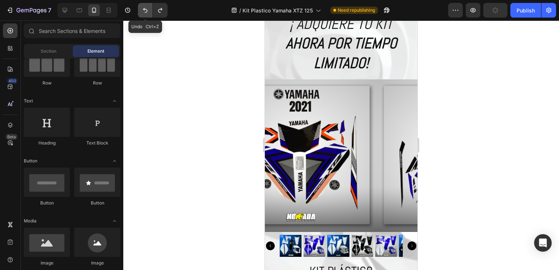
click at [142, 12] on icon "Undo/Redo" at bounding box center [145, 10] width 7 height 7
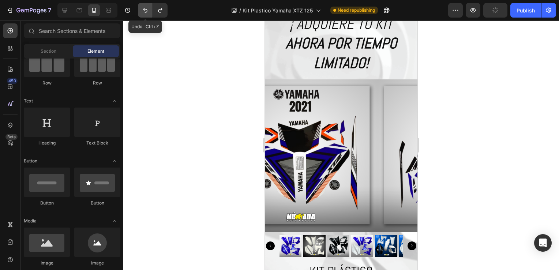
click at [142, 12] on icon "Undo/Redo" at bounding box center [145, 10] width 7 height 7
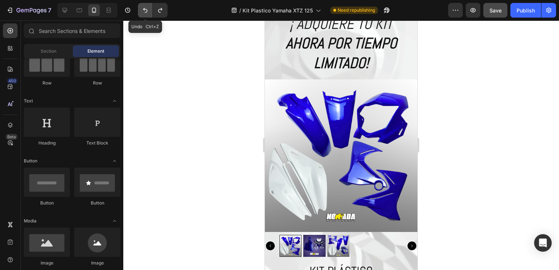
click at [143, 11] on icon "Undo/Redo" at bounding box center [145, 10] width 7 height 7
click at [147, 15] on button "Undo/Redo" at bounding box center [145, 10] width 15 height 15
select select "Negro - 2021"
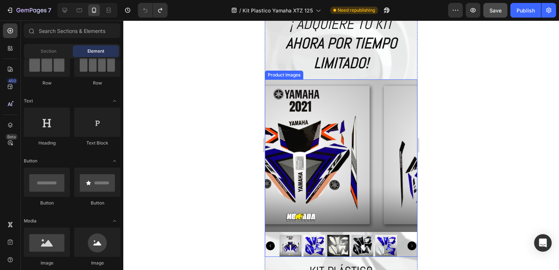
click at [304, 236] on img at bounding box center [314, 246] width 22 height 22
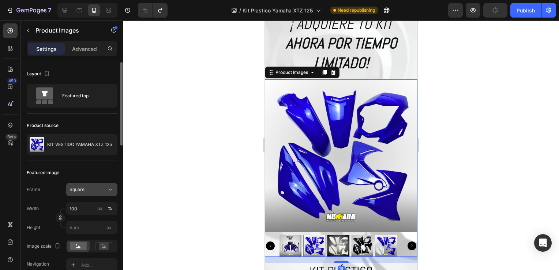
click at [105, 184] on button "Square" at bounding box center [91, 189] width 51 height 13
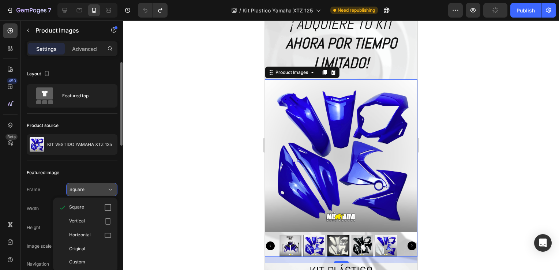
click at [105, 184] on button "Square" at bounding box center [91, 189] width 51 height 13
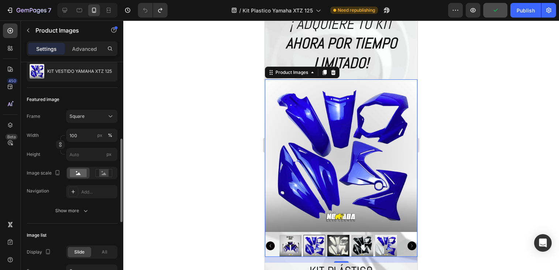
scroll to position [110, 0]
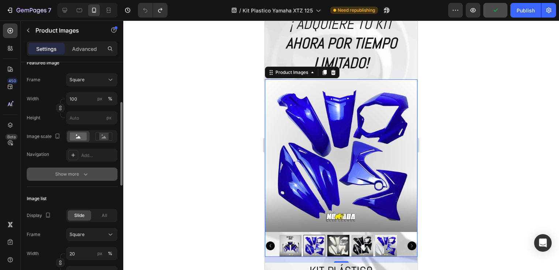
click at [71, 177] on div "Show more" at bounding box center [72, 173] width 34 height 7
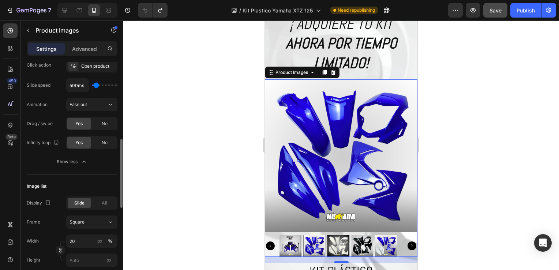
scroll to position [293, 0]
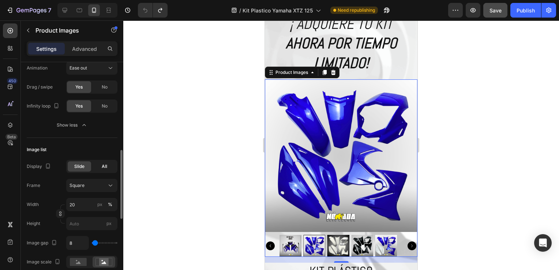
click at [101, 168] on div "All" at bounding box center [104, 166] width 23 height 10
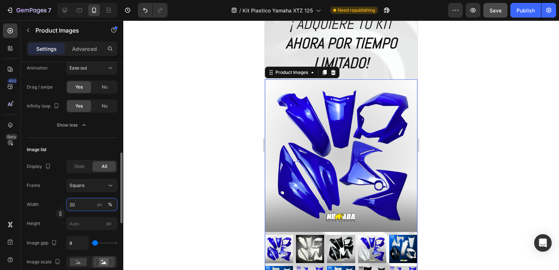
scroll to position [329, 0]
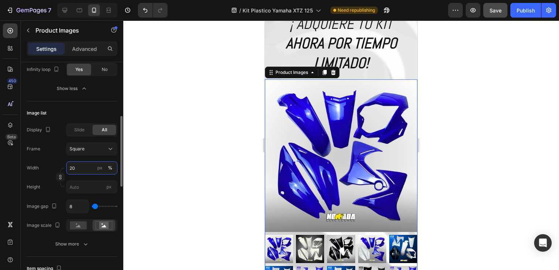
click at [75, 170] on input "20" at bounding box center [91, 167] width 51 height 13
click at [78, 135] on div "Slide All" at bounding box center [91, 129] width 51 height 13
click at [79, 129] on span "Slide" at bounding box center [79, 130] width 10 height 7
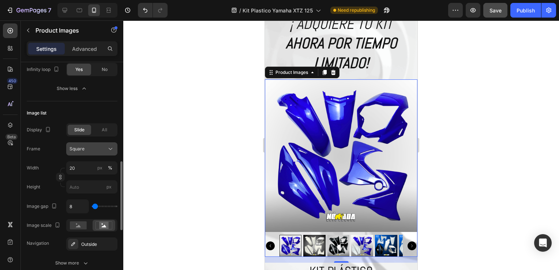
click at [100, 144] on button "Square" at bounding box center [91, 148] width 51 height 13
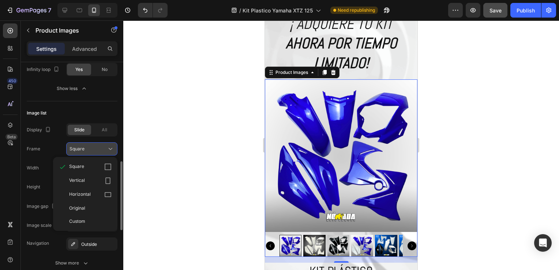
click at [100, 146] on div "Square" at bounding box center [88, 149] width 36 height 7
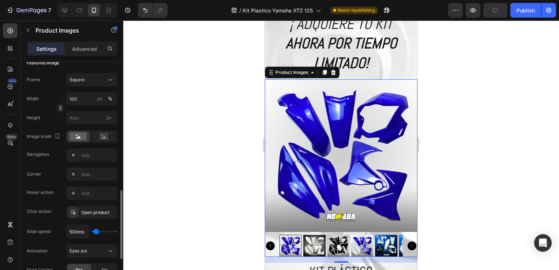
scroll to position [183, 0]
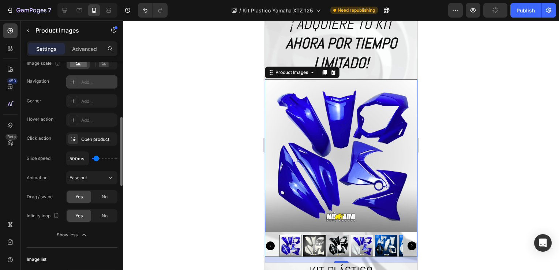
click at [86, 83] on div "Add..." at bounding box center [98, 82] width 34 height 7
click at [84, 83] on div "Inside" at bounding box center [91, 82] width 21 height 7
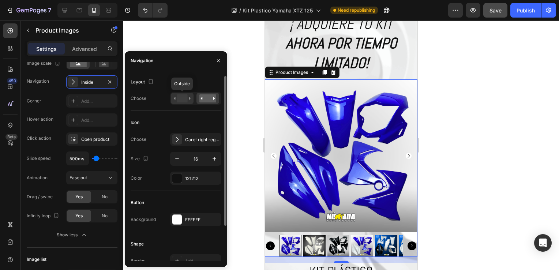
click at [180, 103] on div at bounding box center [182, 98] width 23 height 11
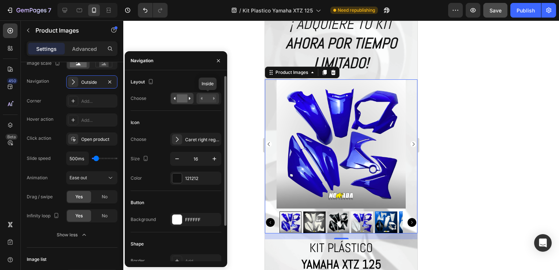
click at [202, 99] on icon at bounding box center [202, 98] width 2 height 3
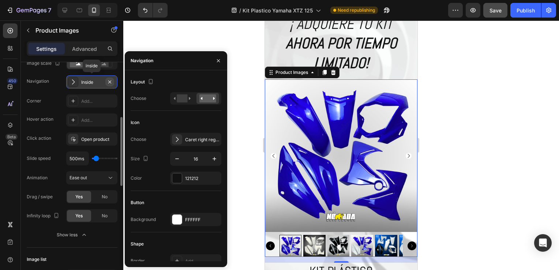
click at [107, 80] on icon "button" at bounding box center [110, 82] width 6 height 6
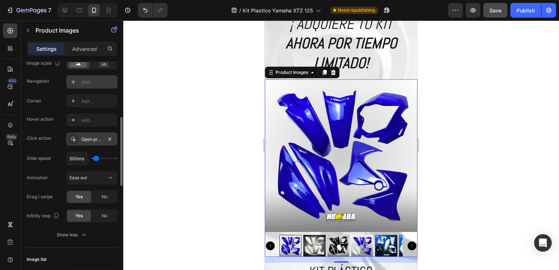
click at [87, 141] on div "Open product" at bounding box center [91, 139] width 21 height 7
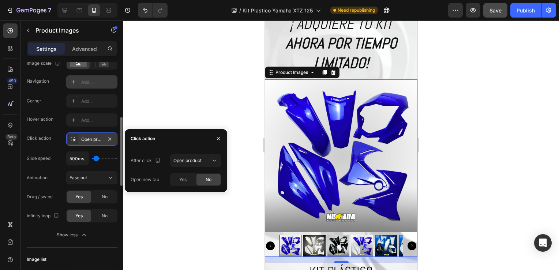
click at [87, 141] on div "Open product" at bounding box center [91, 139] width 21 height 7
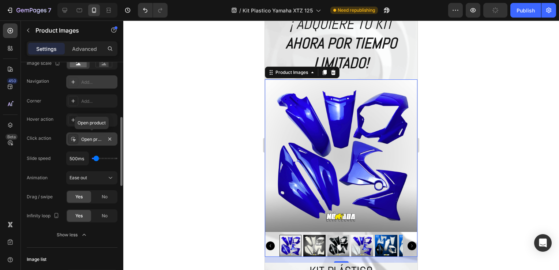
click at [87, 141] on div "Open product" at bounding box center [91, 139] width 21 height 7
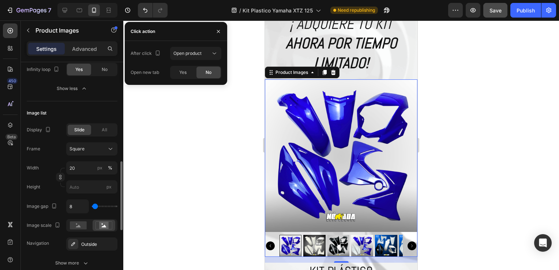
scroll to position [439, 0]
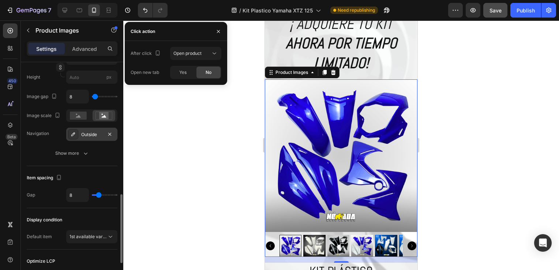
click at [78, 134] on div at bounding box center [73, 134] width 10 height 10
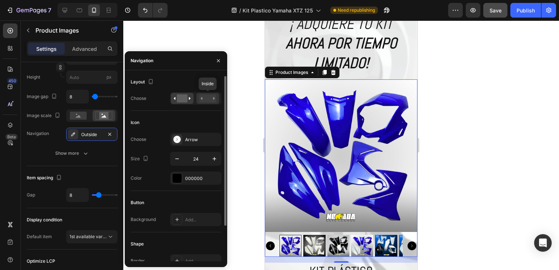
click at [206, 102] on rect at bounding box center [207, 98] width 17 height 8
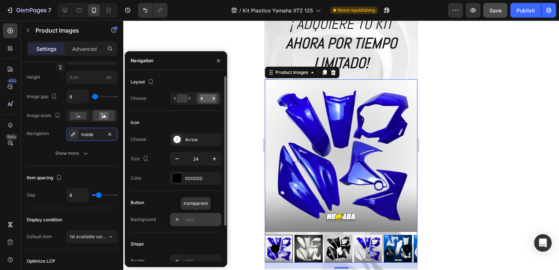
click at [182, 221] on div "Add..." at bounding box center [195, 219] width 51 height 13
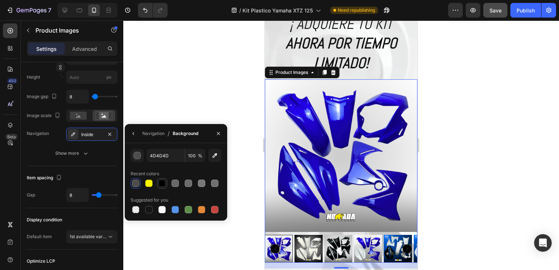
click at [161, 182] on div at bounding box center [161, 183] width 7 height 7
type input "000000"
click at [128, 133] on button "button" at bounding box center [134, 134] width 12 height 12
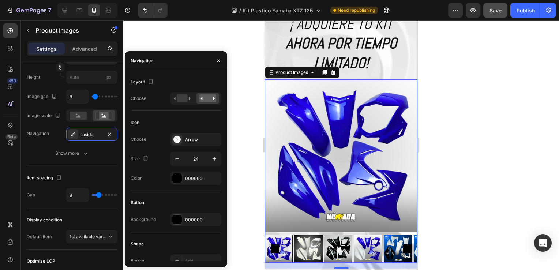
click at [123, 133] on div "450 Beta Sections(18) Elements(83) Section Element Hero Section Product Detail …" at bounding box center [61, 145] width 123 height 250
click at [178, 178] on div at bounding box center [177, 178] width 10 height 10
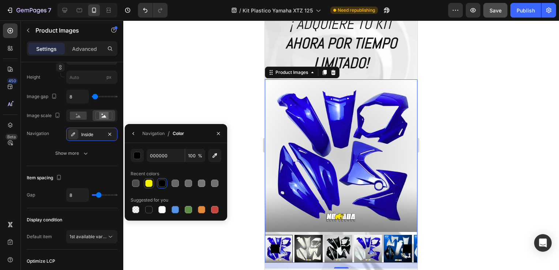
click at [151, 182] on div at bounding box center [148, 183] width 7 height 7
click at [130, 133] on button "button" at bounding box center [134, 134] width 12 height 12
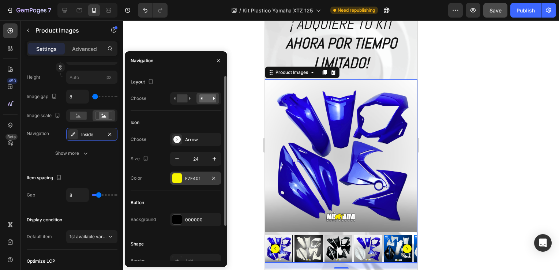
click at [180, 179] on div at bounding box center [177, 178] width 10 height 10
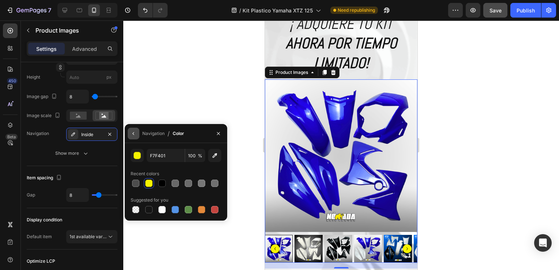
click at [133, 131] on icon "button" at bounding box center [134, 134] width 6 height 6
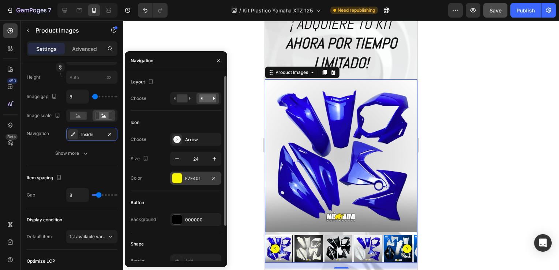
click at [177, 178] on div at bounding box center [177, 178] width 10 height 10
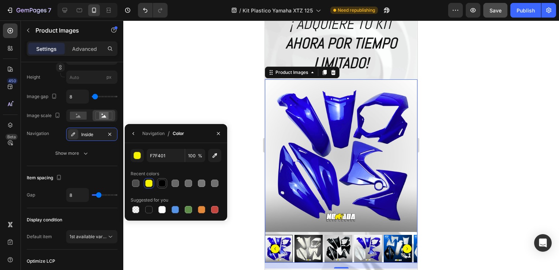
click at [162, 180] on div at bounding box center [161, 183] width 7 height 7
type input "000000"
click at [132, 134] on icon "button" at bounding box center [134, 134] width 6 height 6
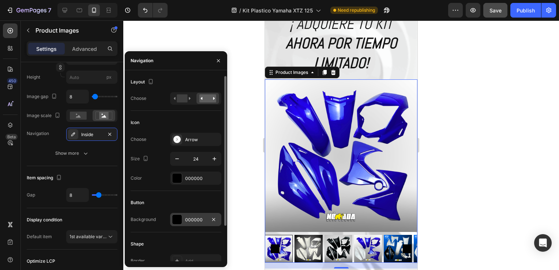
click at [175, 220] on div at bounding box center [177, 220] width 10 height 10
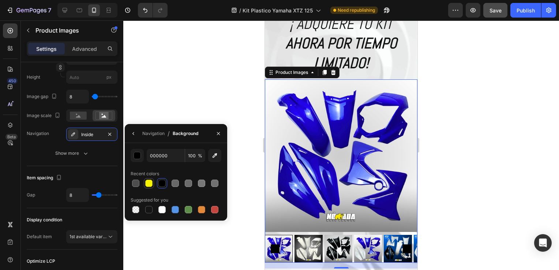
click at [150, 178] on div at bounding box center [149, 183] width 10 height 10
type input "F7F401"
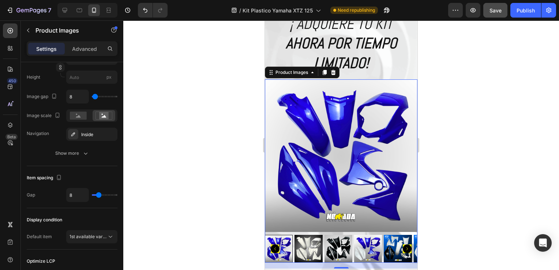
click at [433, 119] on div at bounding box center [341, 145] width 436 height 250
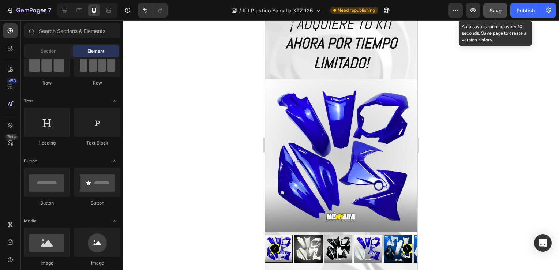
click at [497, 8] on span "Save" at bounding box center [495, 10] width 12 height 6
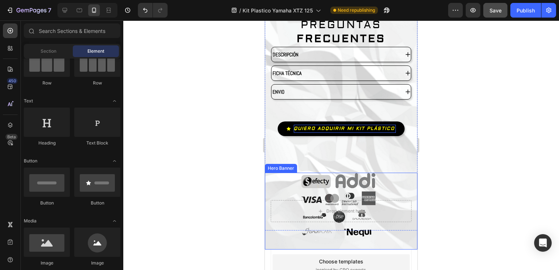
scroll to position [2019, 0]
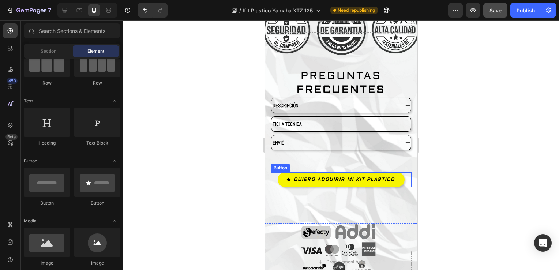
select select "Negro - 2021"
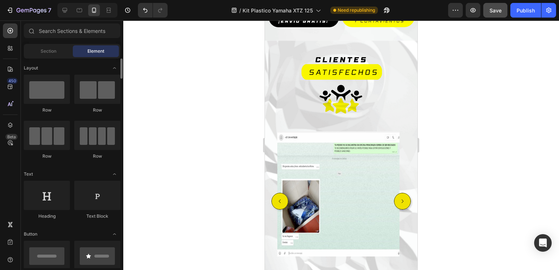
scroll to position [0, 0]
click at [52, 49] on span "Section" at bounding box center [49, 51] width 16 height 7
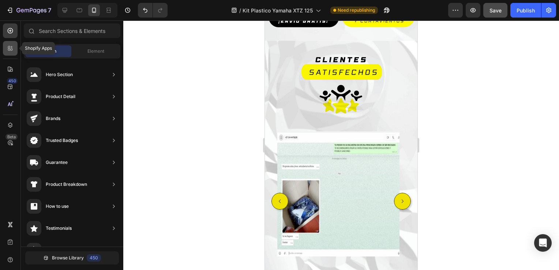
click at [6, 51] on div at bounding box center [10, 48] width 15 height 15
